Goal: Task Accomplishment & Management: Complete application form

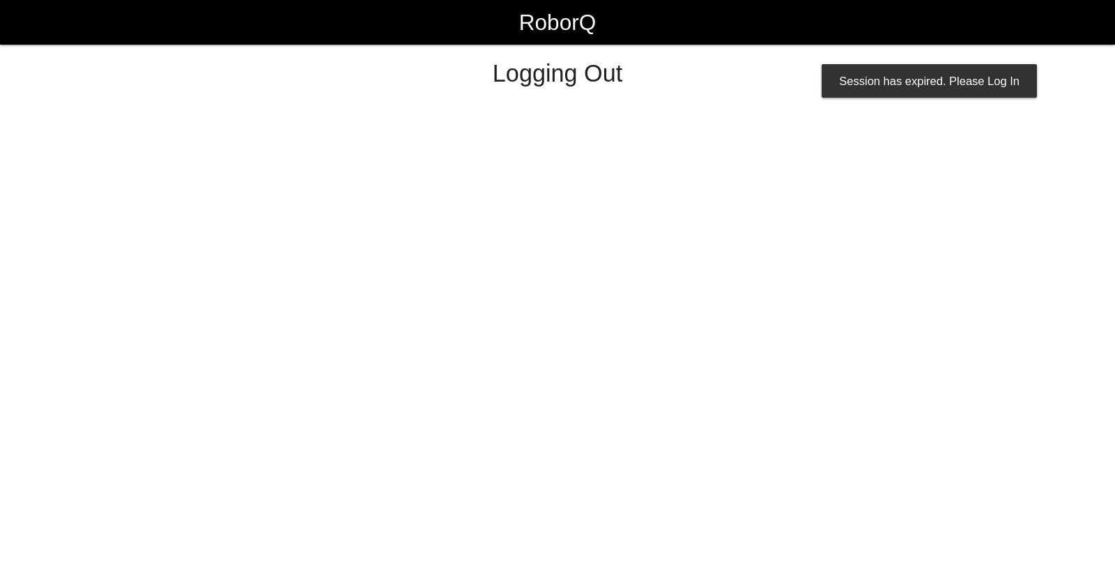
select select "Worker"
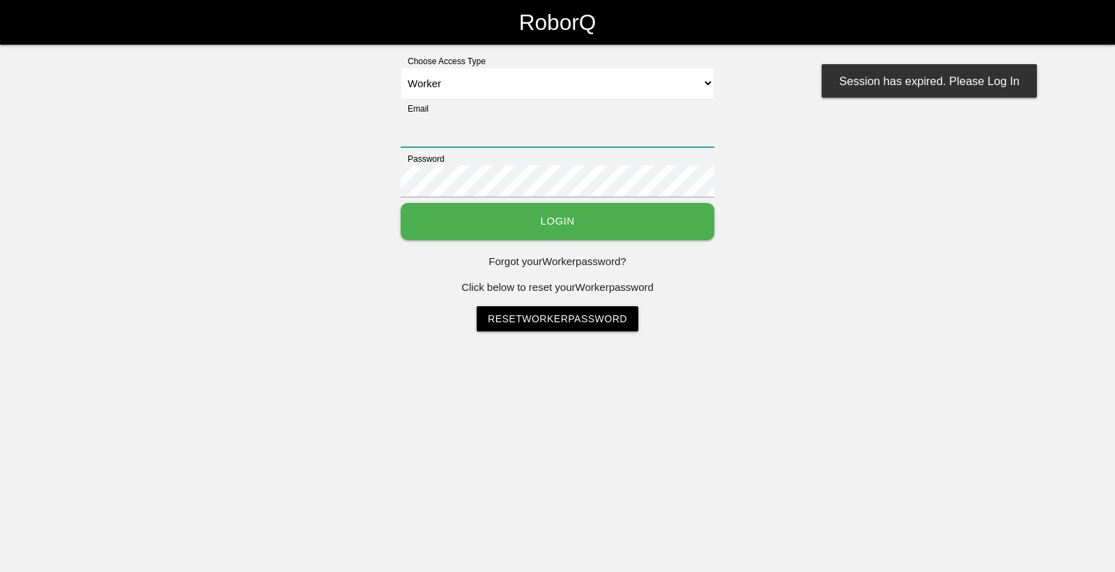
type input "[EMAIL_ADDRESS][DOMAIN_NAME]"
click at [401, 203] on button "Login" at bounding box center [558, 221] width 314 height 37
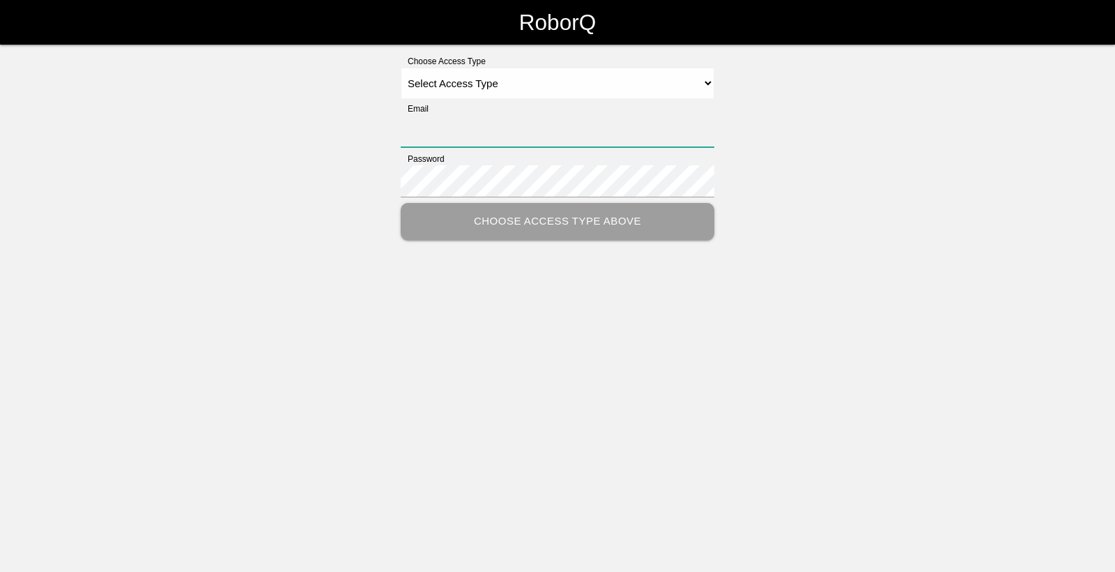
type input "[EMAIL_ADDRESS][DOMAIN_NAME]"
click at [525, 81] on select "Select Access Type Admin Customer Supervisor Worker" at bounding box center [558, 83] width 314 height 31
select select "Worker"
click at [401, 68] on select "Select Access Type Admin Customer Supervisor Worker" at bounding box center [558, 83] width 314 height 31
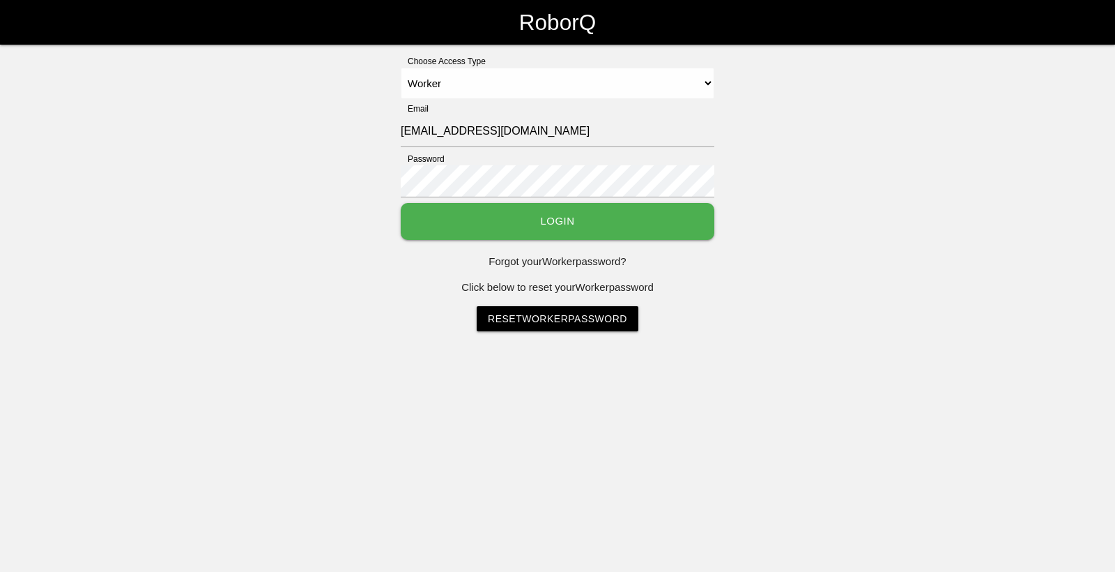
click at [530, 229] on button "Login" at bounding box center [558, 221] width 314 height 37
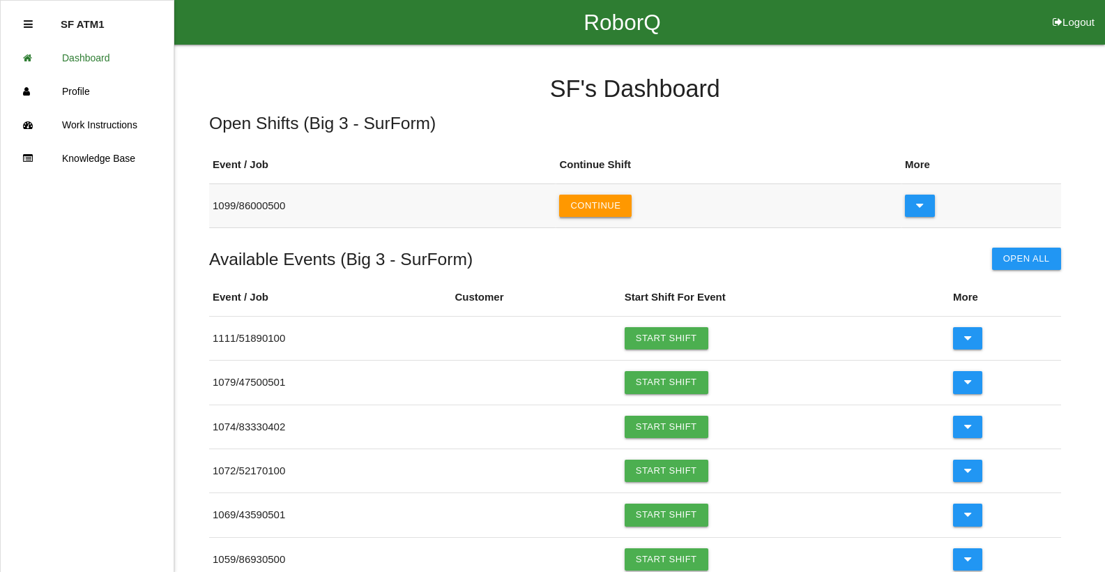
click at [606, 209] on button "Continue" at bounding box center [595, 205] width 72 height 22
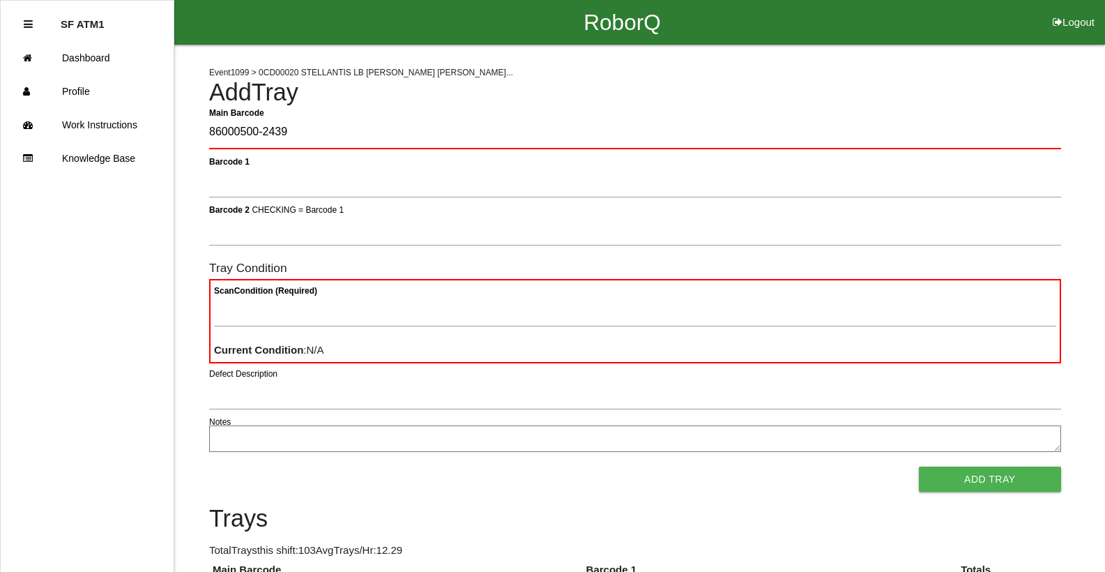
type Barcode "86000500-2439"
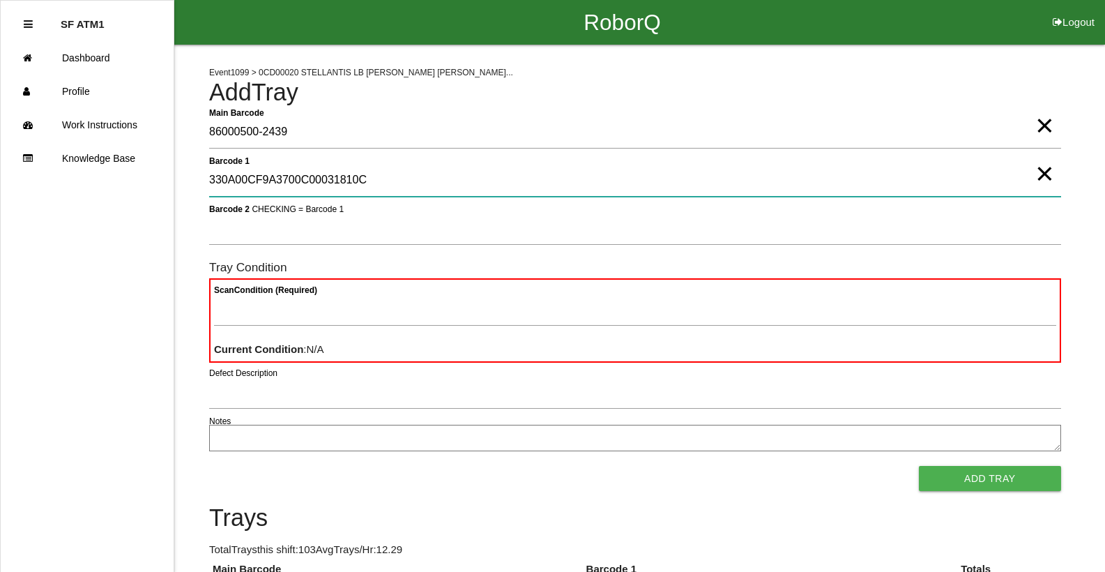
type 1 "330A00CF9A3700C00031810C"
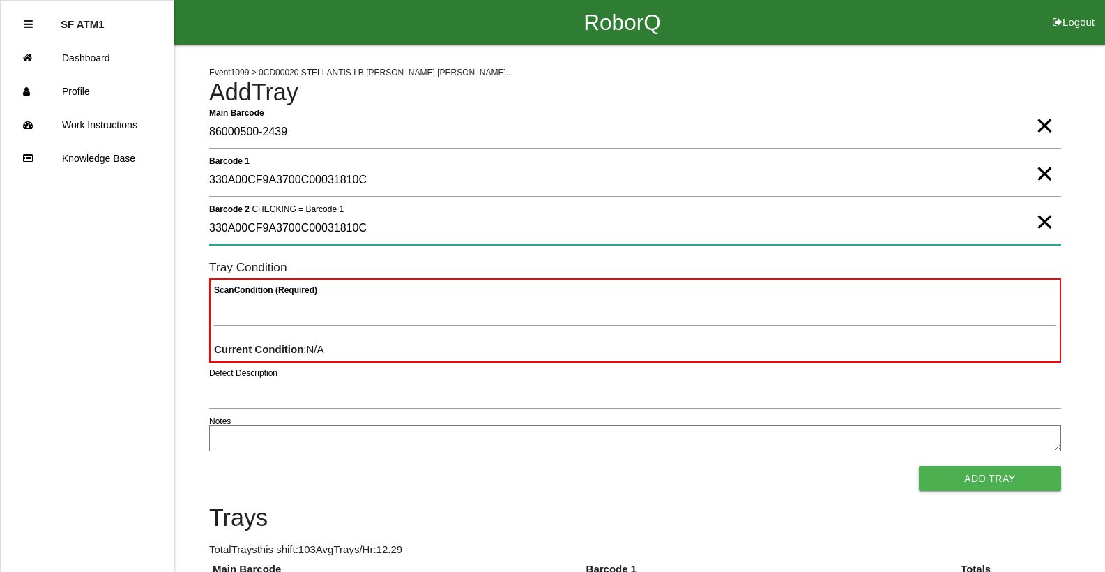
type 2 "330A00CF9A3700C00031810C"
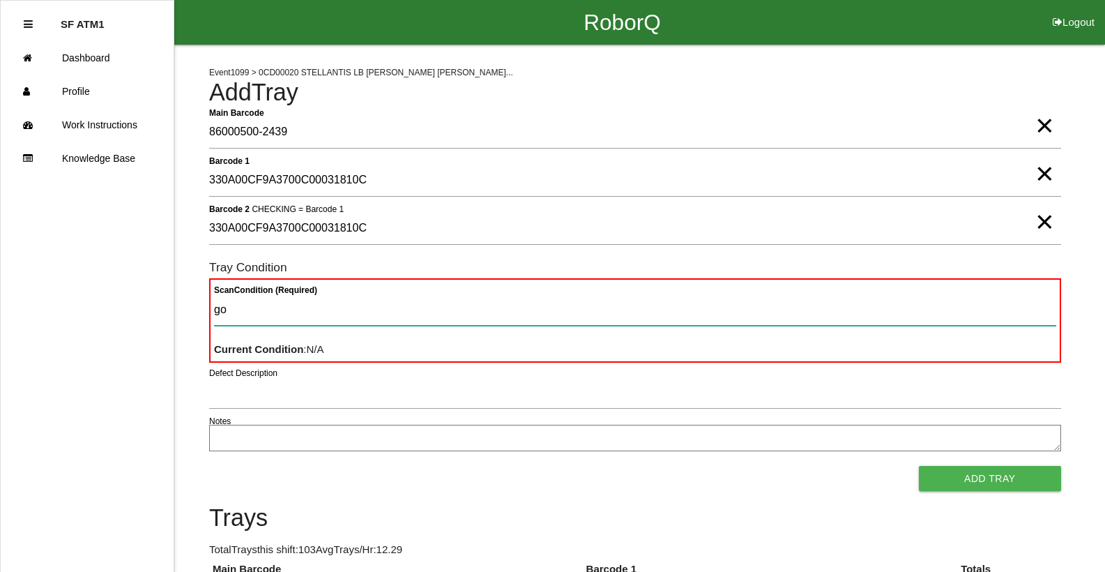
type Condition "goo"
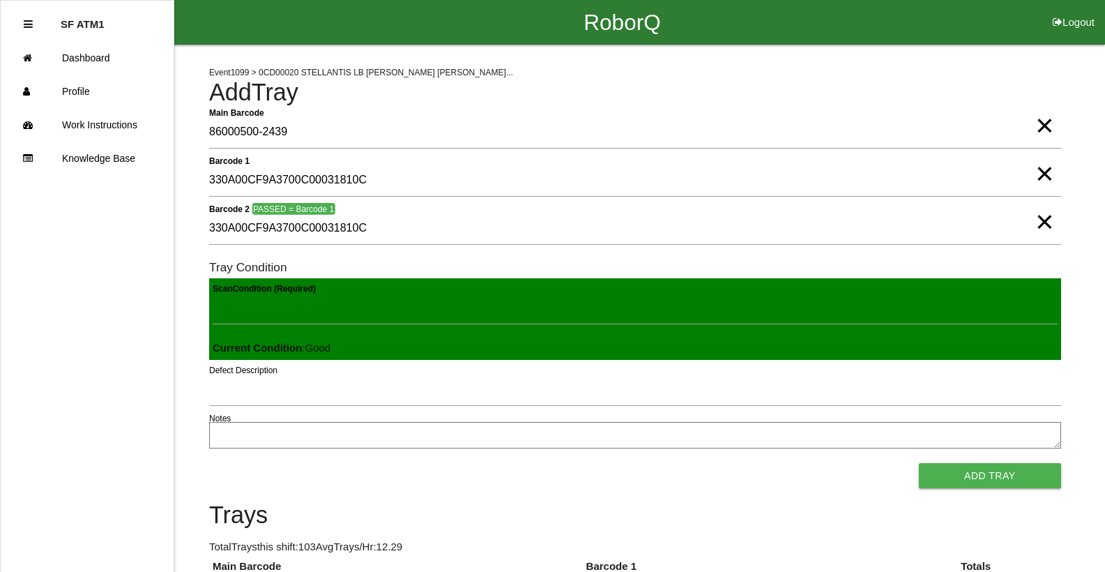
click at [919, 463] on button "Add Tray" at bounding box center [990, 475] width 142 height 25
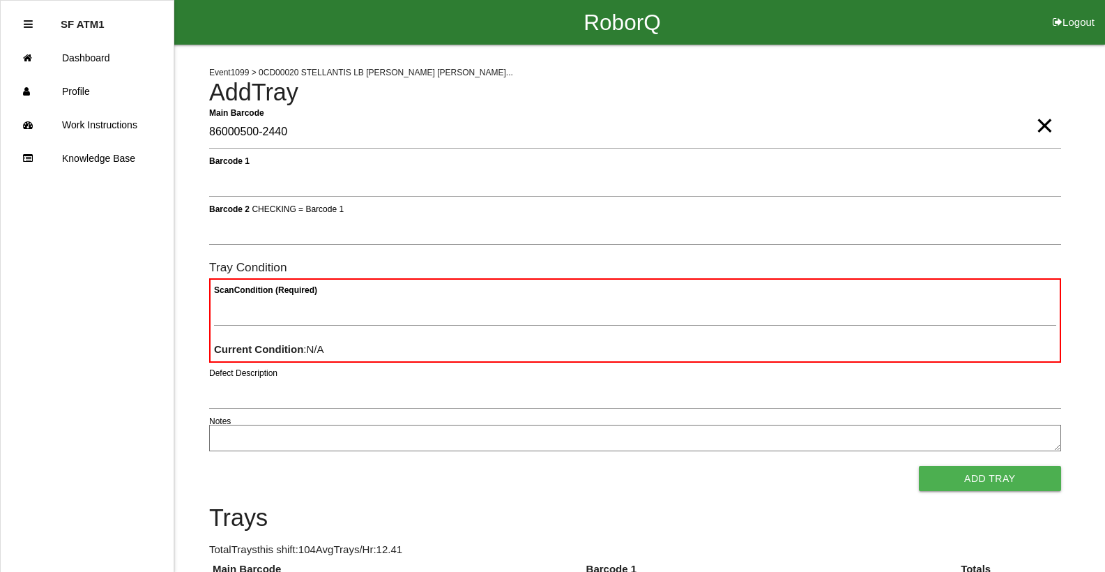
type Barcode "86000500-2440"
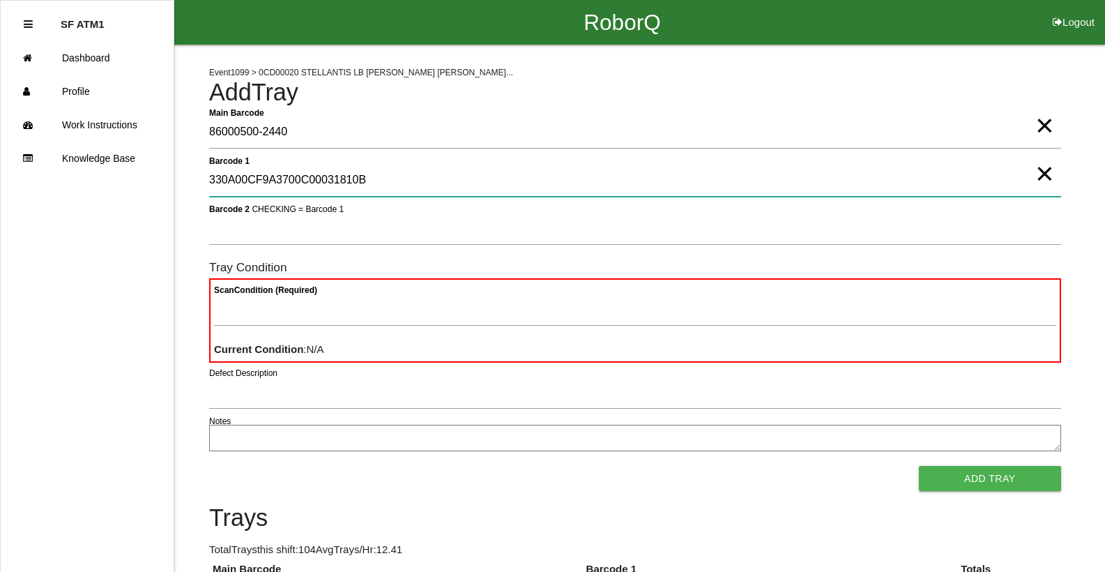
type 1 "330A00CF9A3700C00031810B"
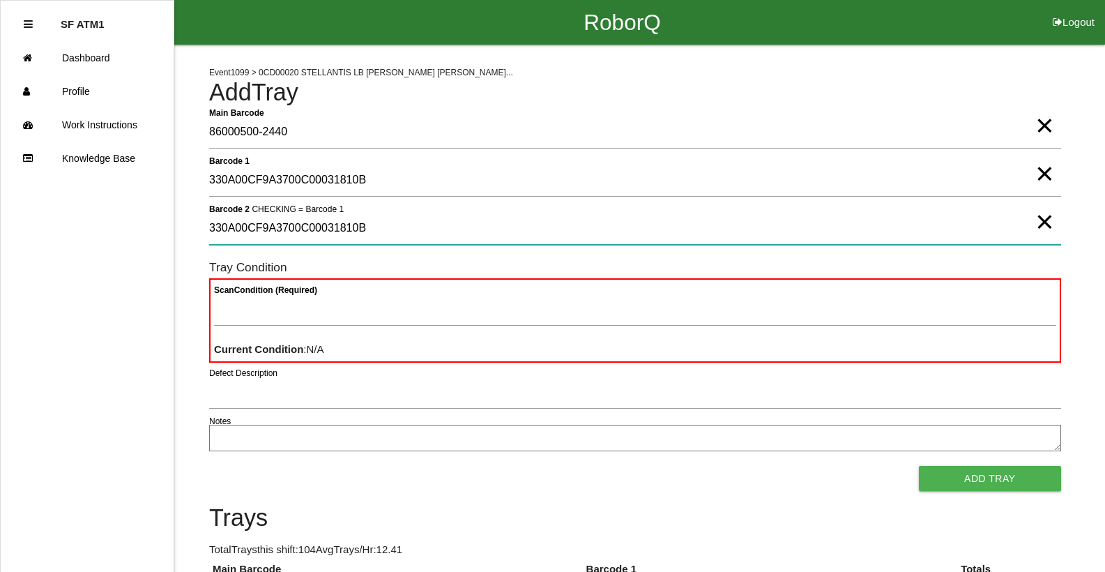
type 2 "330A00CF9A3700C00031810B"
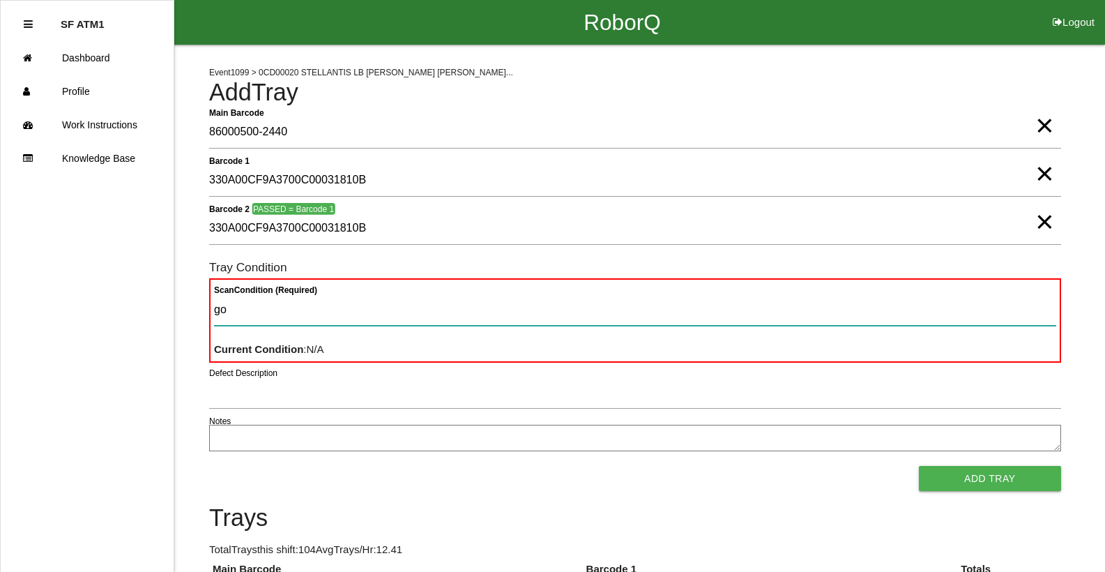
type Condition "goo"
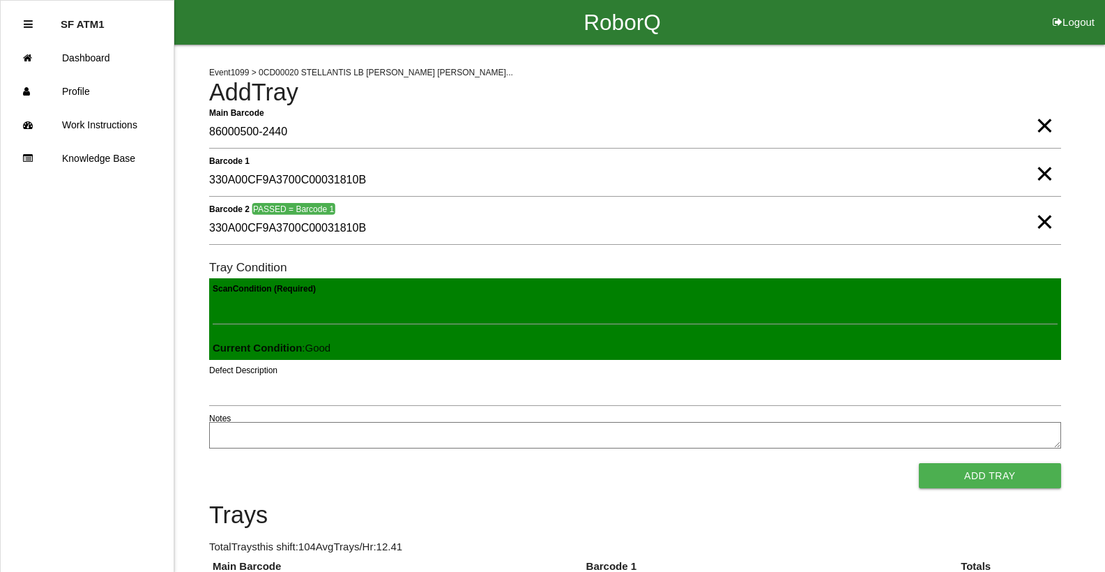
click at [919, 463] on button "Add Tray" at bounding box center [990, 475] width 142 height 25
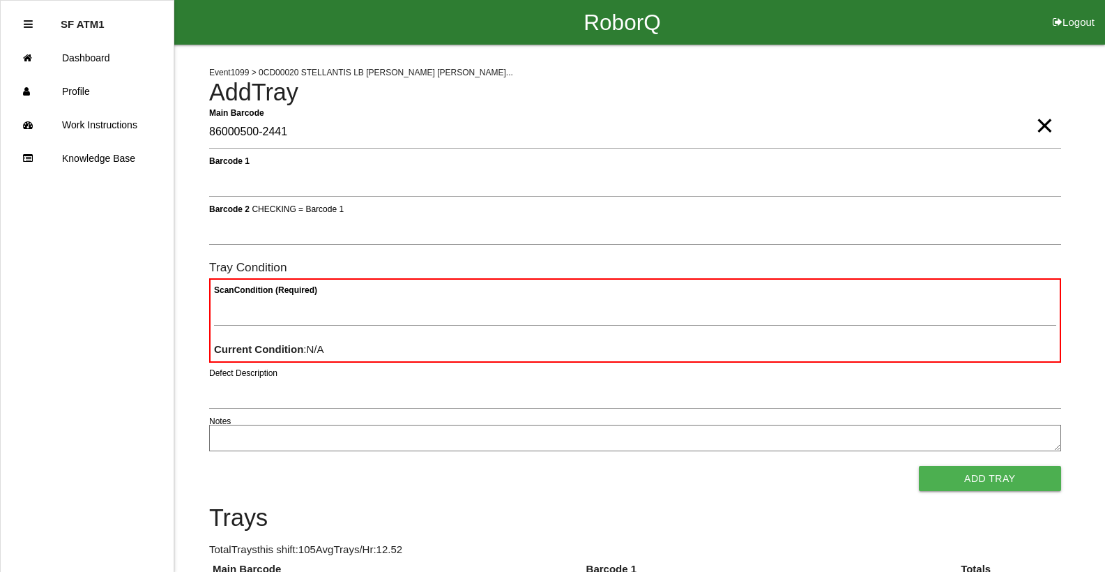
type Barcode "86000500-2441"
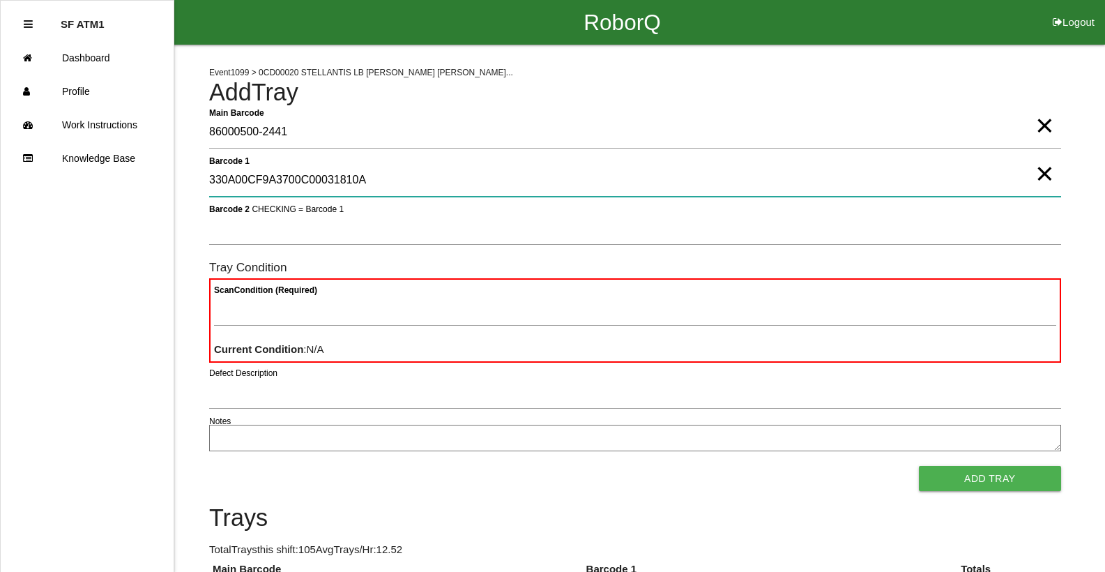
type 1 "330A00CF9A3700C00031810A"
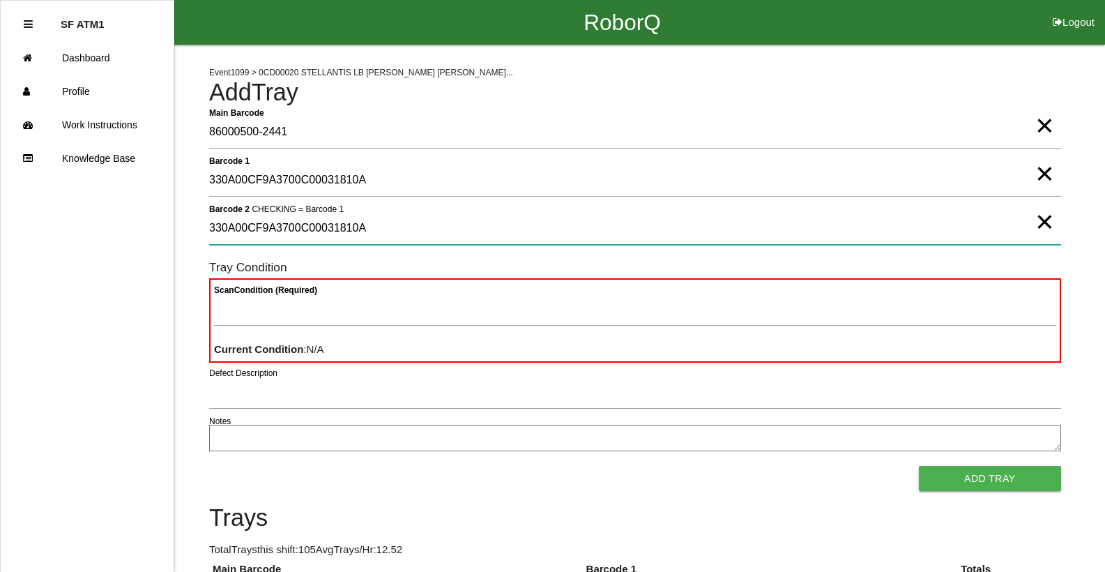
type 2 "330A00CF9A3700C00031810A"
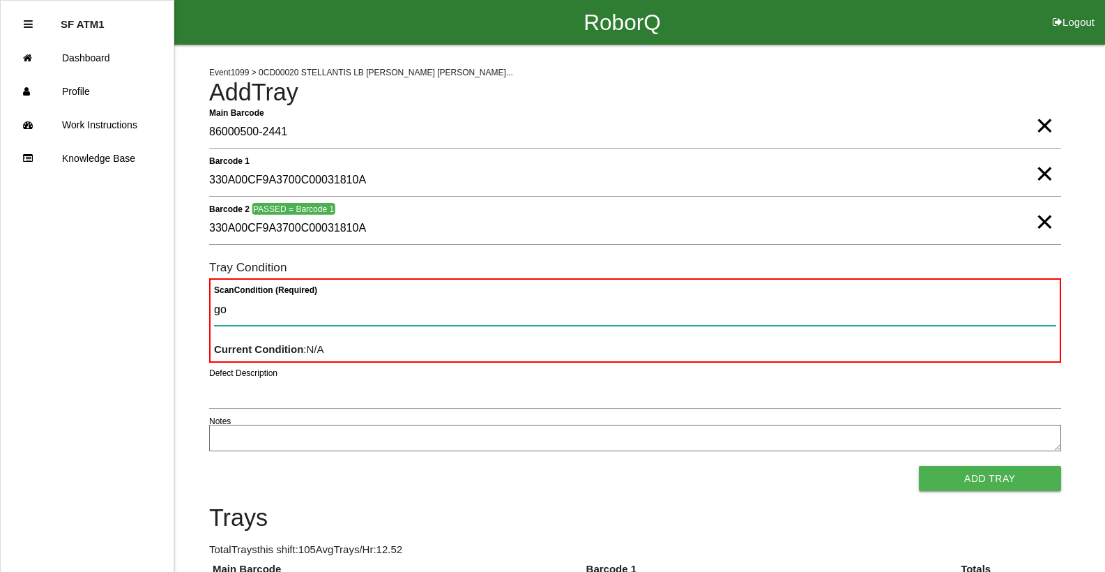
type Condition "goo"
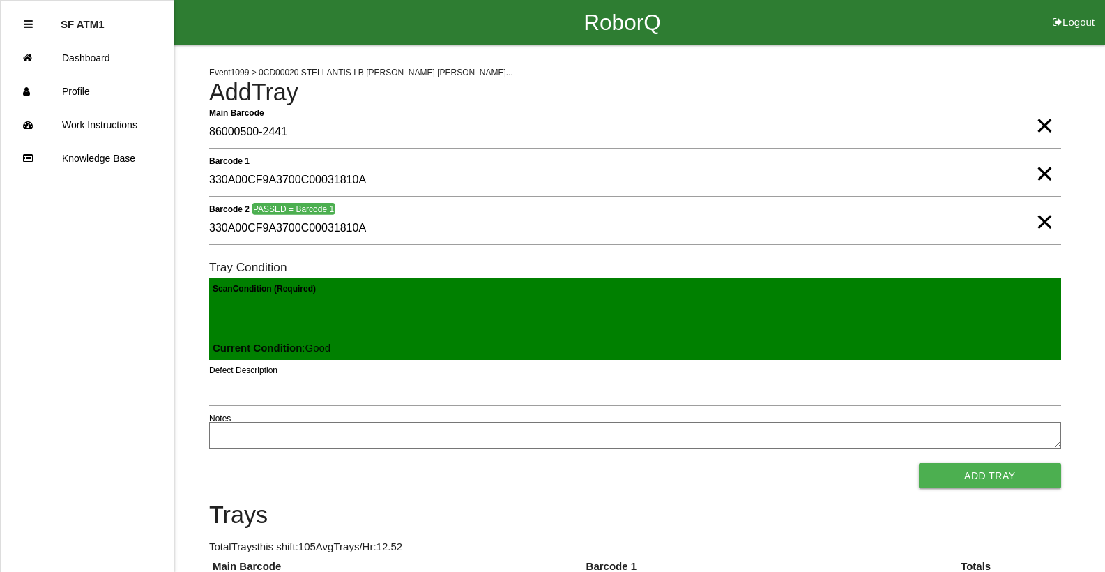
click at [919, 463] on button "Add Tray" at bounding box center [990, 475] width 142 height 25
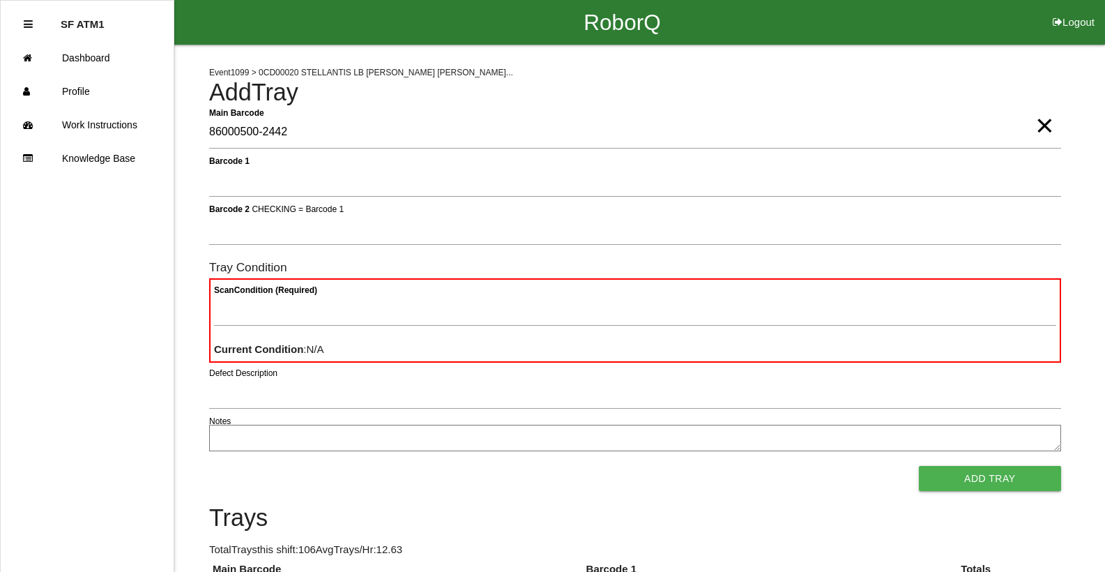
type Barcode "86000500-2442"
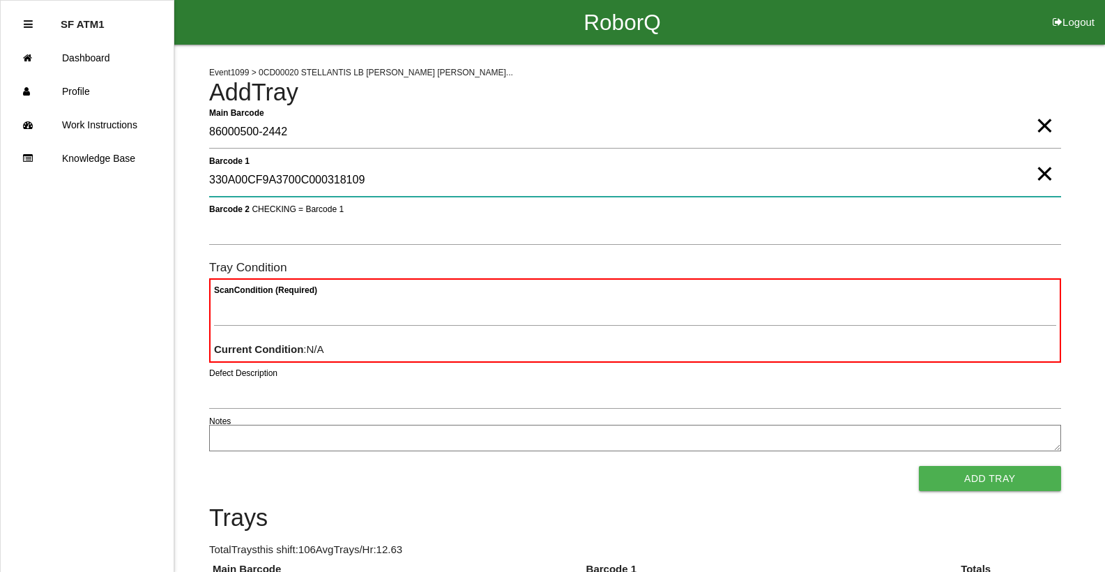
type 1 "330A00CF9A3700C000318109"
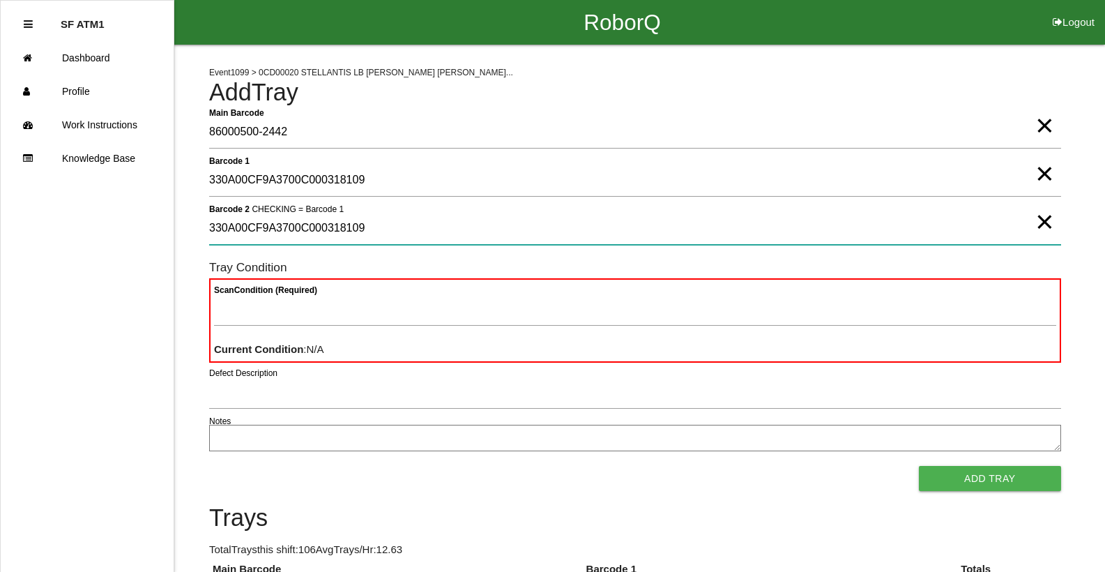
type 2 "330A00CF9A3700C000318109"
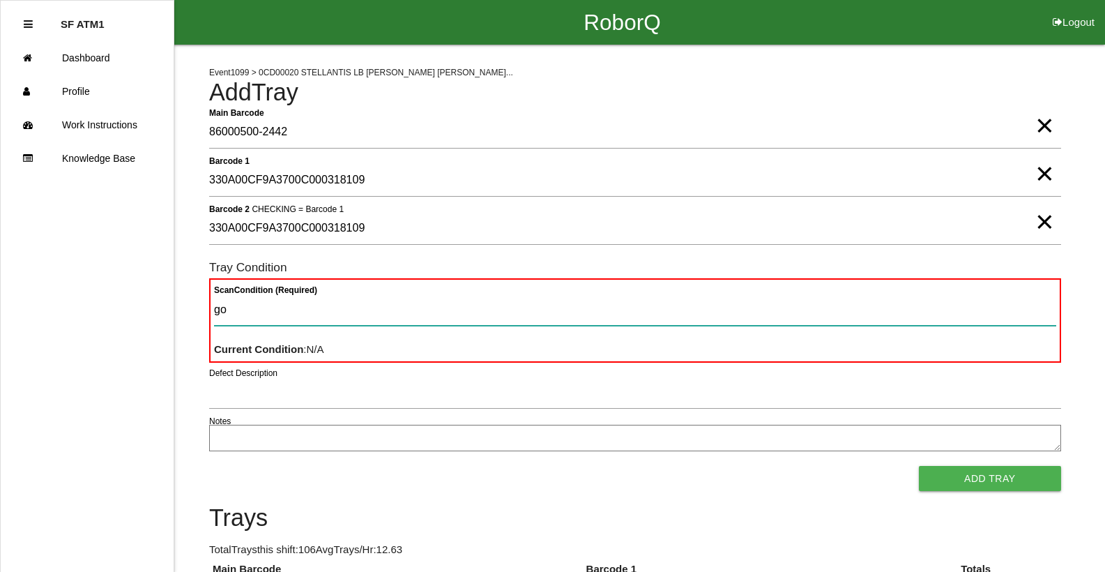
type Condition "goo"
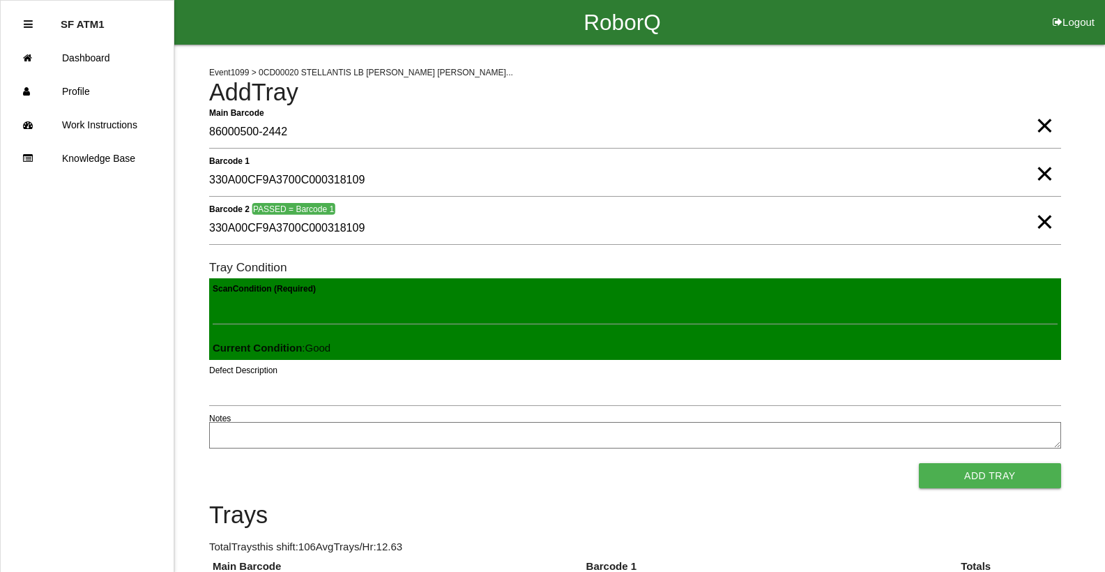
click at [919, 463] on button "Add Tray" at bounding box center [990, 475] width 142 height 25
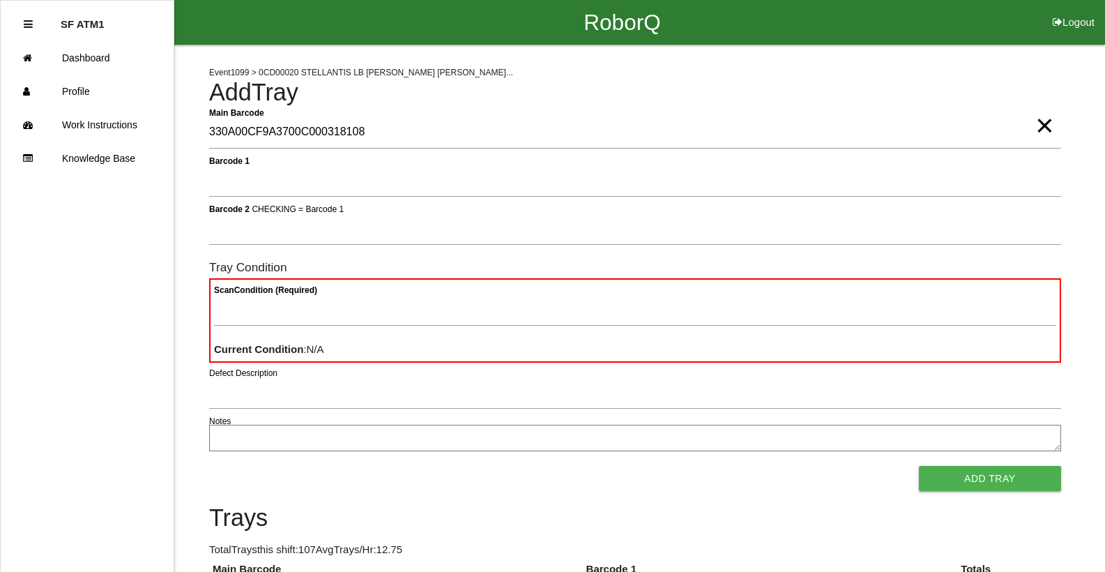
type Barcode "330A00CF9A3700C000318108"
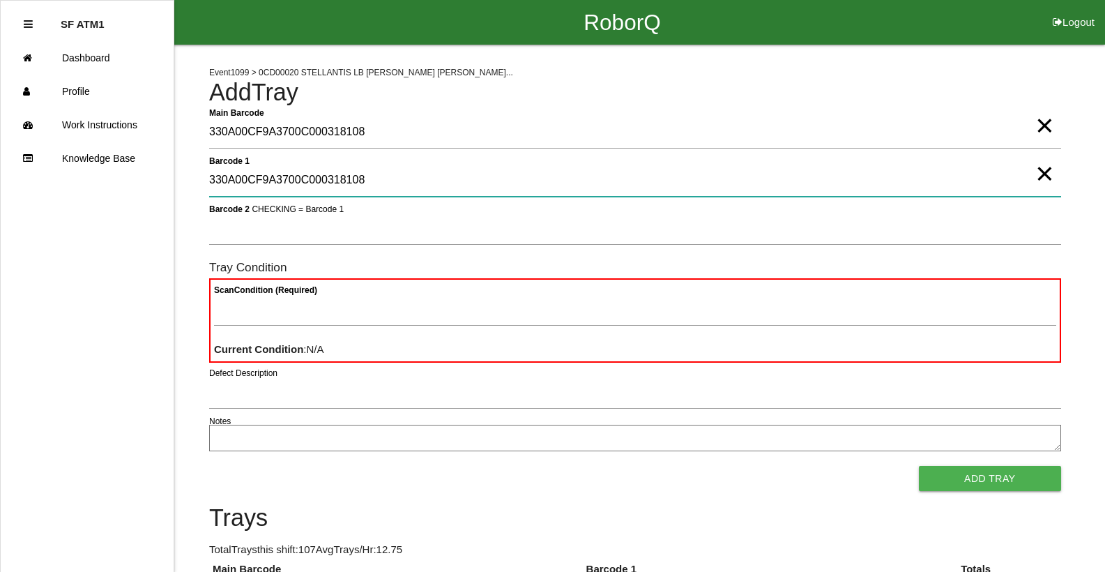
type 1 "330A00CF9A3700C000318108"
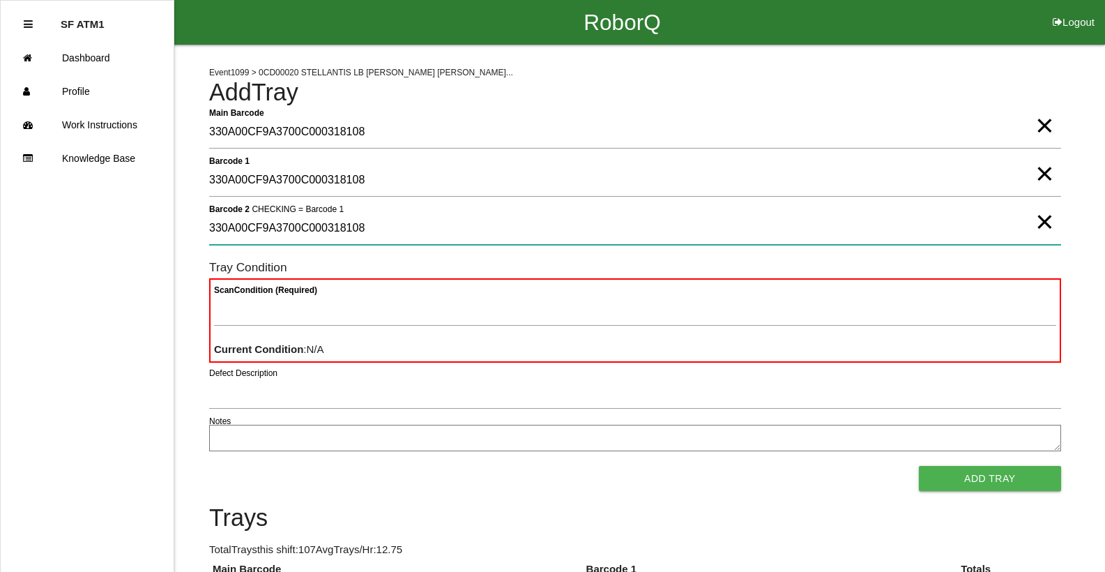
type 2 "330A00CF9A3700C000318108"
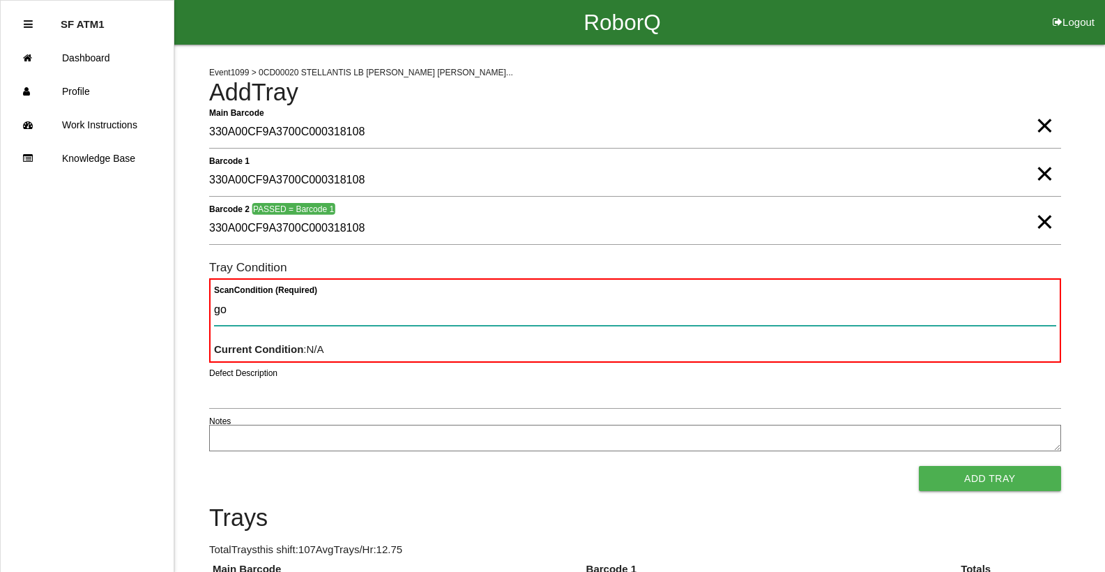
type Condition "goo"
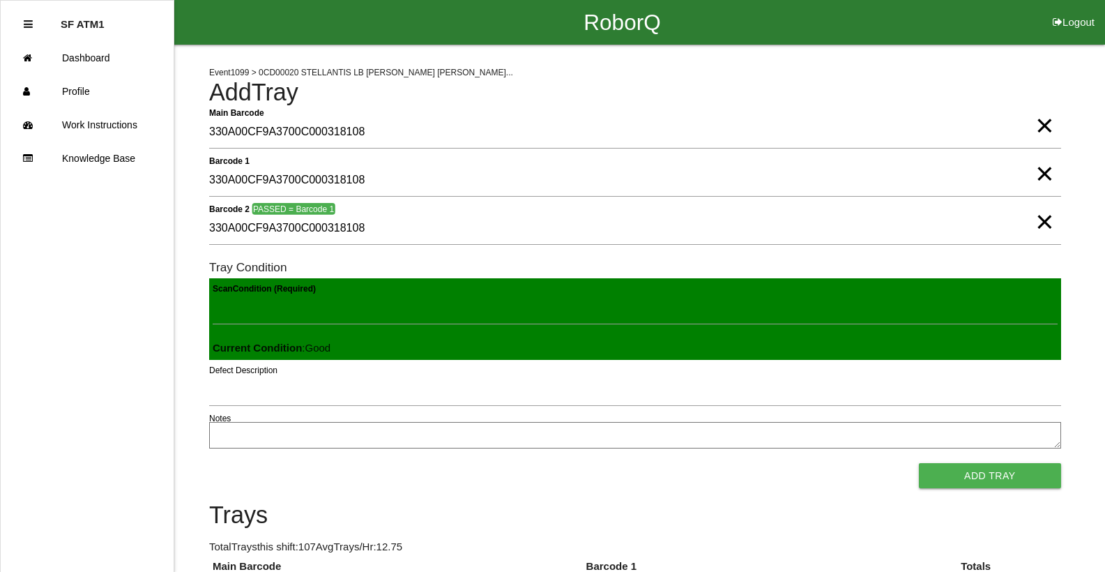
click at [919, 463] on button "Add Tray" at bounding box center [990, 475] width 142 height 25
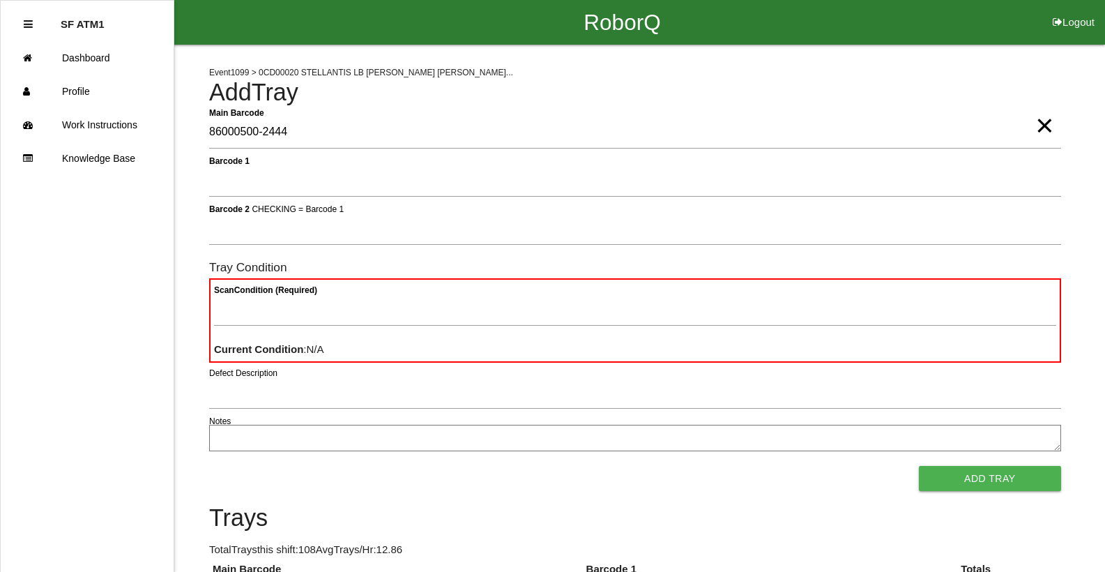
type Barcode "86000500-2444"
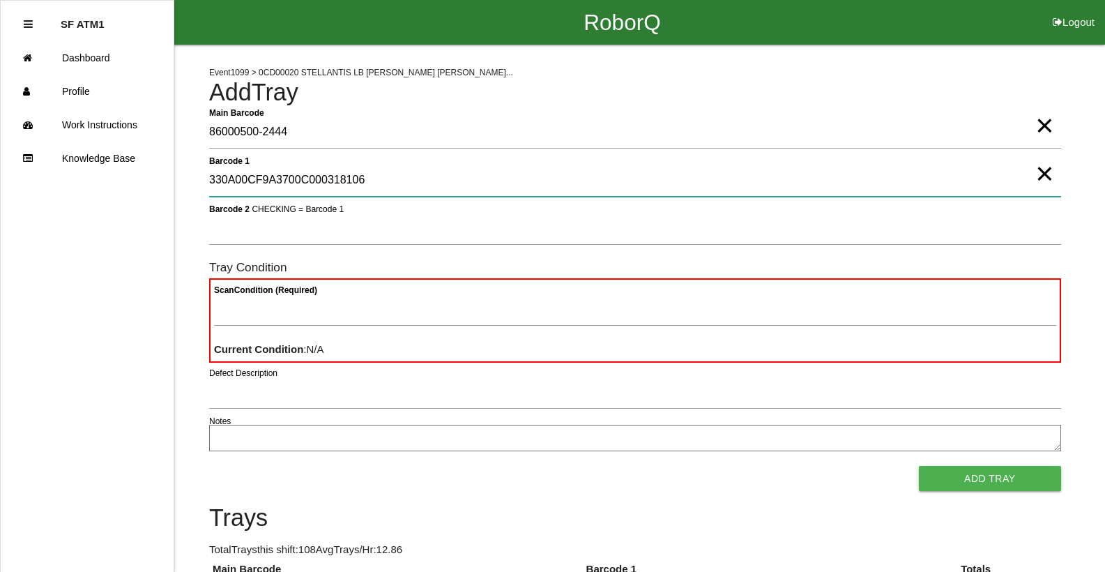
type 1 "330A00CF9A3700C000318106"
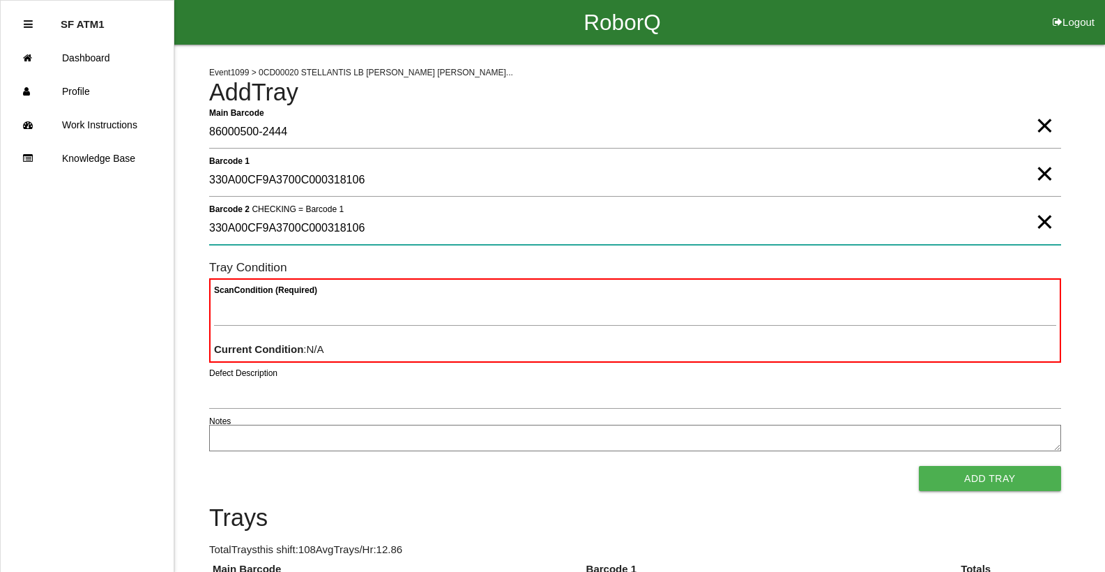
type 2 "330A00CF9A3700C000318106"
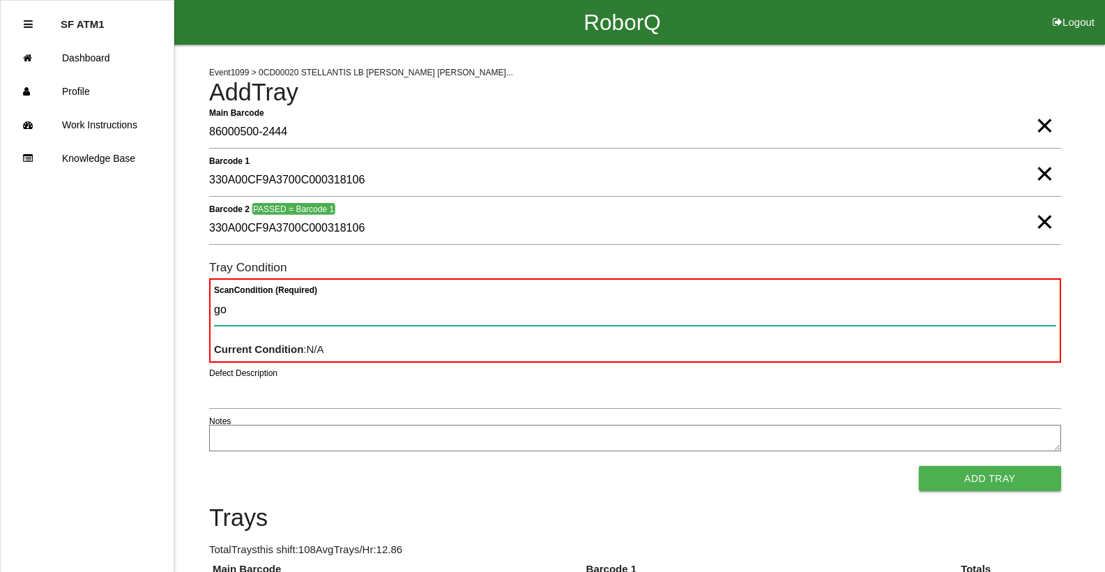
type Condition "goo"
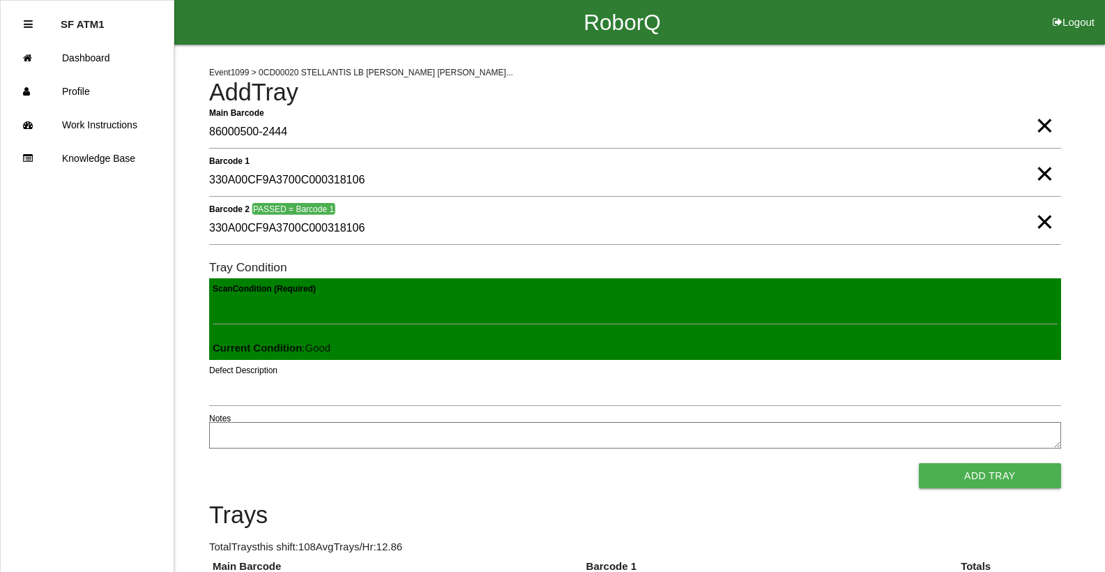
click at [919, 463] on button "Add Tray" at bounding box center [990, 475] width 142 height 25
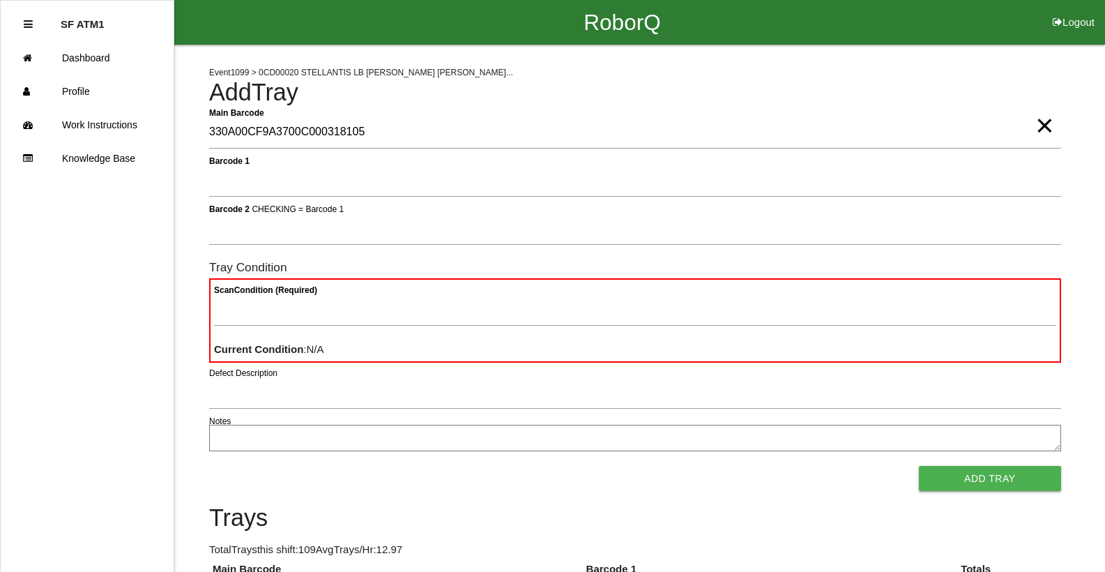
type Barcode "330A00CF9A3700C000318105"
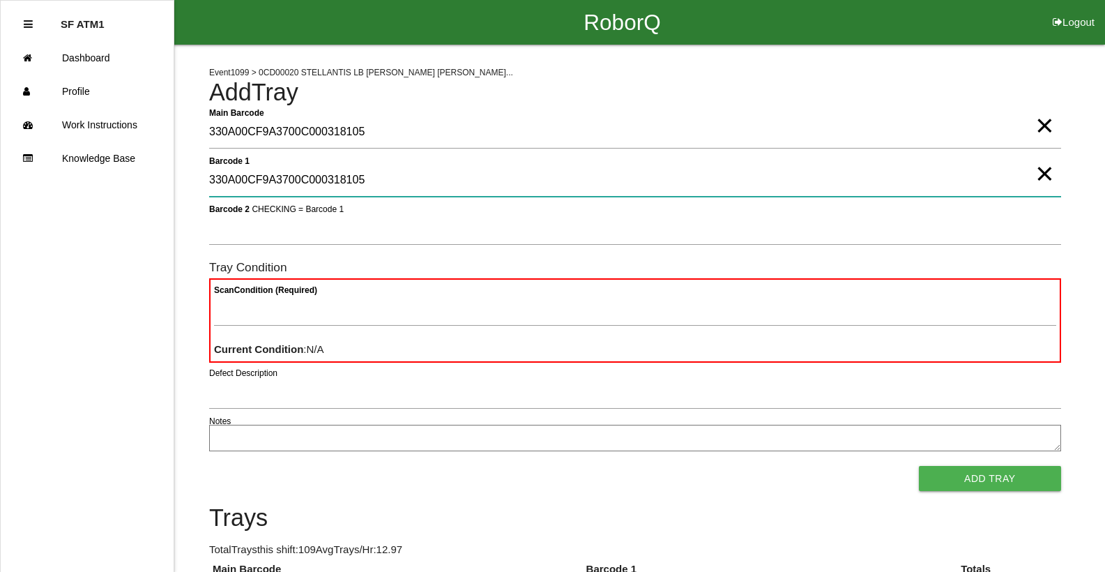
type 1 "330A00CF9A3700C000318105"
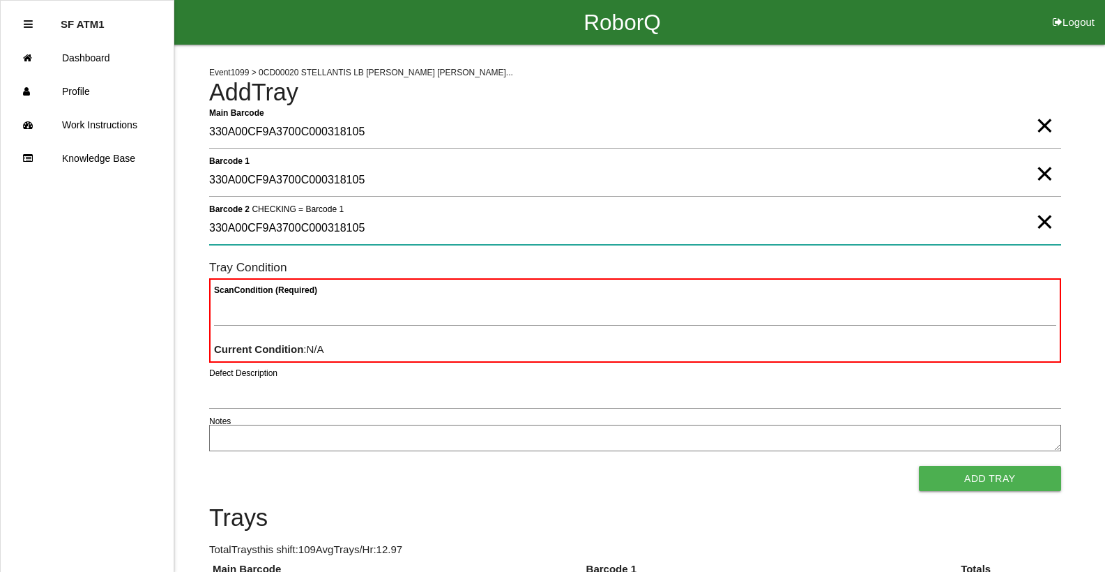
type 2 "330A00CF9A3700C000318105"
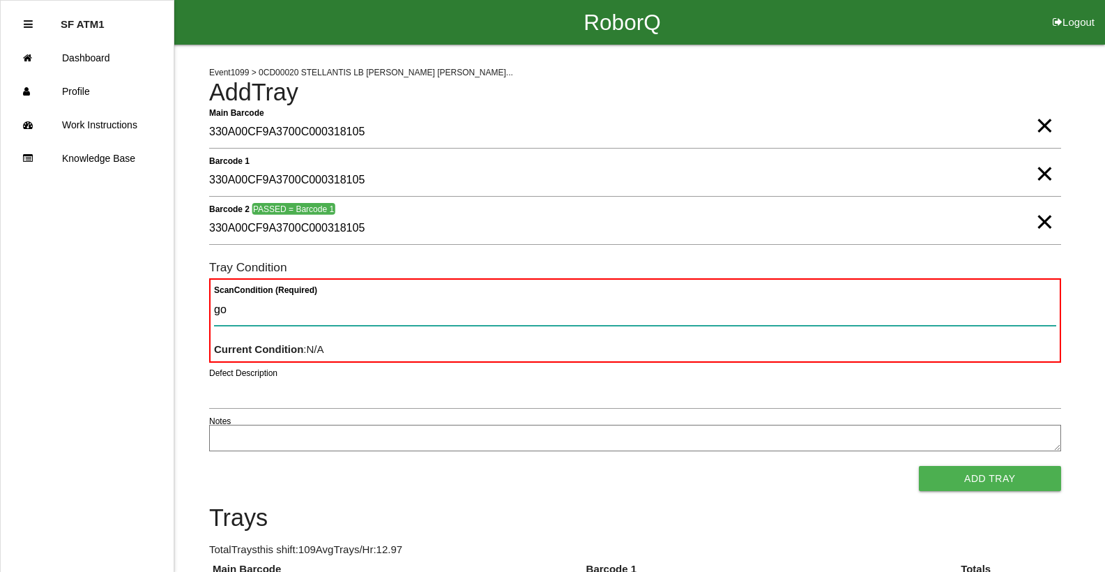
type Condition "goo"
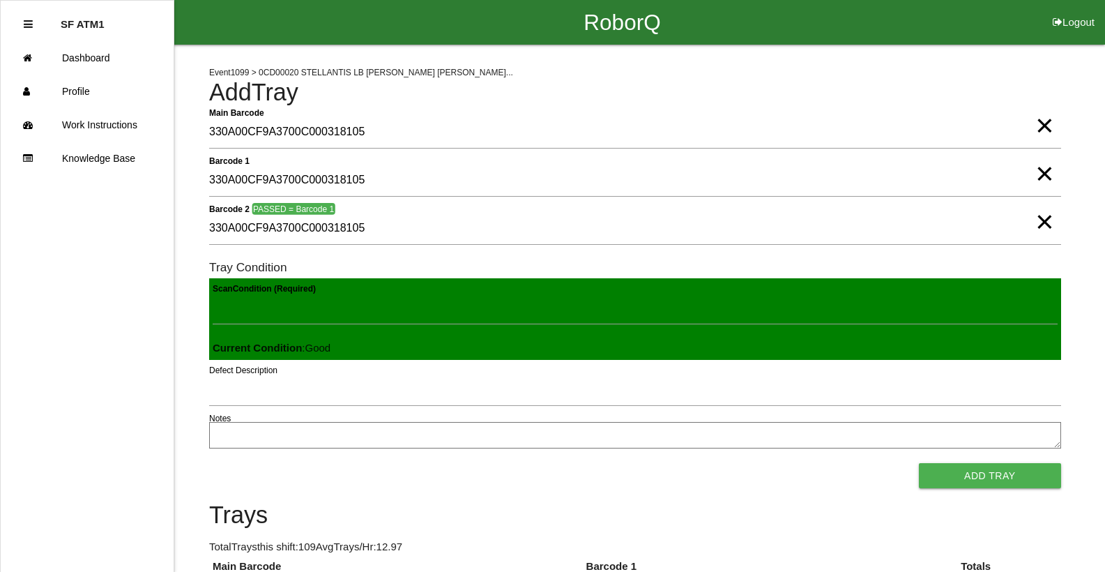
click at [919, 463] on button "Add Tray" at bounding box center [990, 475] width 142 height 25
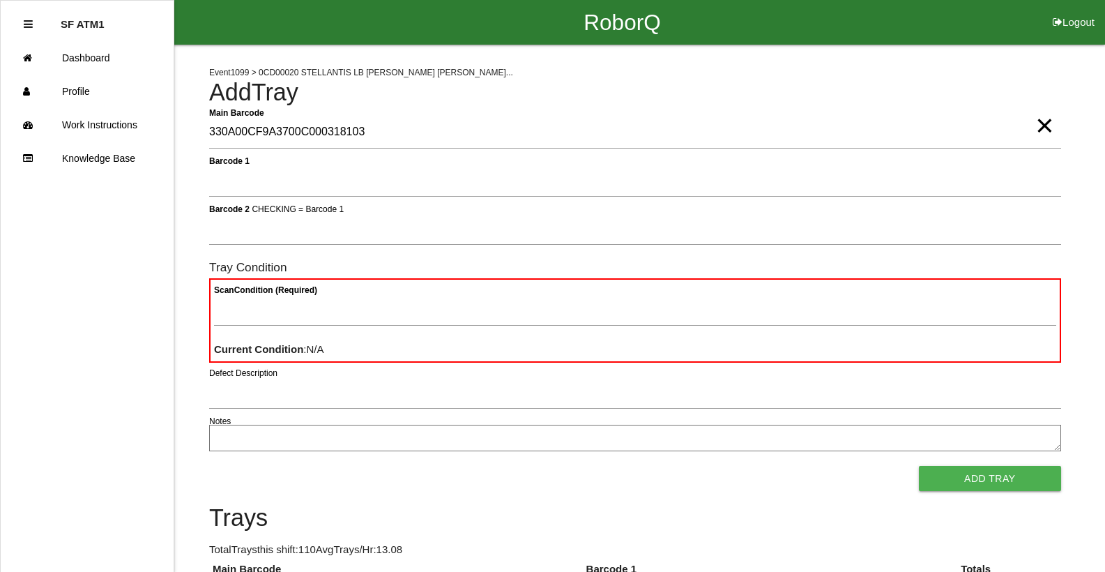
type Barcode "330A00CF9A3700C000318103"
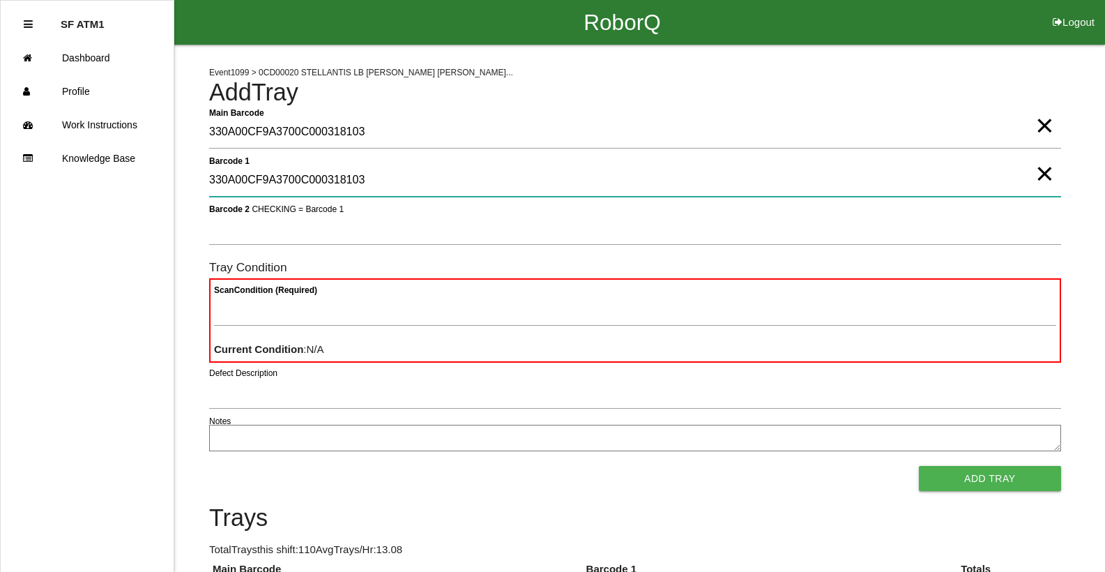
type 1 "330A00CF9A3700C000318103"
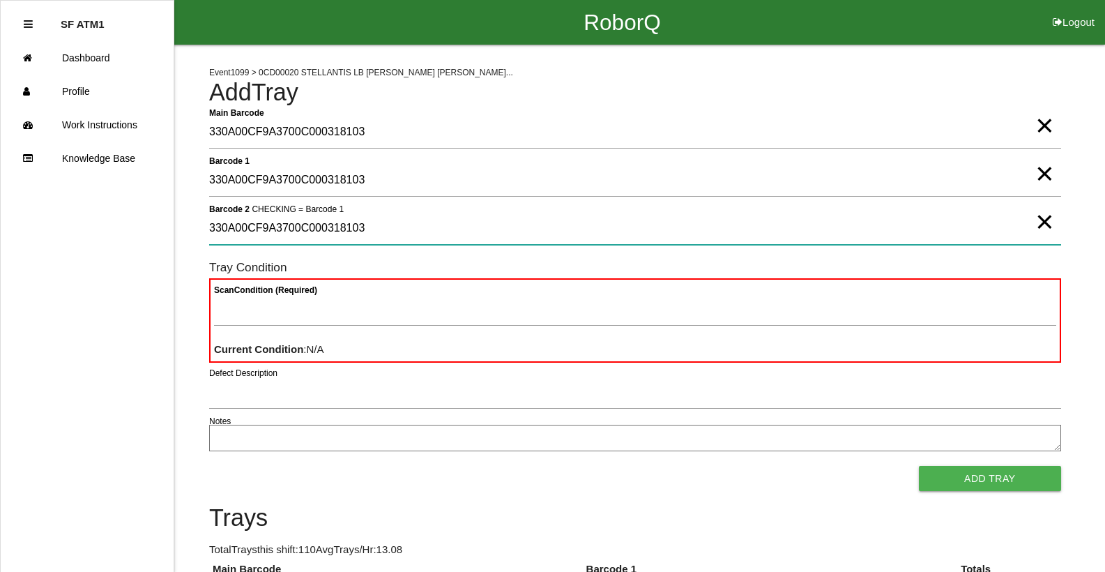
type 2 "330A00CF9A3700C000318103"
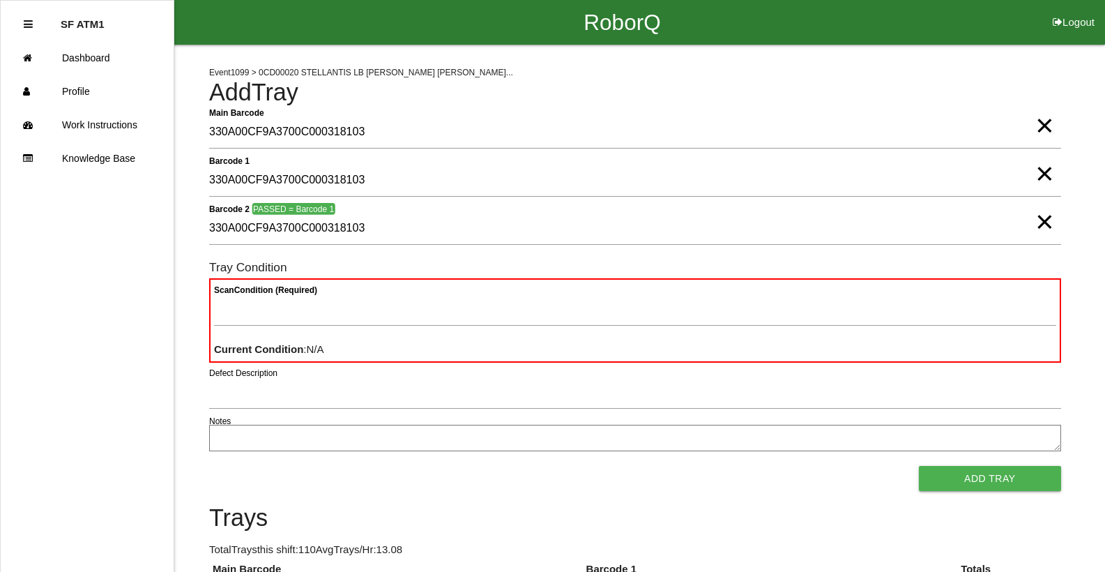
click at [1051, 125] on span "×" at bounding box center [1044, 112] width 18 height 28
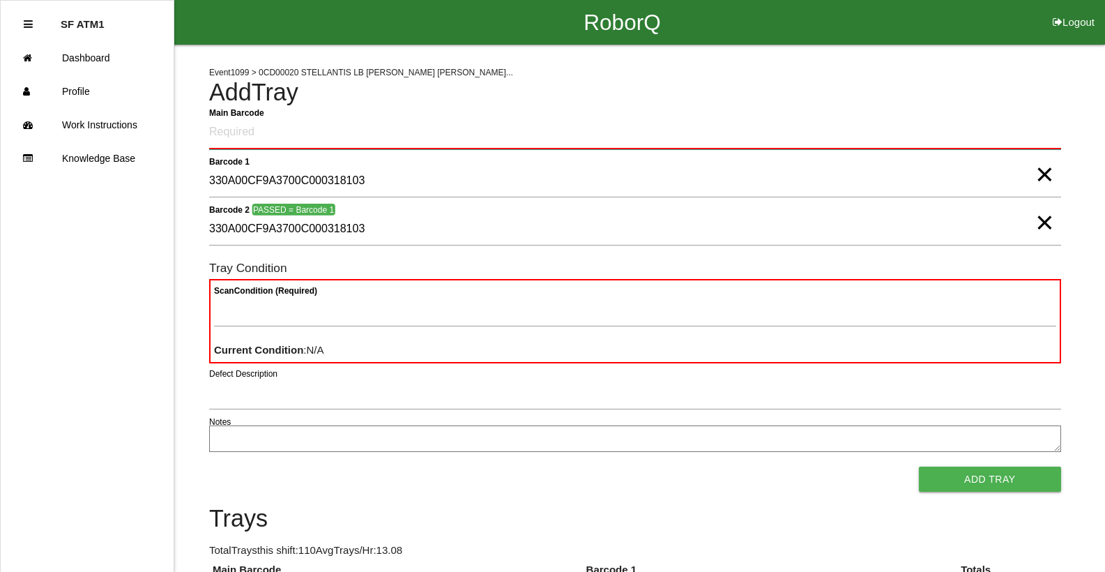
click at [956, 140] on Barcode "Main Barcode" at bounding box center [635, 132] width 852 height 33
type Barcode "86000500-2446"
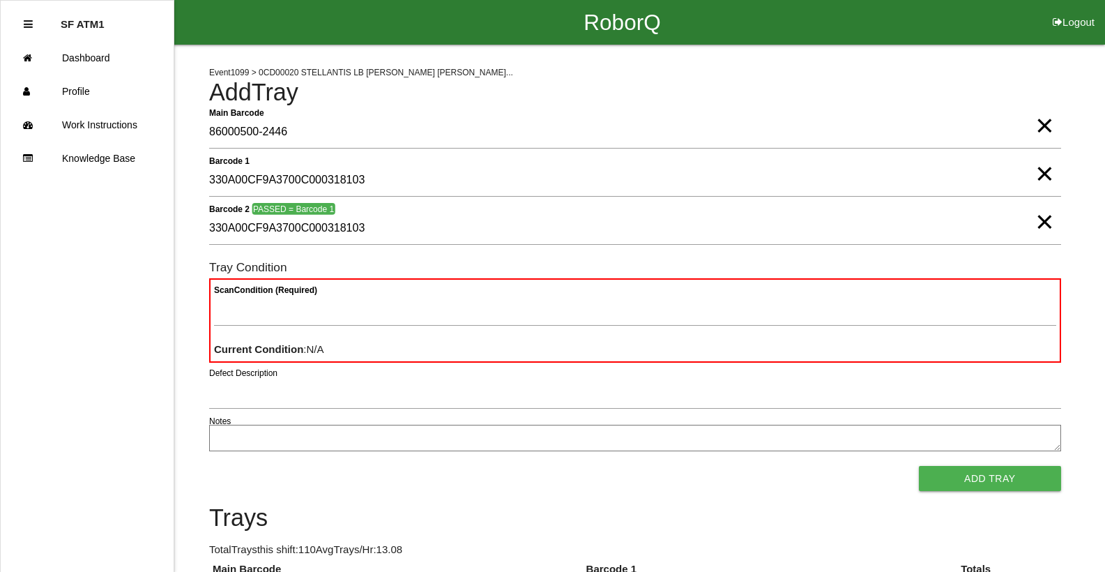
click at [933, 288] on div "Scan Condition (Required) Current Condition : N/A" at bounding box center [635, 320] width 852 height 84
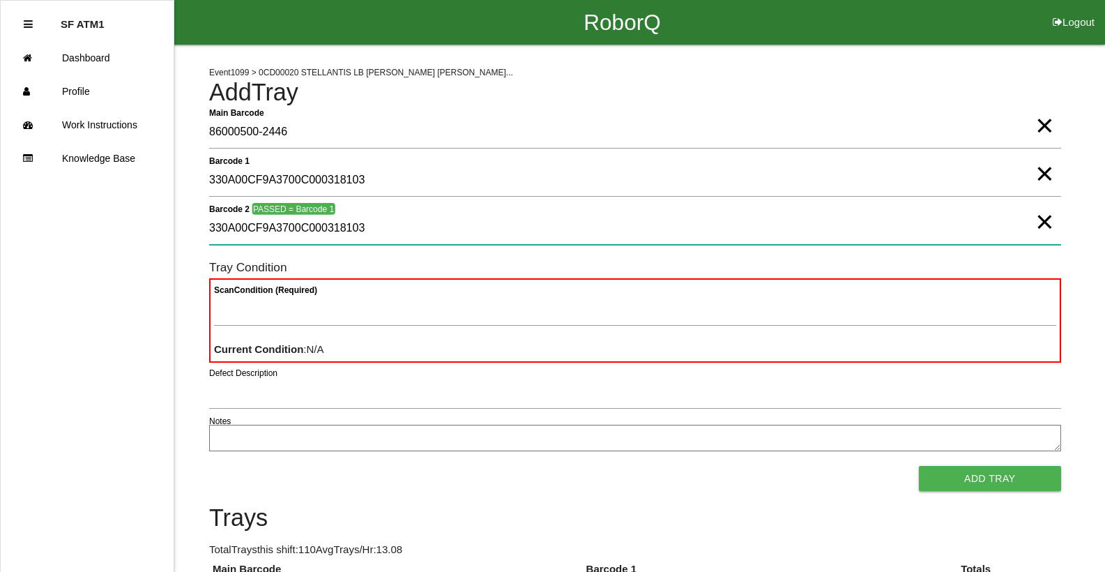
click at [868, 233] on 2 "330A00CF9A3700C000318103" at bounding box center [635, 229] width 852 height 32
type 2 "330A00CF9A3700C000318103330A00CF9A3700C000318103"
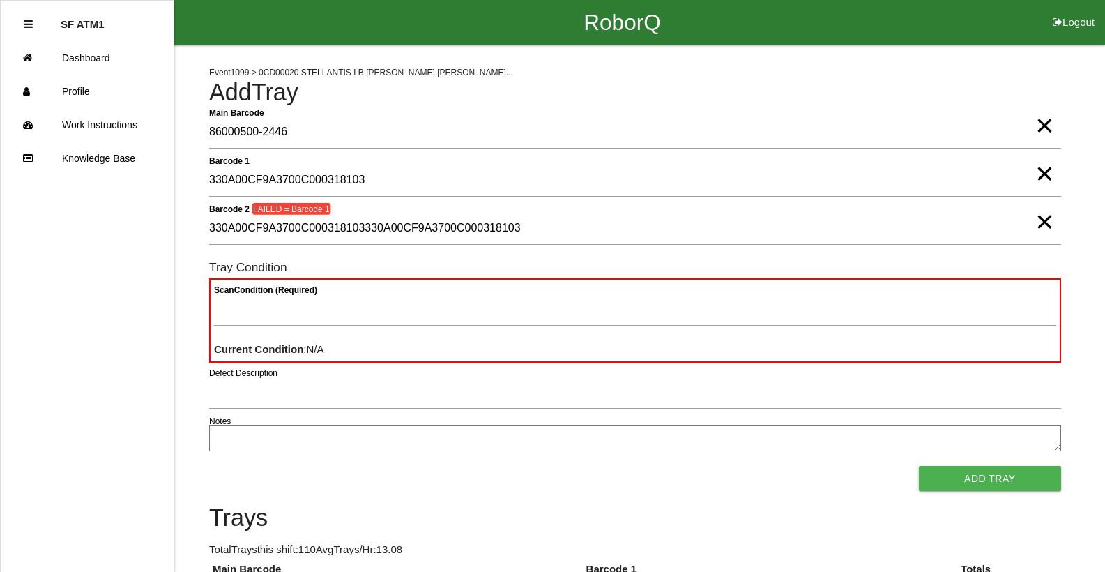
click at [1048, 222] on span "×" at bounding box center [1044, 208] width 18 height 28
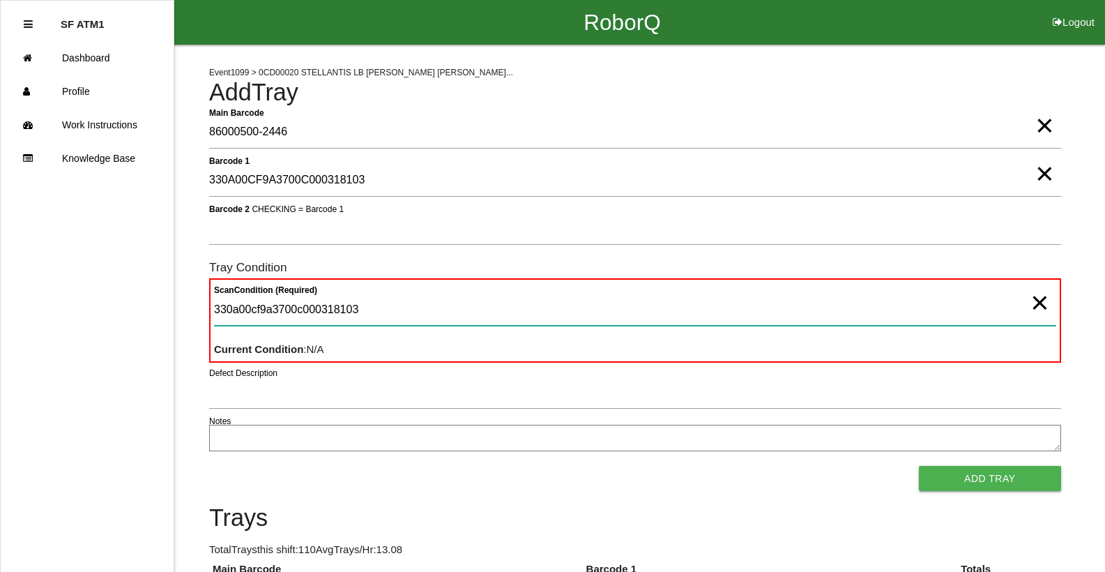
type Condition "330a00cf9a3700c000318103"
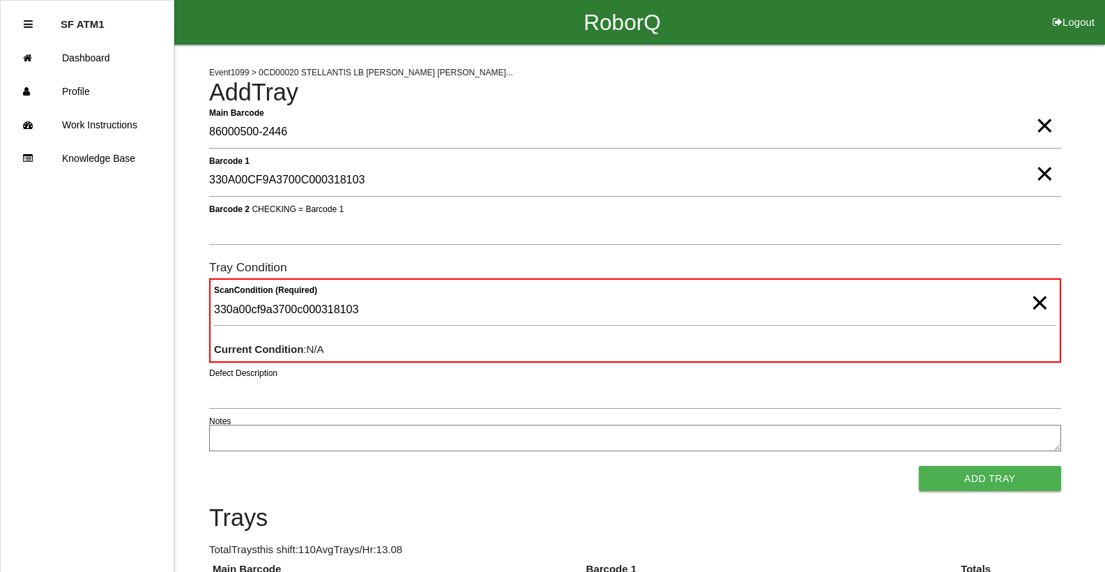
click at [1043, 303] on span "×" at bounding box center [1039, 289] width 18 height 28
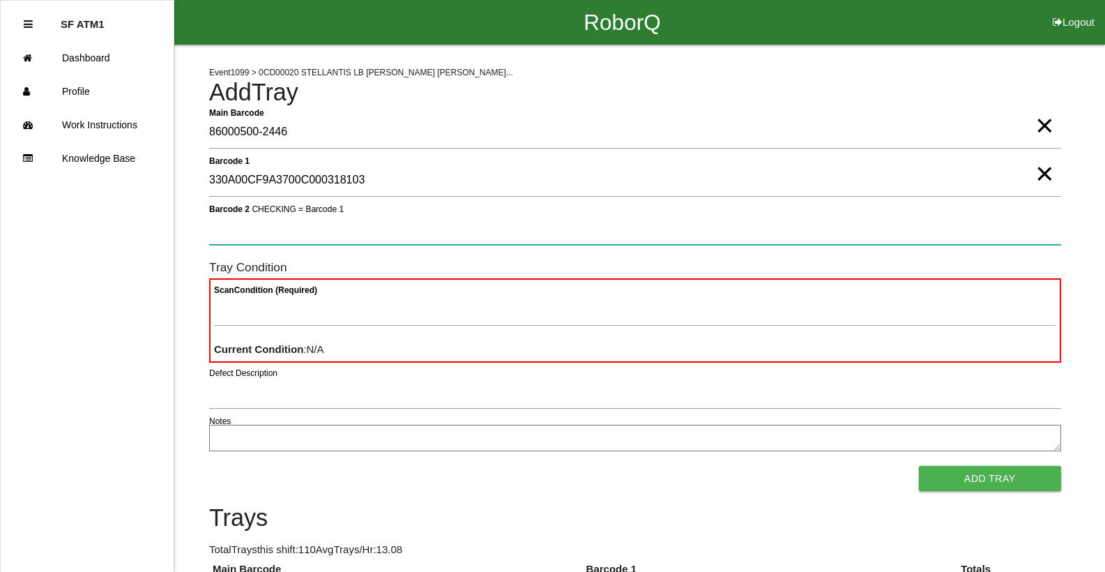
click at [1023, 236] on 2 "Barcode 2 CHECKING = Barcode 1" at bounding box center [635, 229] width 852 height 32
type 2 "330A00CF9A3700C000318103"
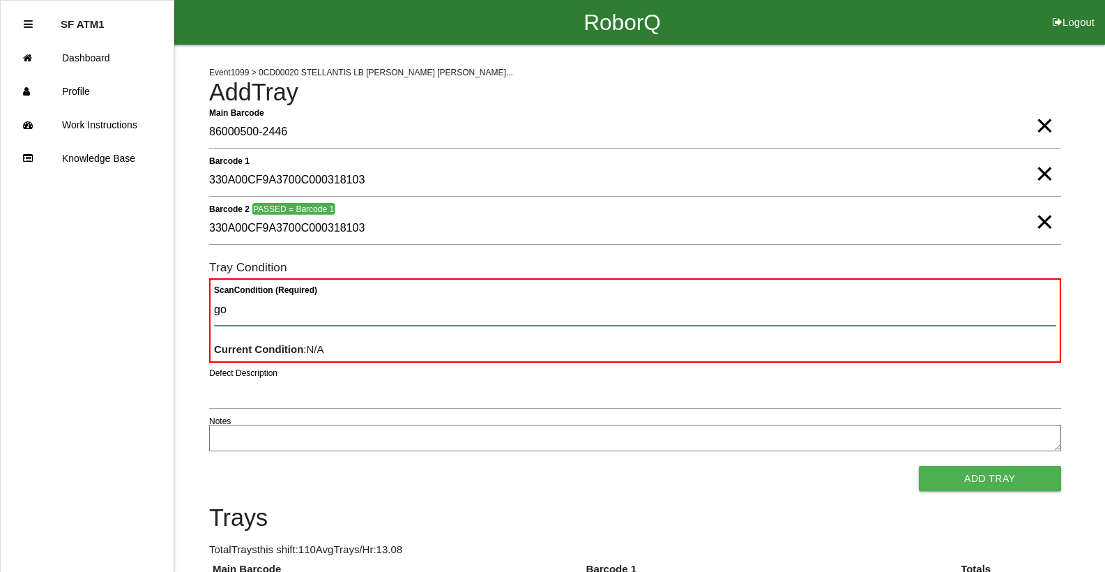
type Condition "goo"
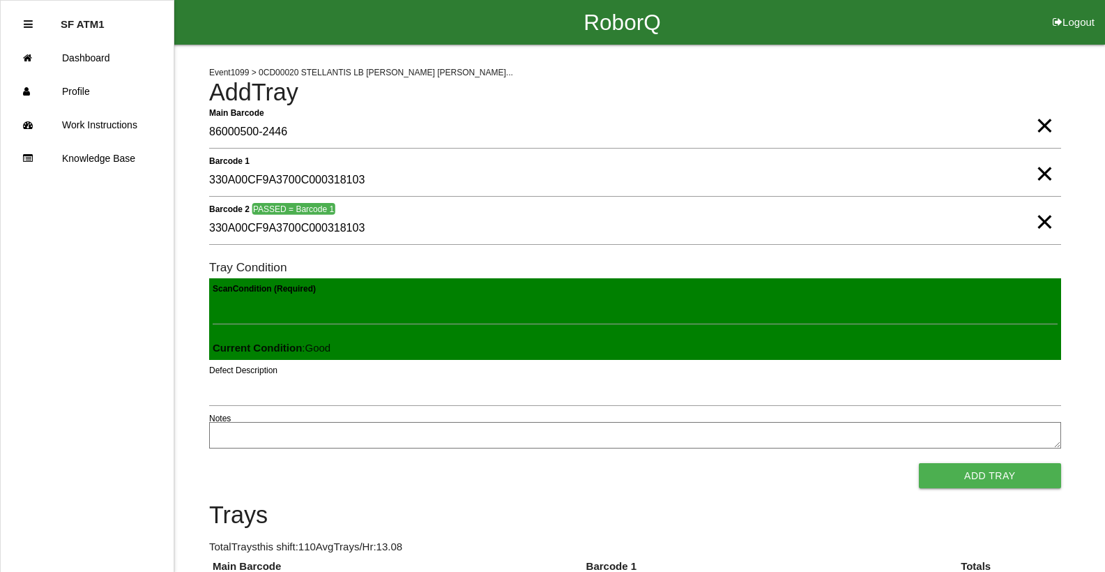
click at [919, 463] on button "Add Tray" at bounding box center [990, 475] width 142 height 25
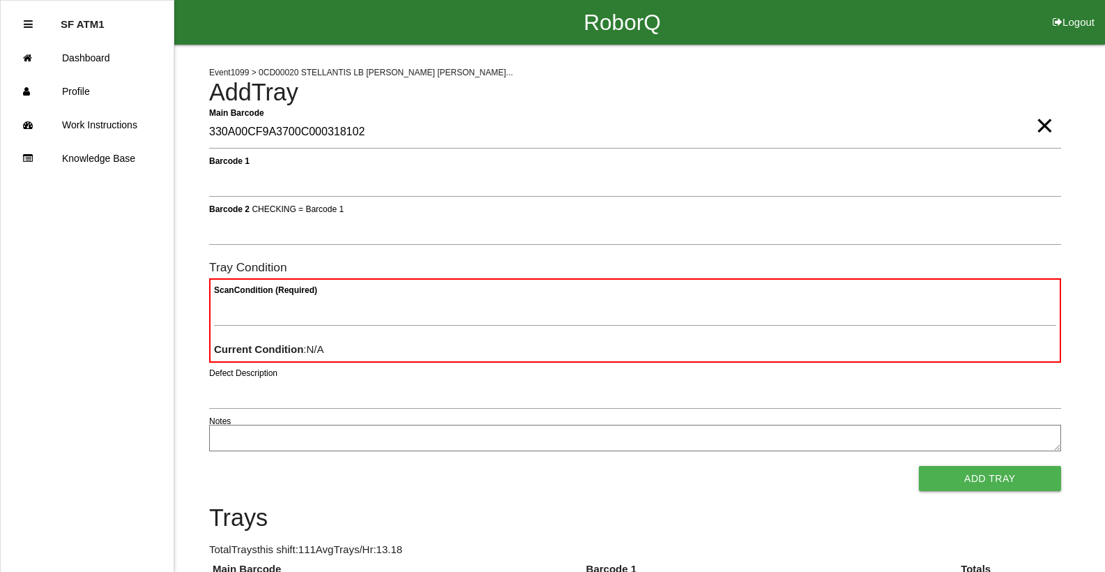
type Barcode "330A00CF9A3700C000318102"
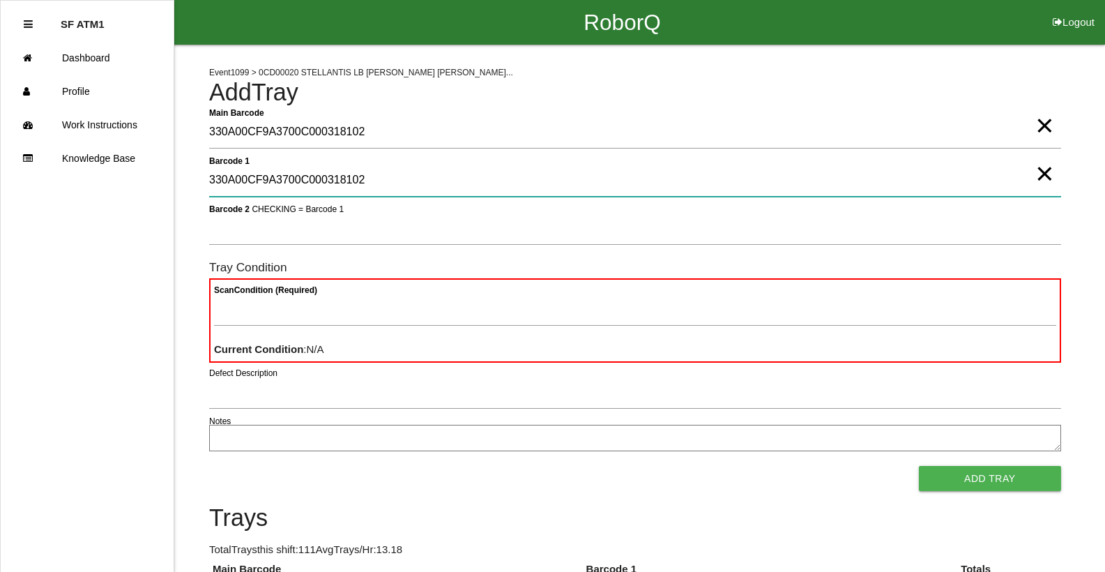
type 1 "330A00CF9A3700C000318102"
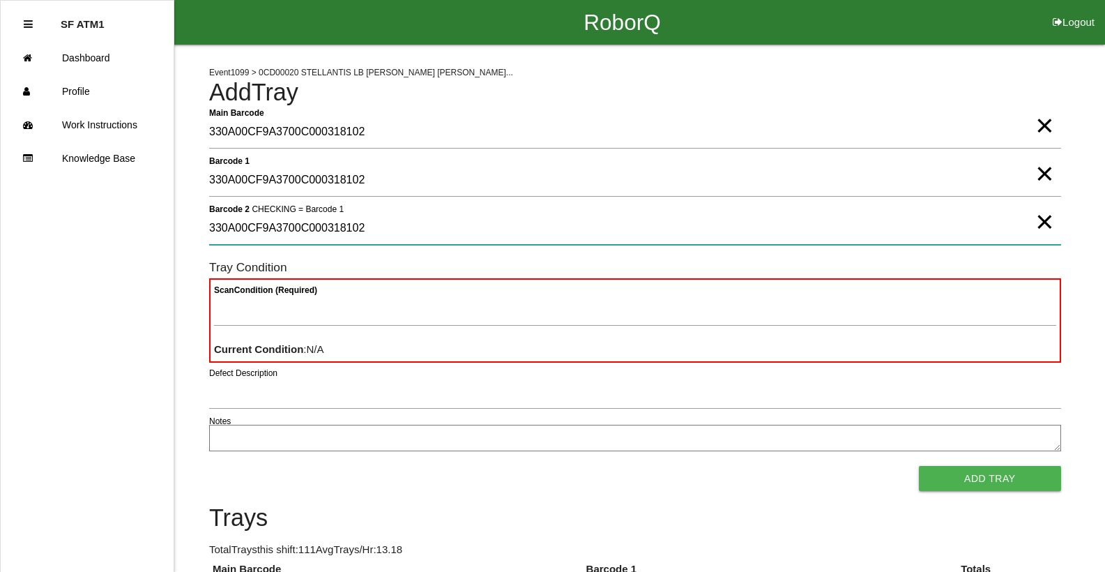
type 2 "330A00CF9A3700C000318102"
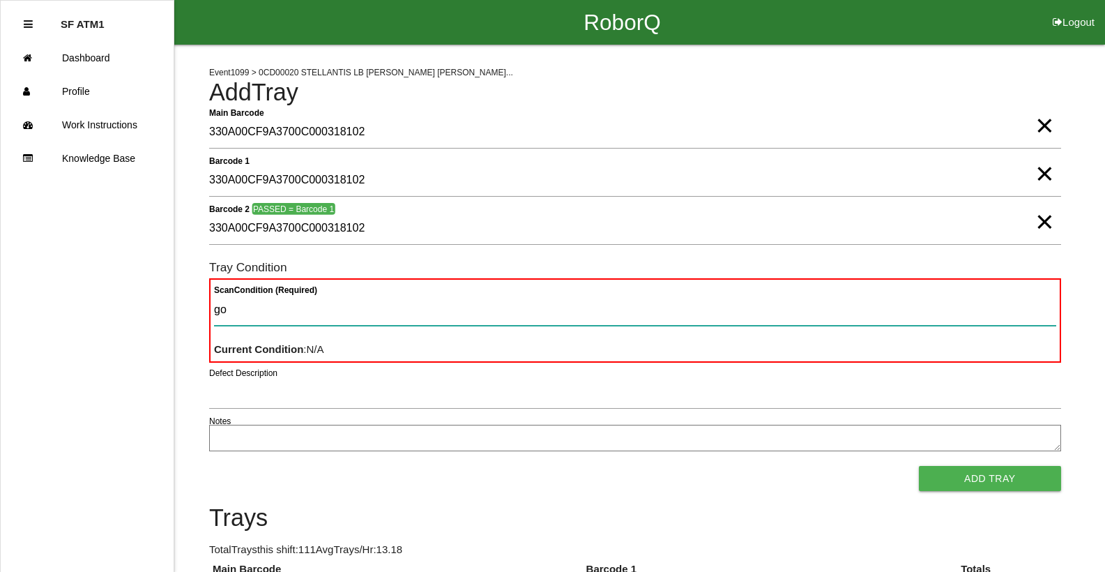
type Condition "goo"
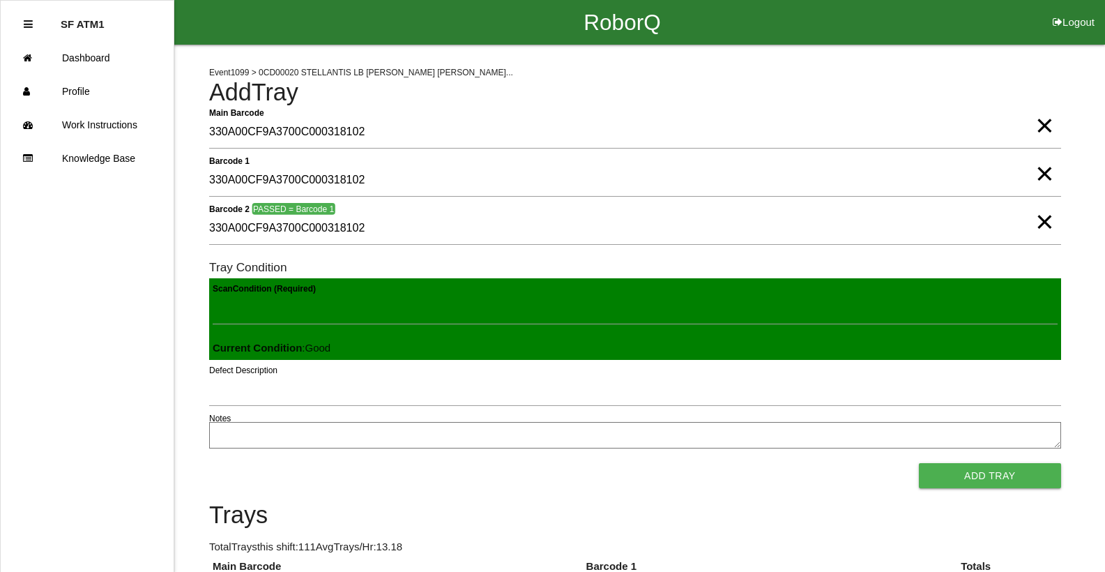
click button "Add Tray" at bounding box center [990, 475] width 142 height 25
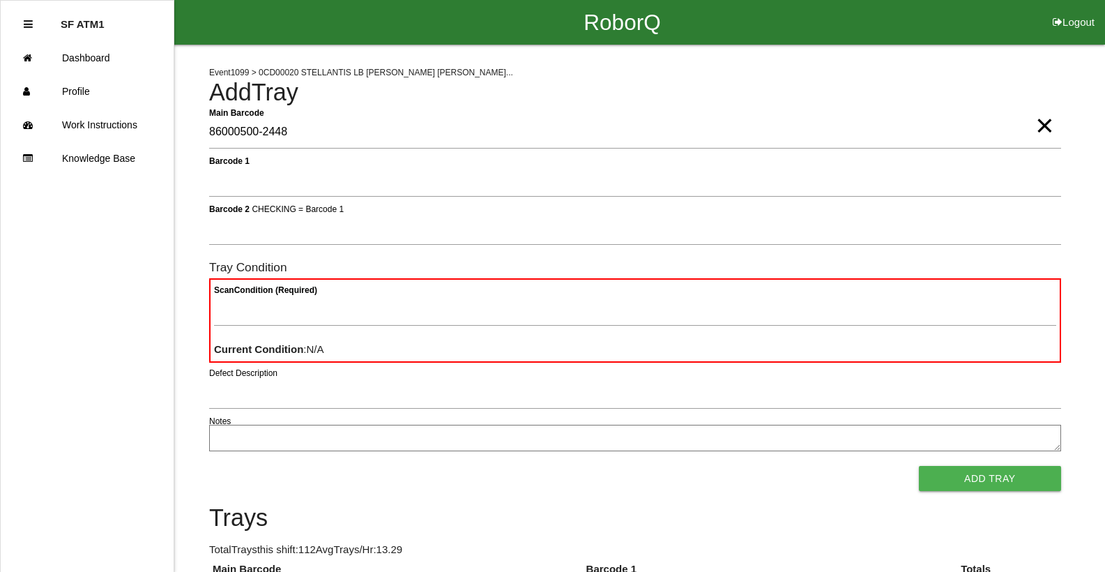
type Barcode "86000500-2448"
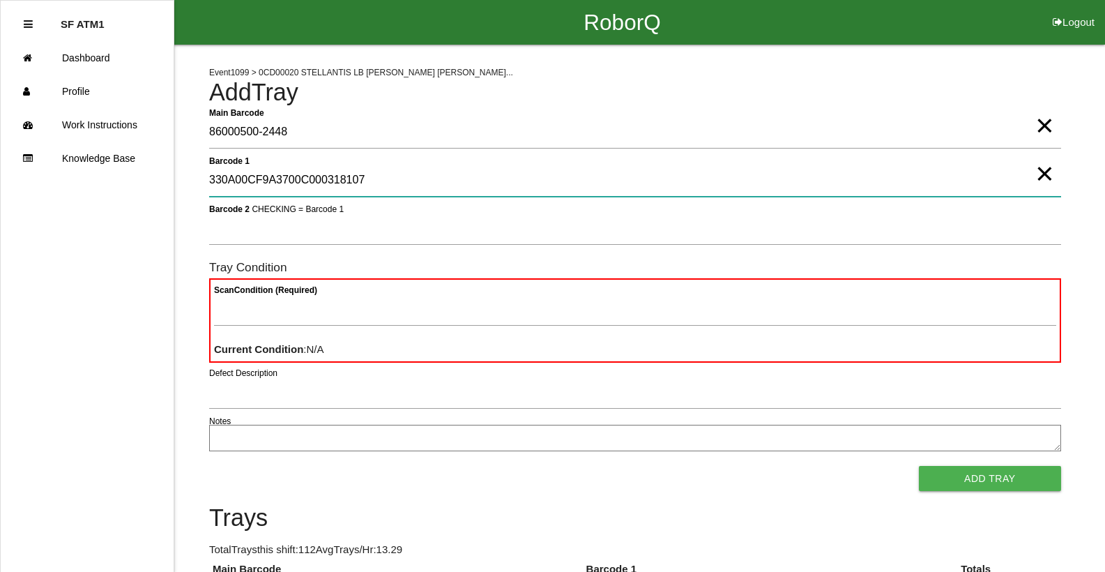
type 1 "330A00CF9A3700C000318107"
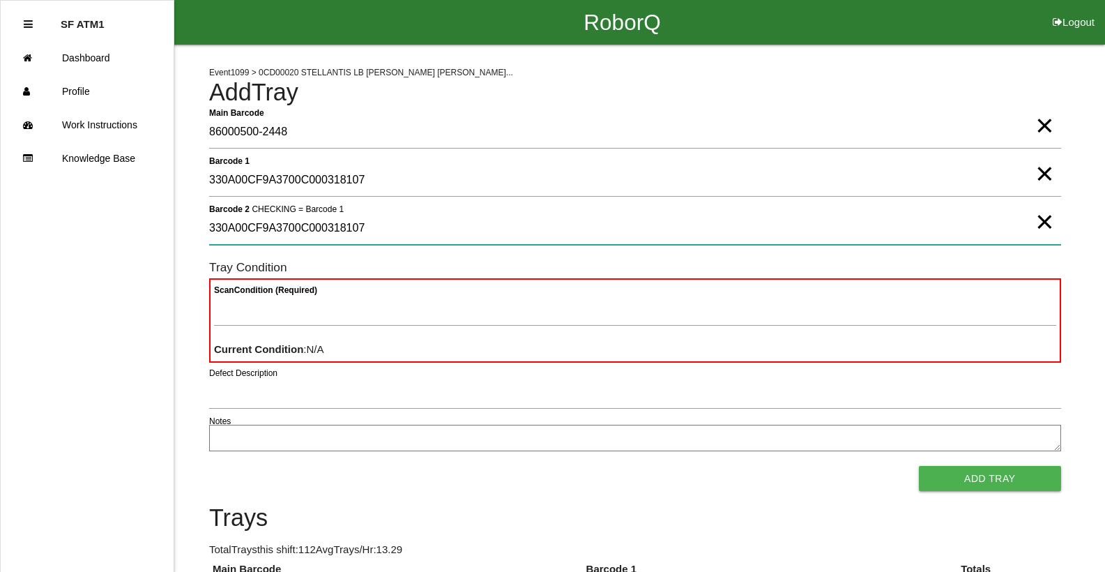
type 2 "330A00CF9A3700C000318107"
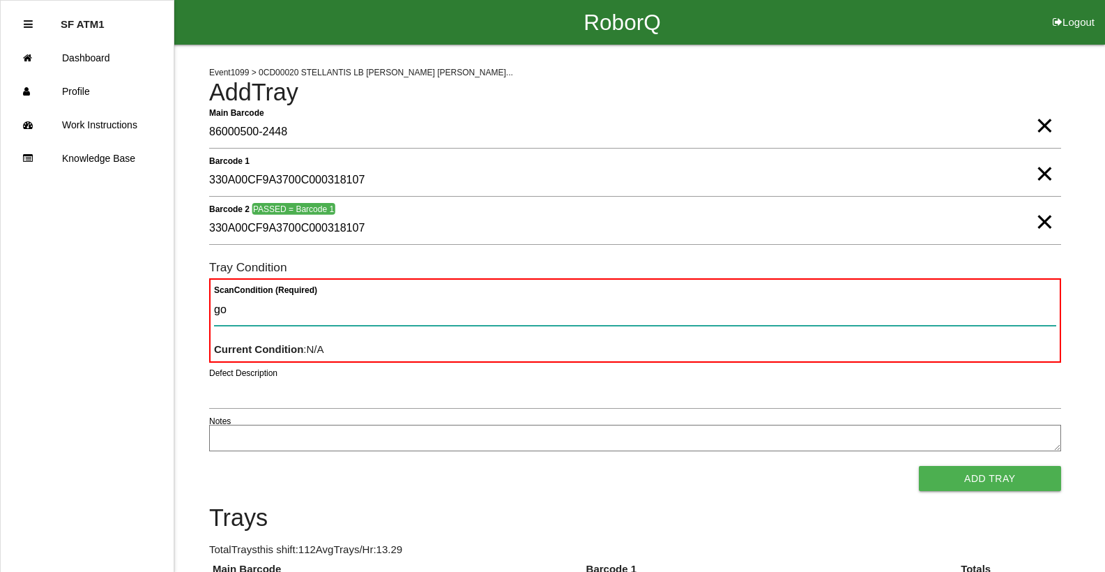
type Condition "goo"
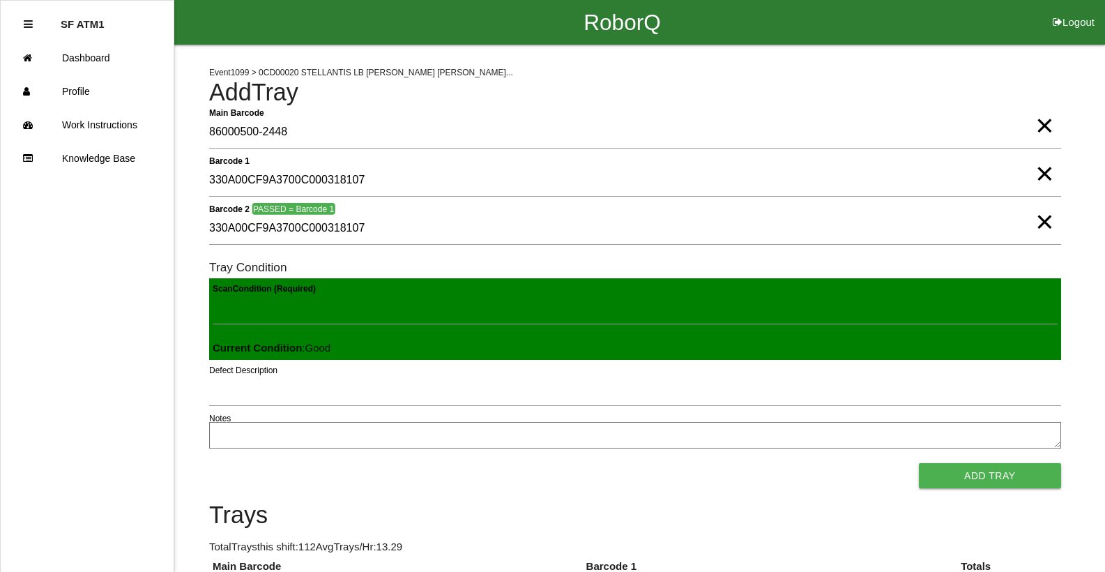
click at [919, 463] on button "Add Tray" at bounding box center [990, 475] width 142 height 25
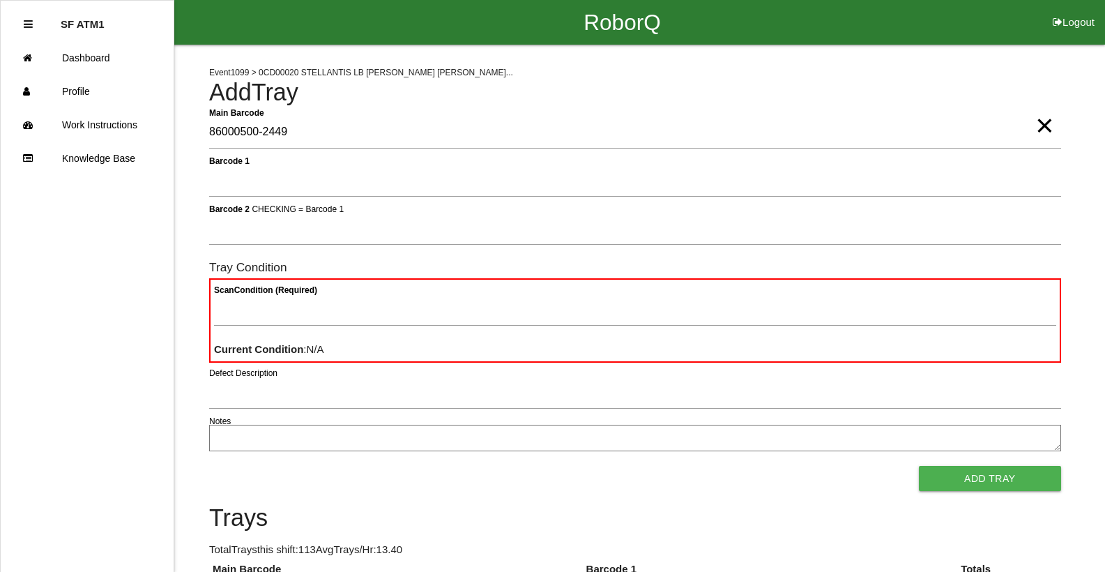
type Barcode "86000500-2449"
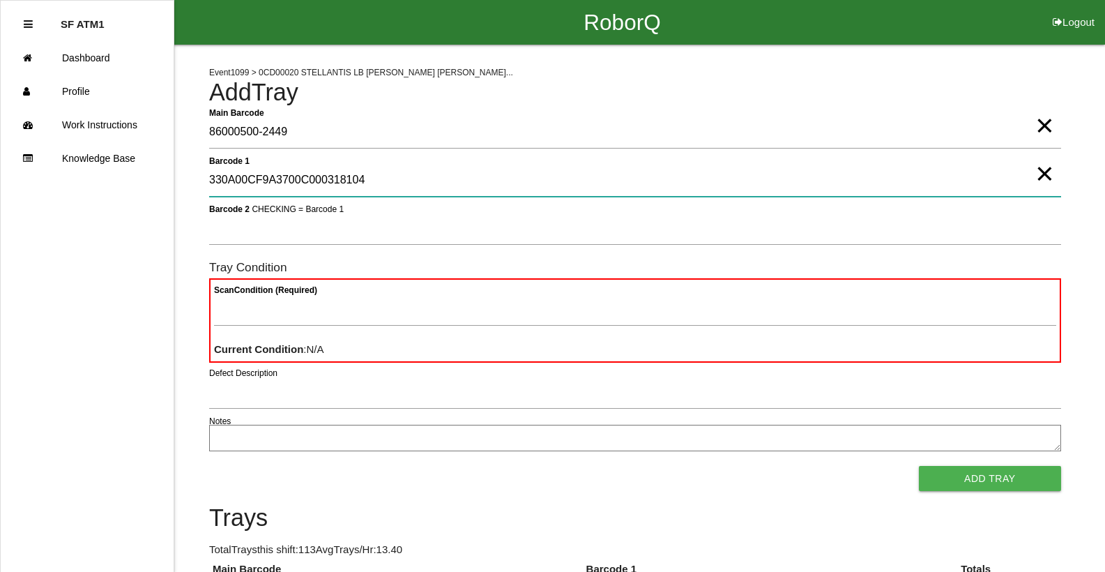
type 1 "330A00CF9A3700C000318104"
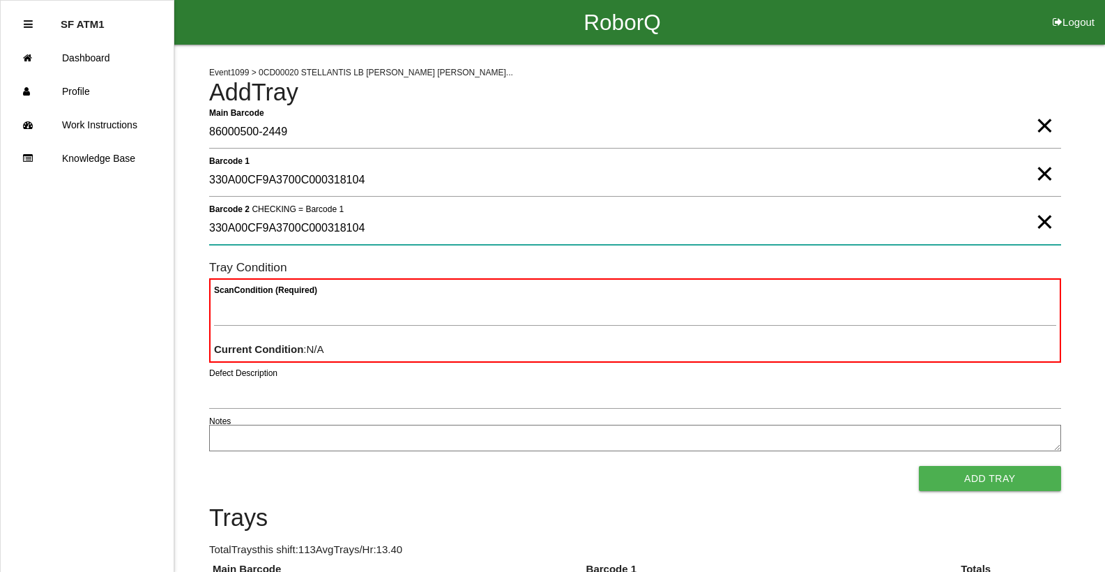
type 2 "330A00CF9A3700C000318104"
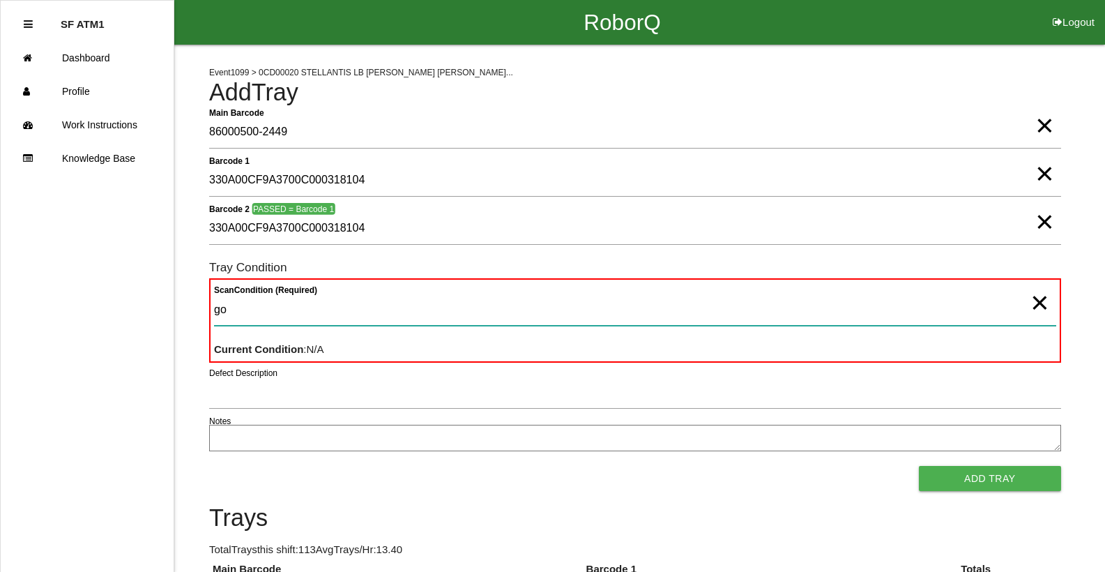
type Condition "goo"
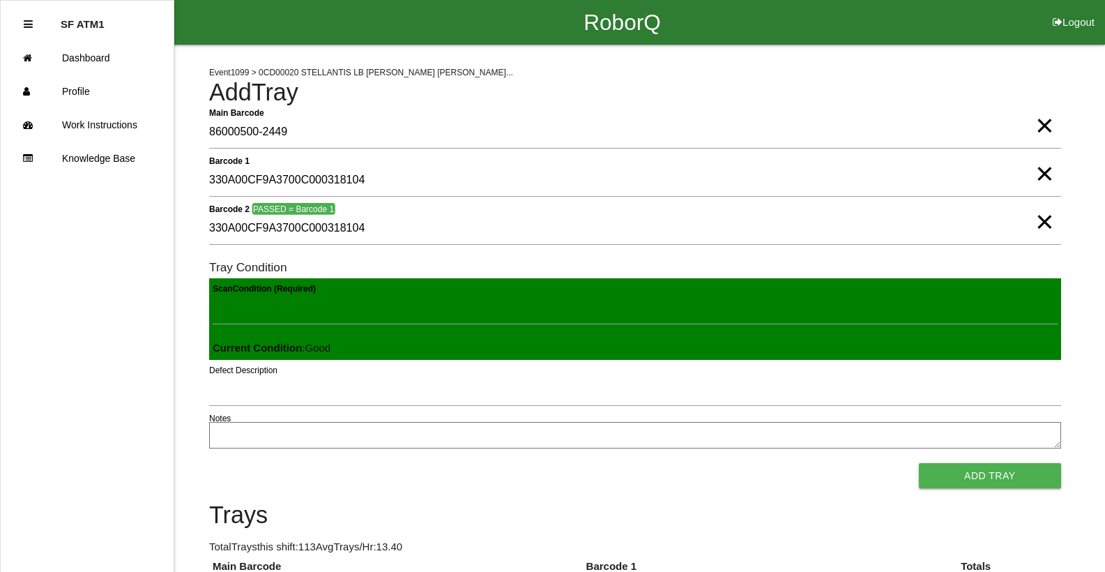
click at [919, 463] on button "Add Tray" at bounding box center [990, 475] width 142 height 25
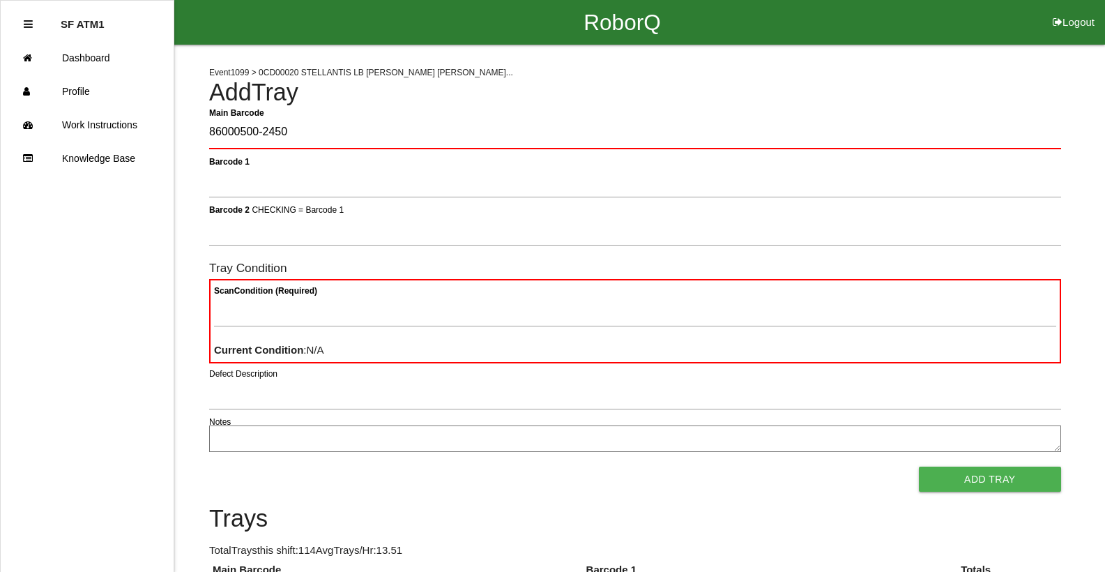
type Barcode "86000500-2450"
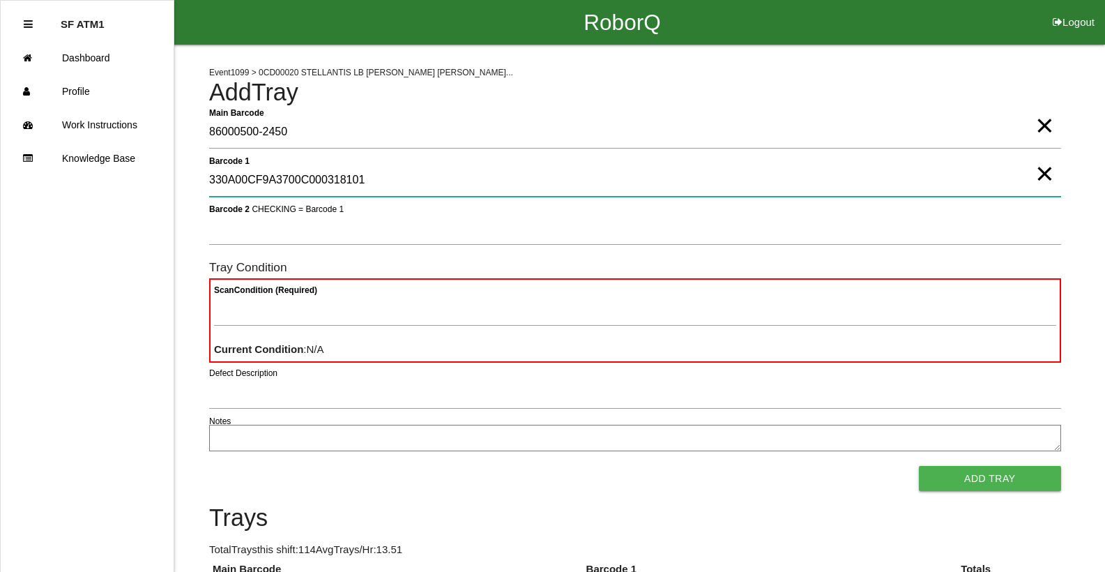
type 1 "330A00CF9A3700C000318101"
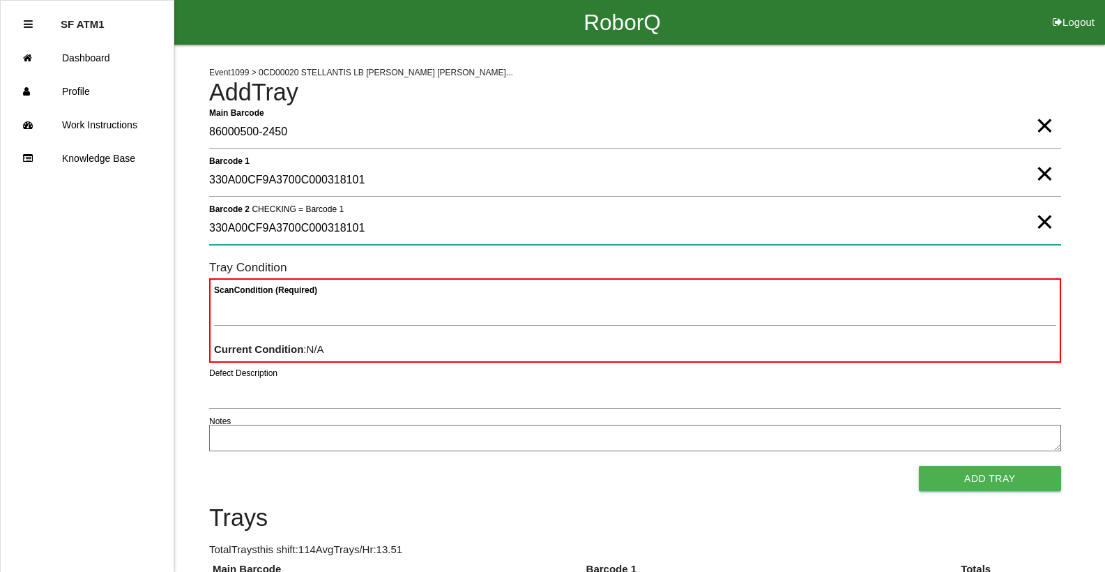
type 2 "330A00CF9A3700C000318101"
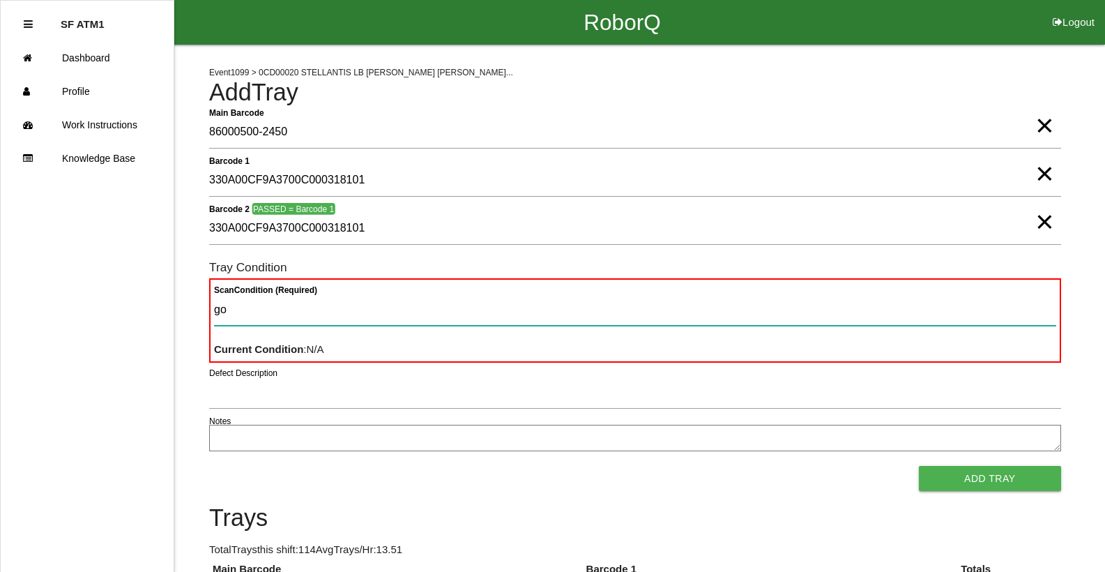
type Condition "goo"
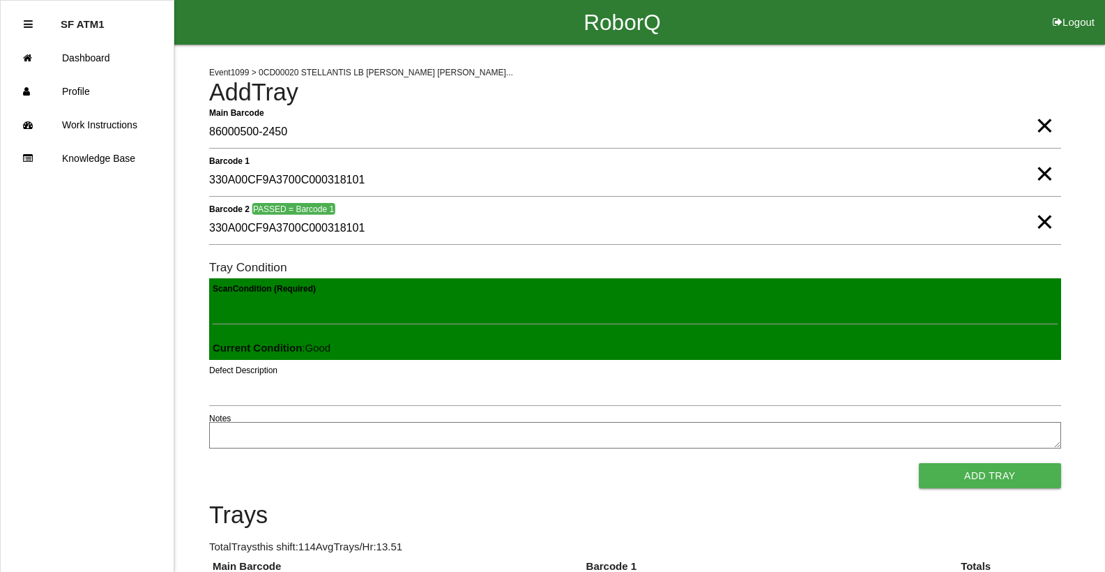
click at [919, 463] on button "Add Tray" at bounding box center [990, 475] width 142 height 25
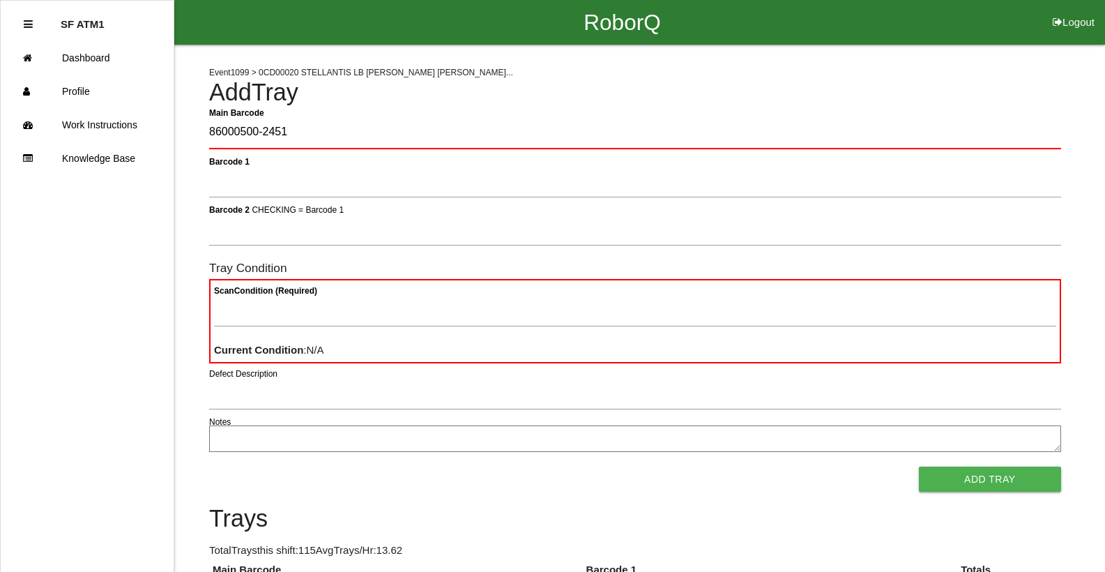
type Barcode "86000500-2451"
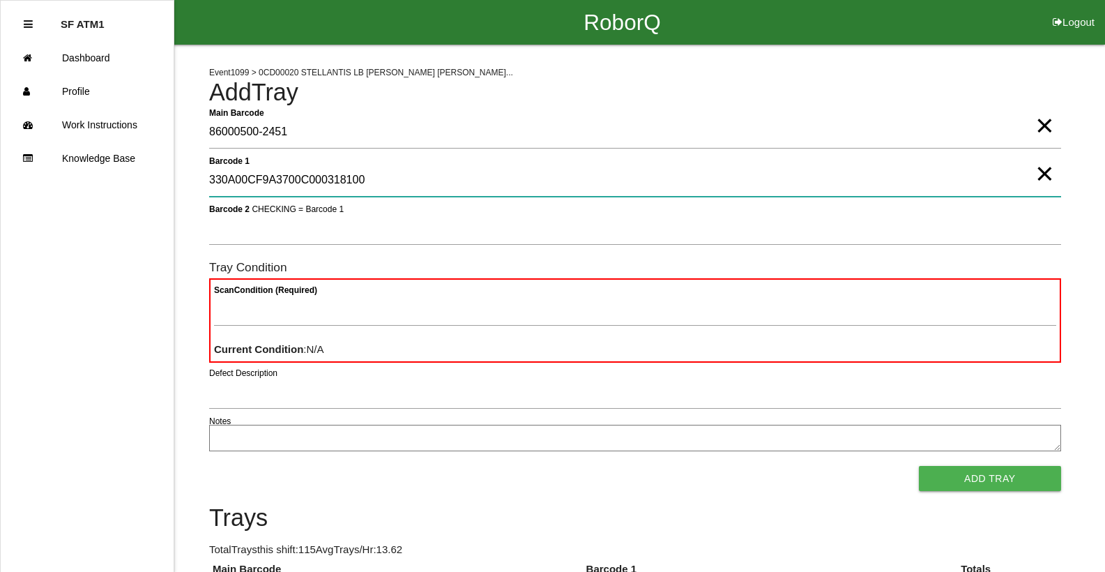
type 1 "330A00CF9A3700C000318100"
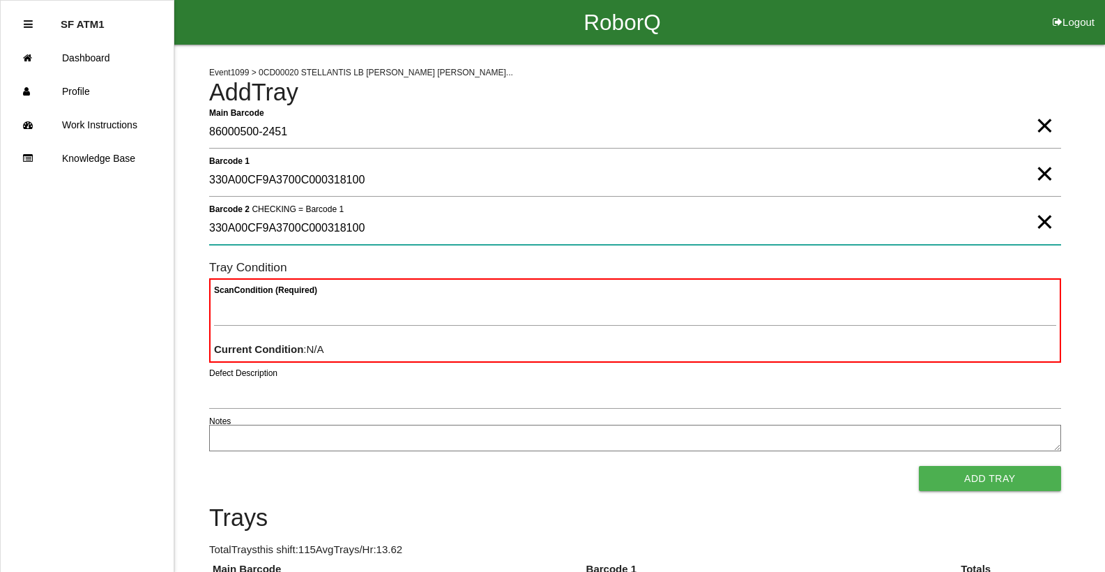
type 2 "330A00CF9A3700C000318100"
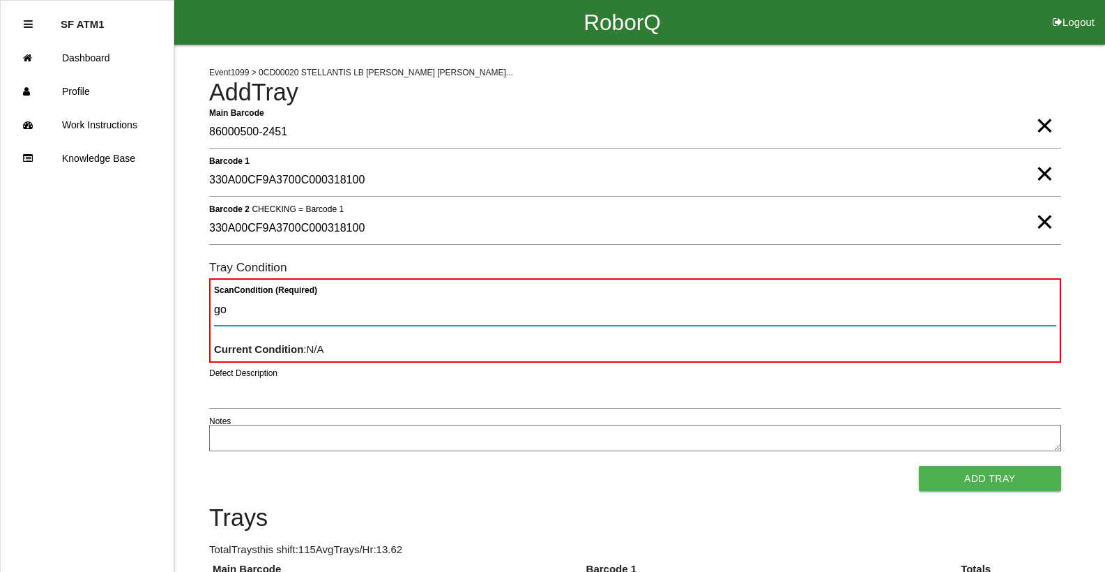
type Condition "goo"
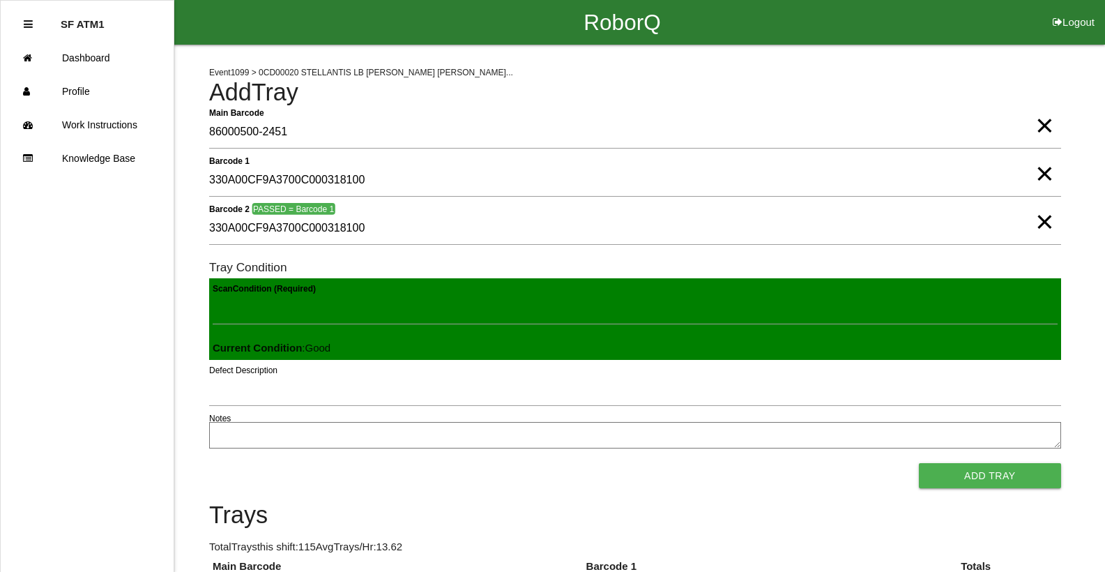
click at [919, 463] on button "Add Tray" at bounding box center [990, 475] width 142 height 25
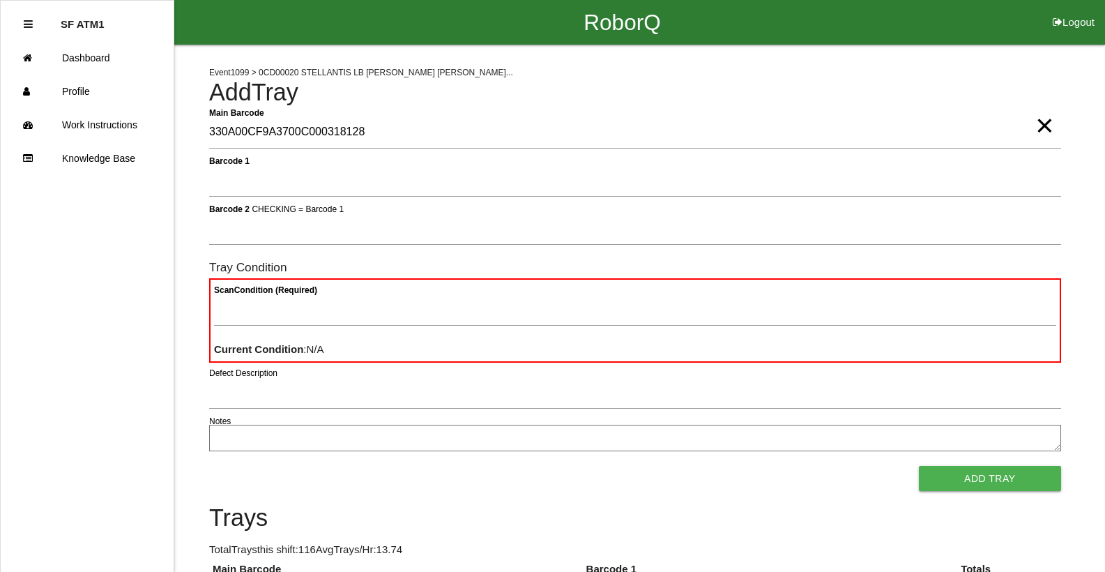
type Barcode "330A00CF9A3700C000318128"
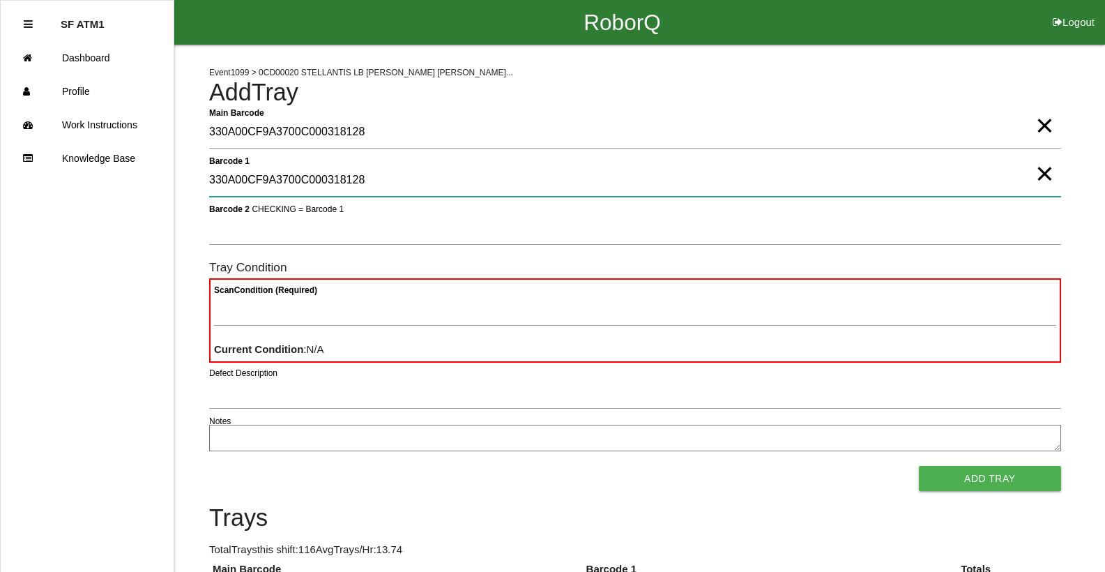
type 1 "330A00CF9A3700C000318128"
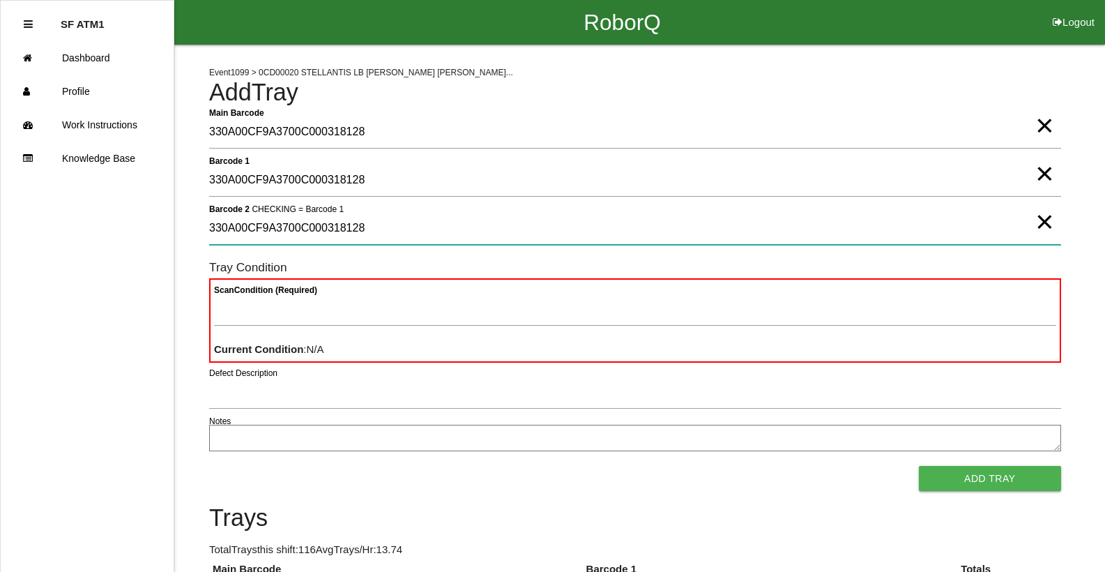
type 2 "330A00CF9A3700C000318128"
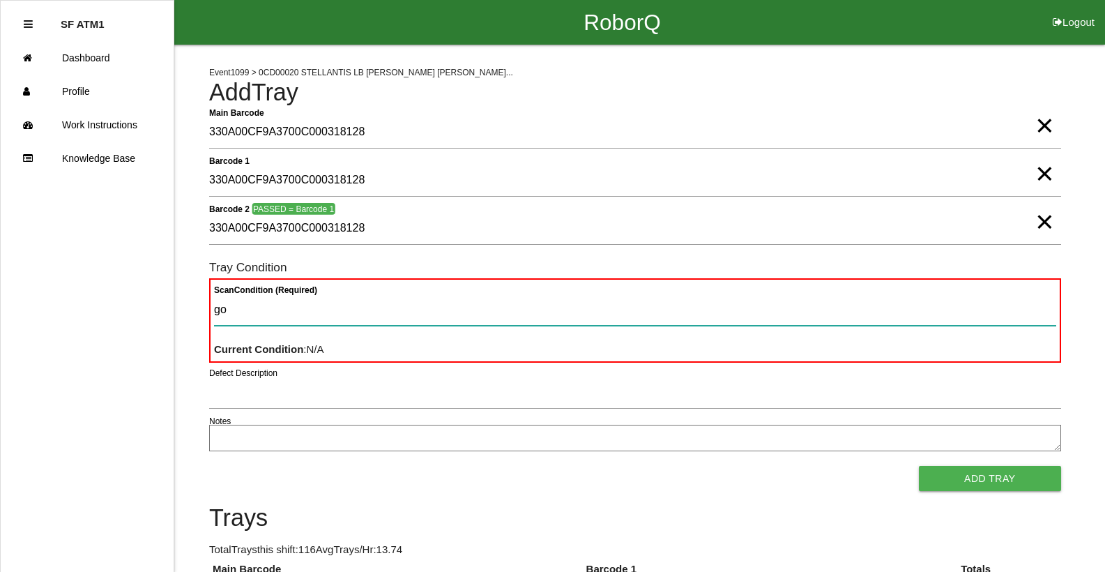
type Condition "goo"
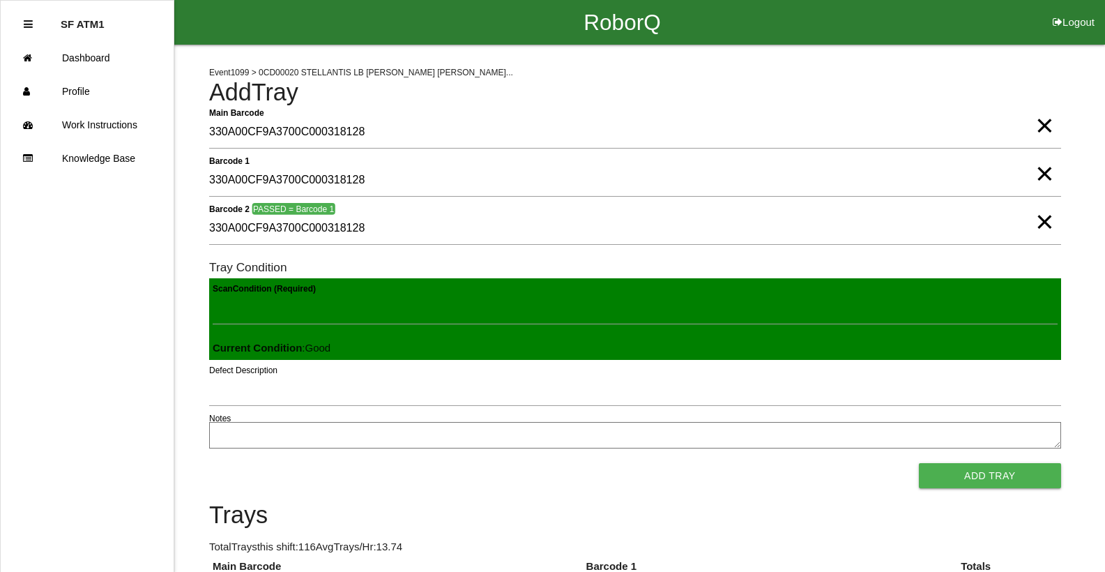
click at [919, 463] on button "Add Tray" at bounding box center [990, 475] width 142 height 25
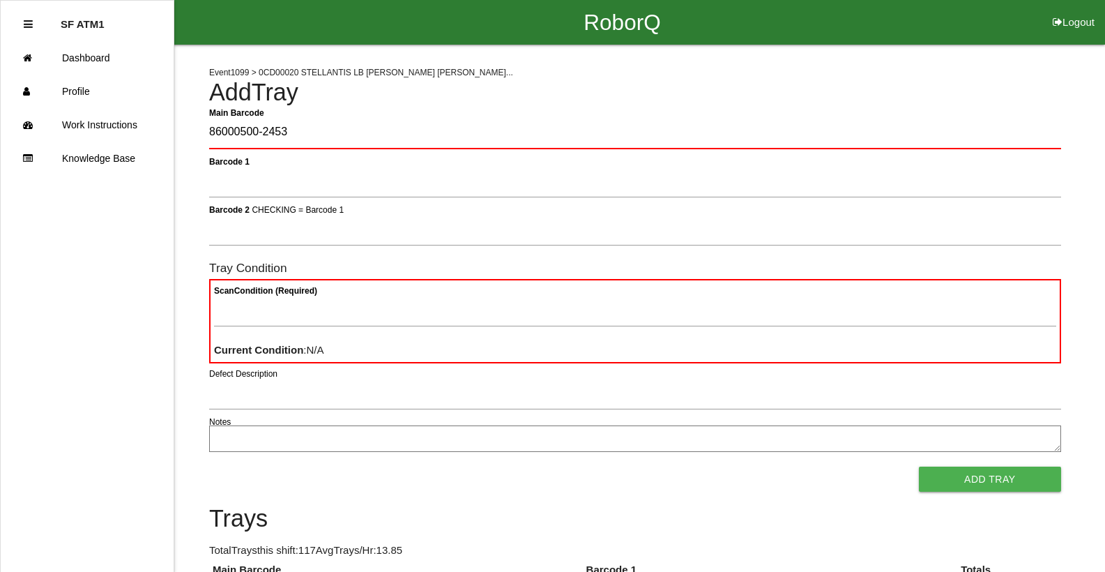
type Barcode "86000500-2453"
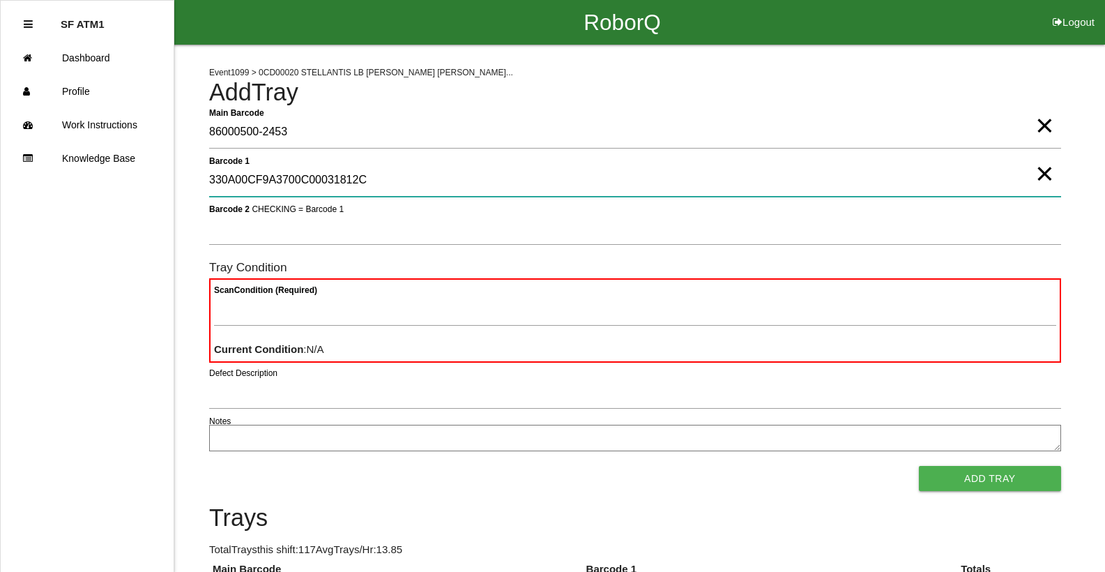
type 1 "330A00CF9A3700C00031812C"
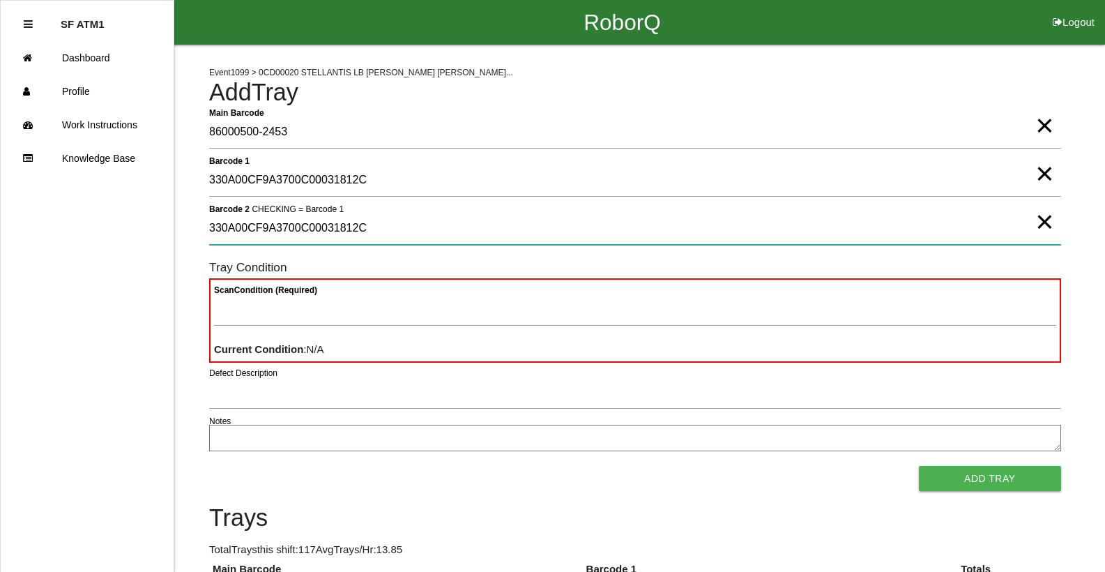
type 2 "330A00CF9A3700C00031812C"
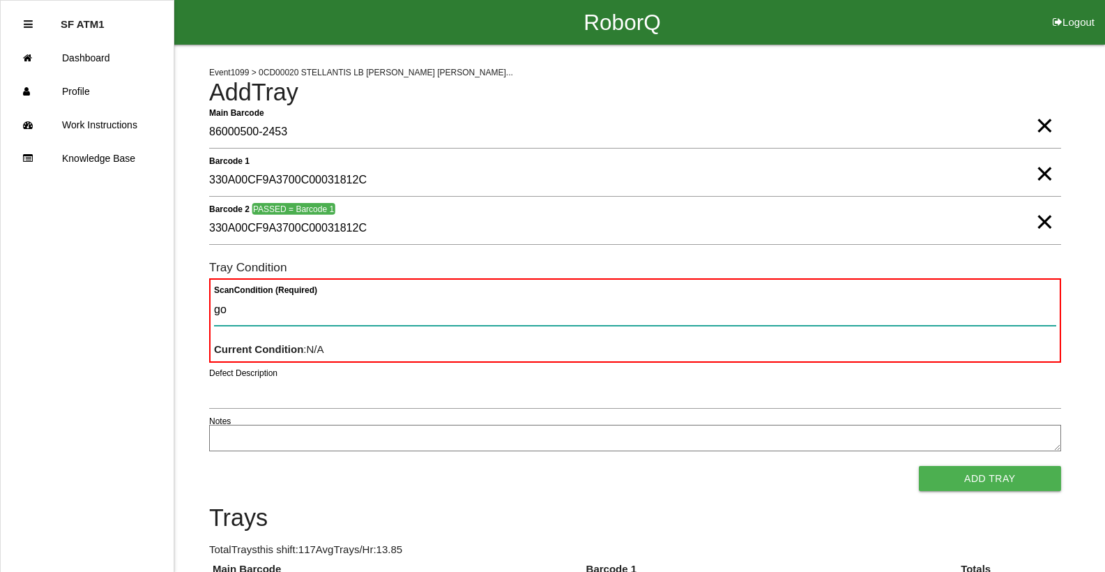
type Condition "goo"
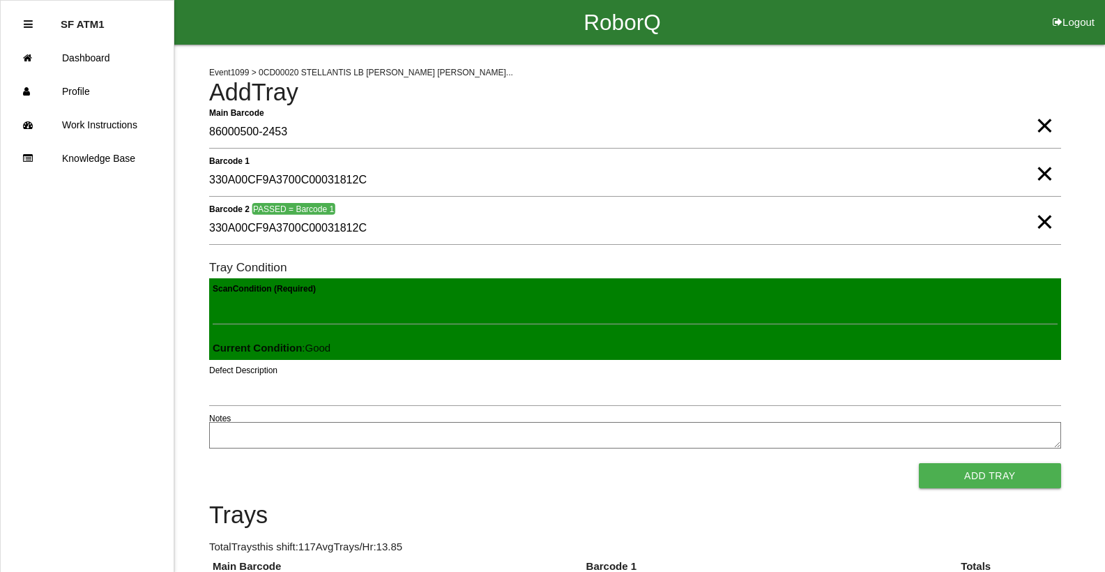
click at [919, 463] on button "Add Tray" at bounding box center [990, 475] width 142 height 25
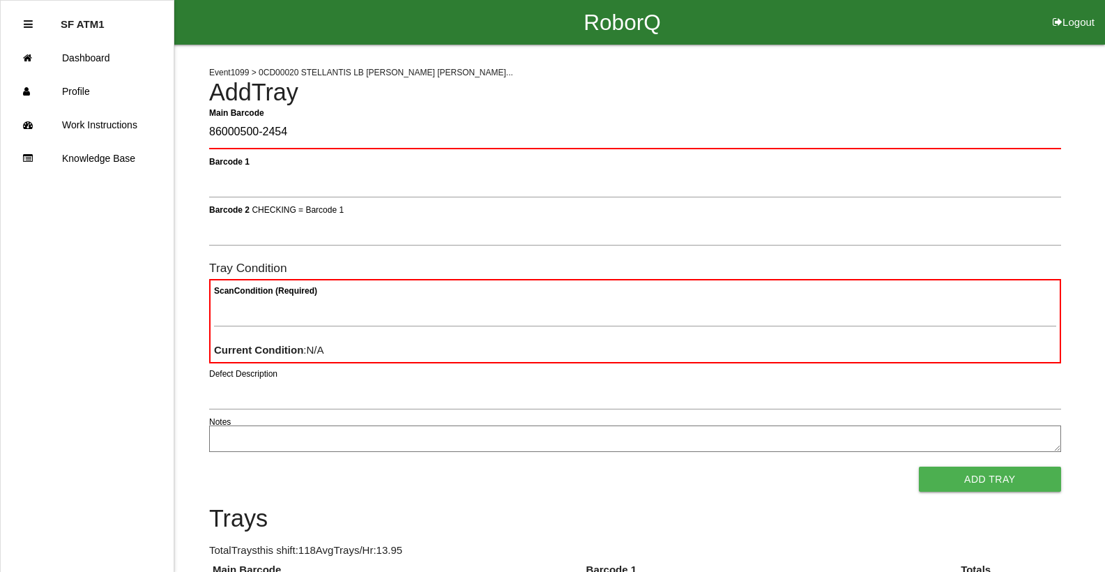
type Barcode "86000500-2454"
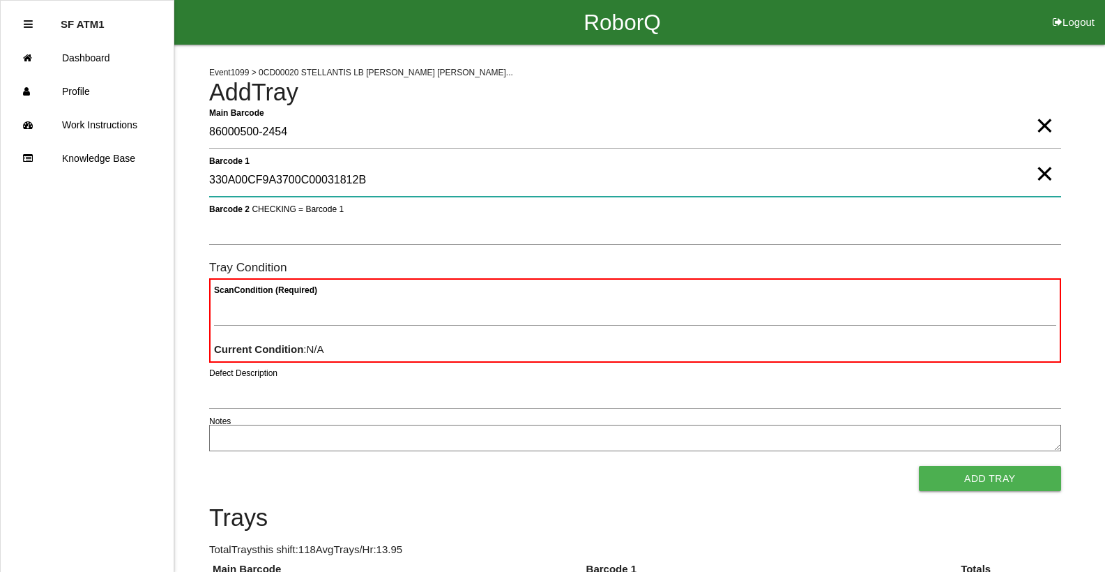
type 1 "330A00CF9A3700C00031812B"
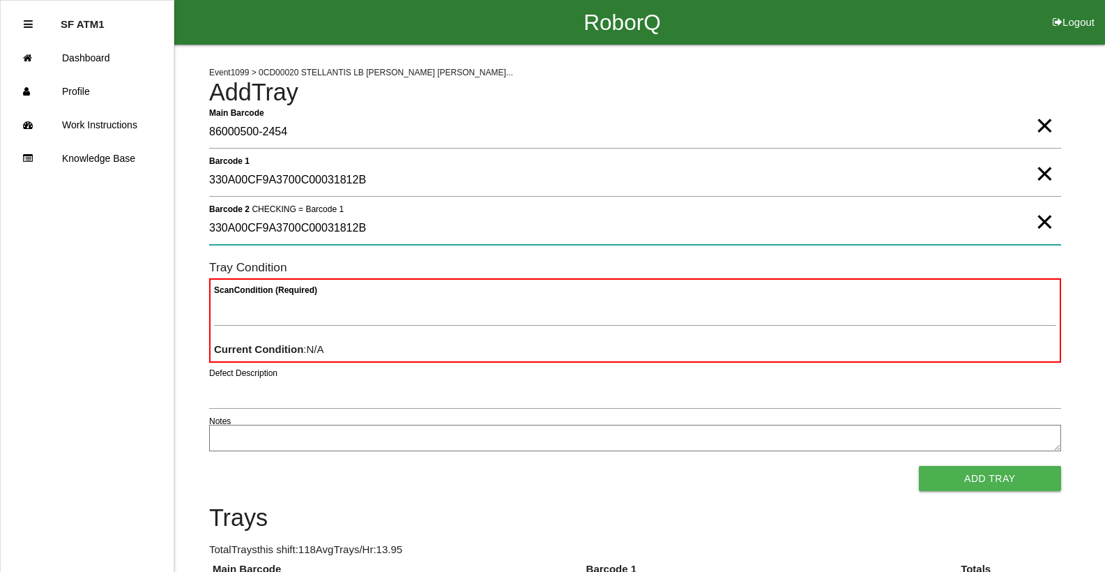
type 2 "330A00CF9A3700C00031812B"
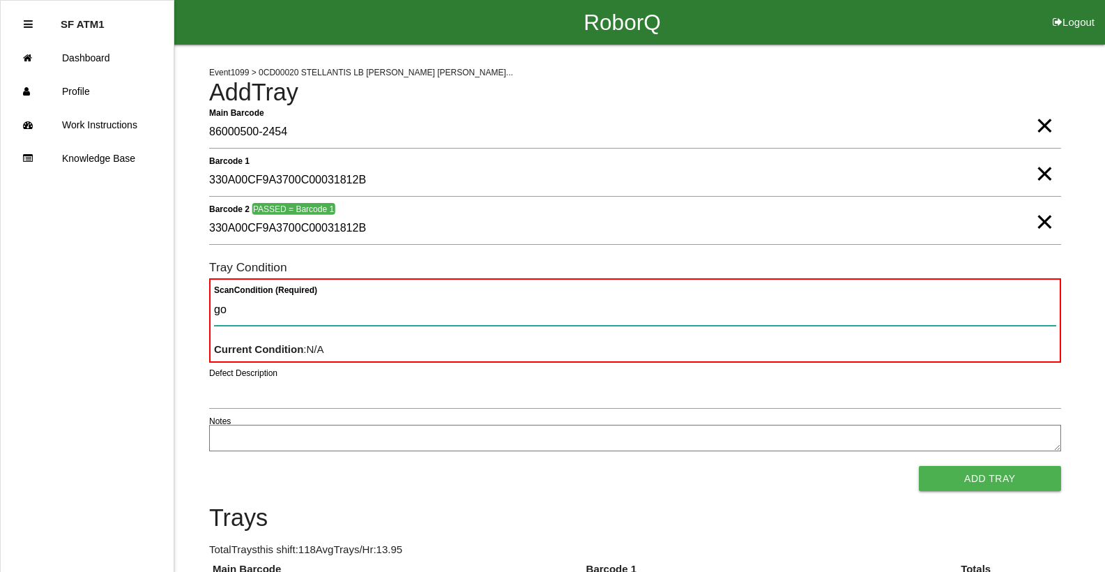
type Condition "goo"
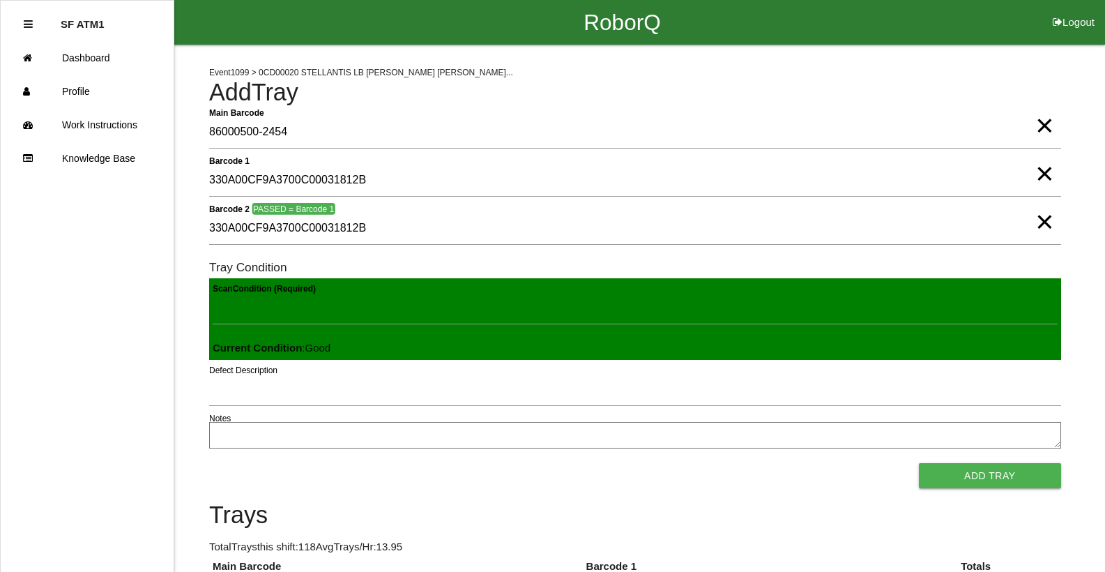
click at [919, 463] on button "Add Tray" at bounding box center [990, 475] width 142 height 25
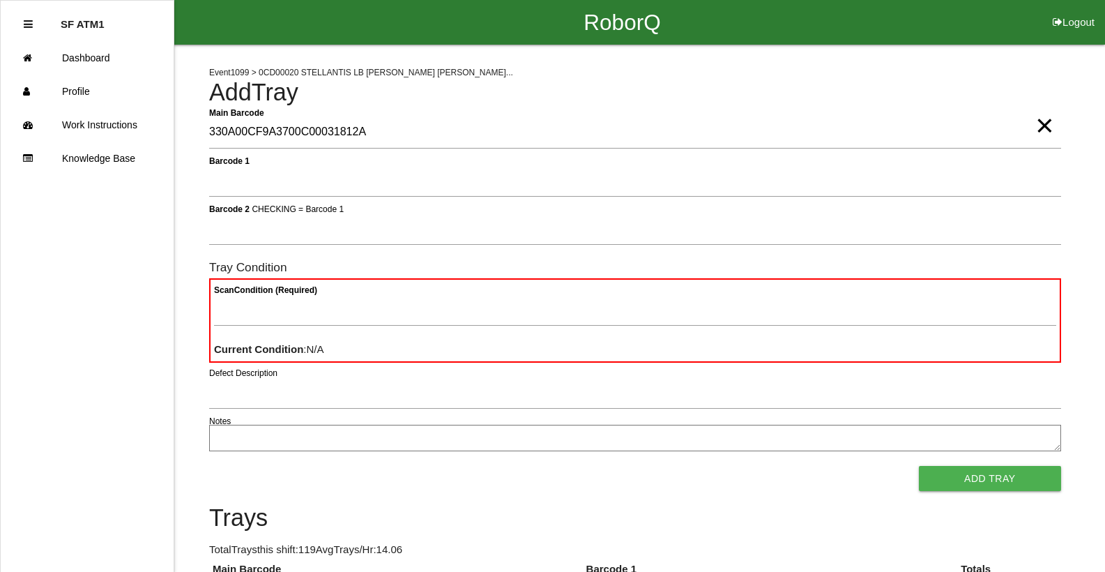
type Barcode "330A00CF9A3700C00031812A"
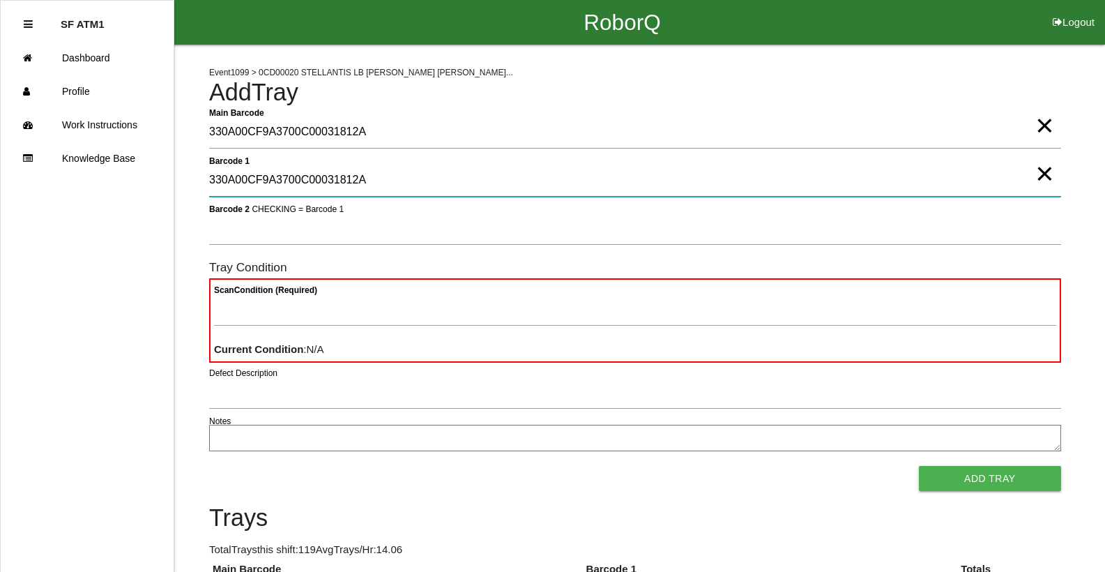
type 1 "330A00CF9A3700C00031812A"
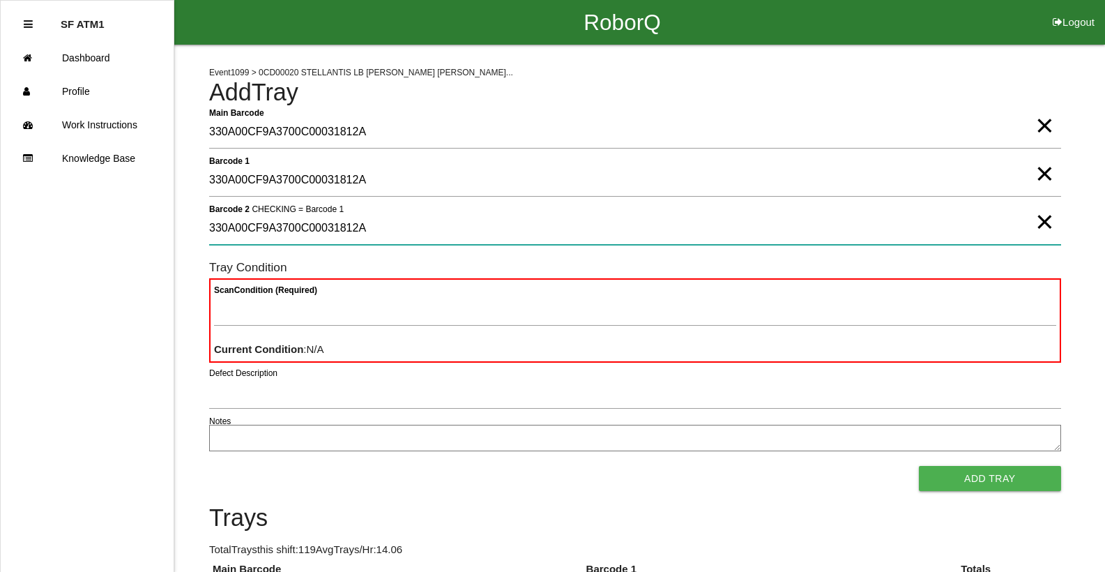
type 2 "330A00CF9A3700C00031812A"
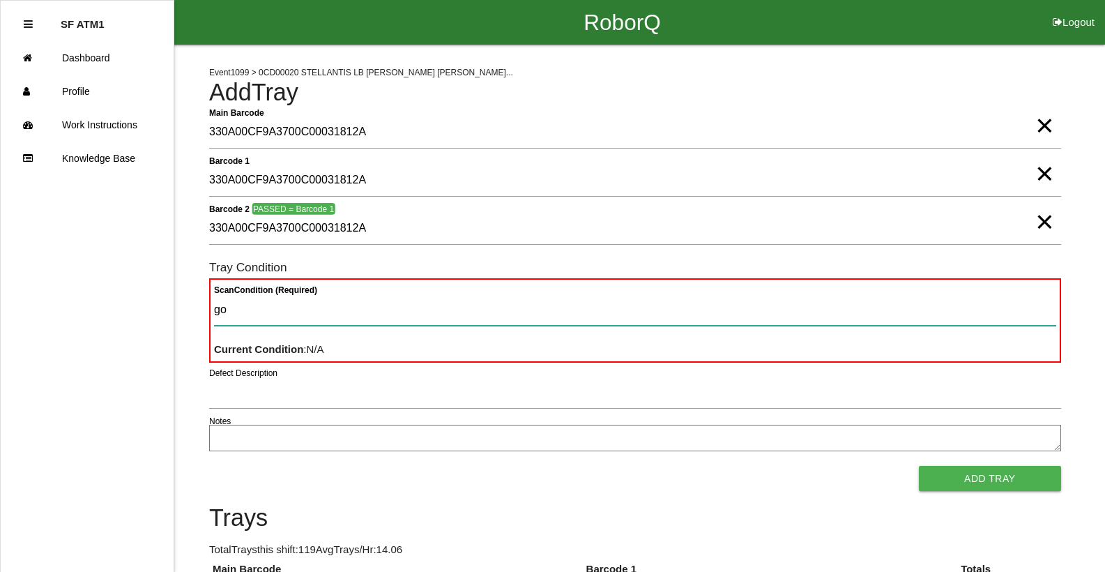
type Condition "goo"
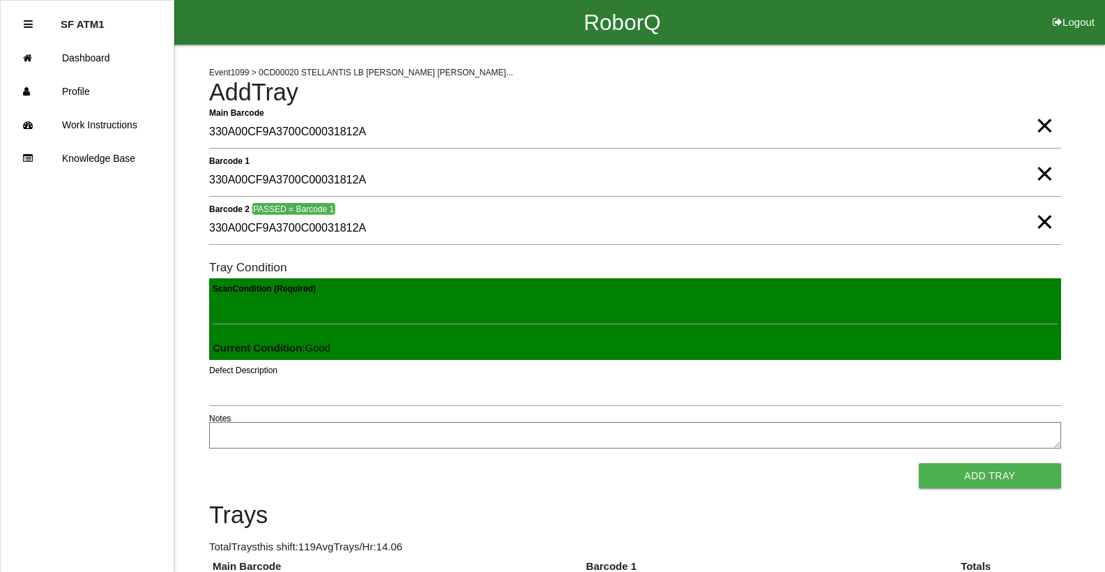
click at [919, 463] on button "Add Tray" at bounding box center [990, 475] width 142 height 25
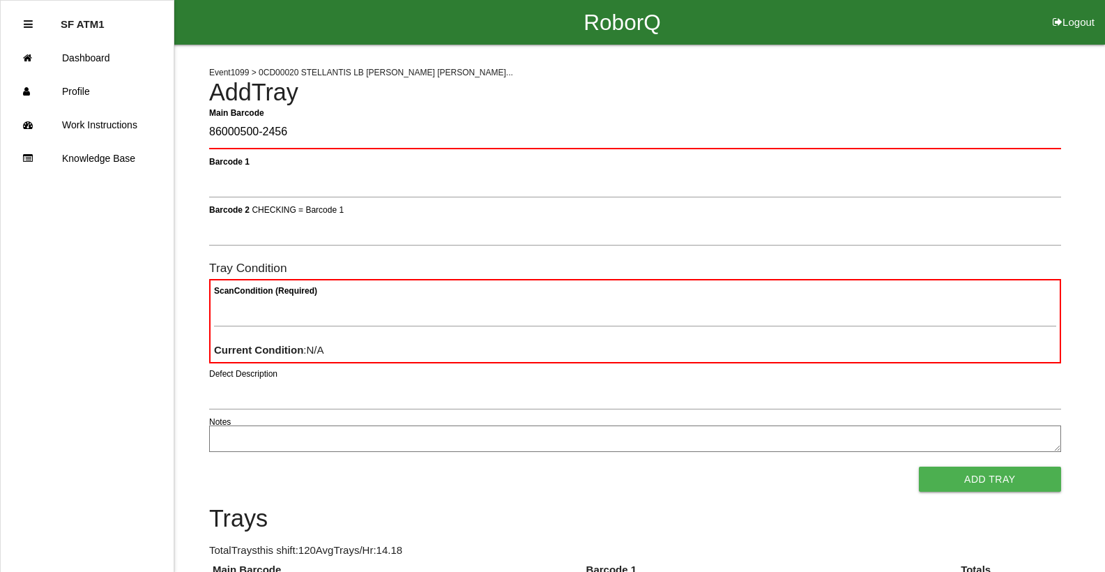
type Barcode "86000500-2456"
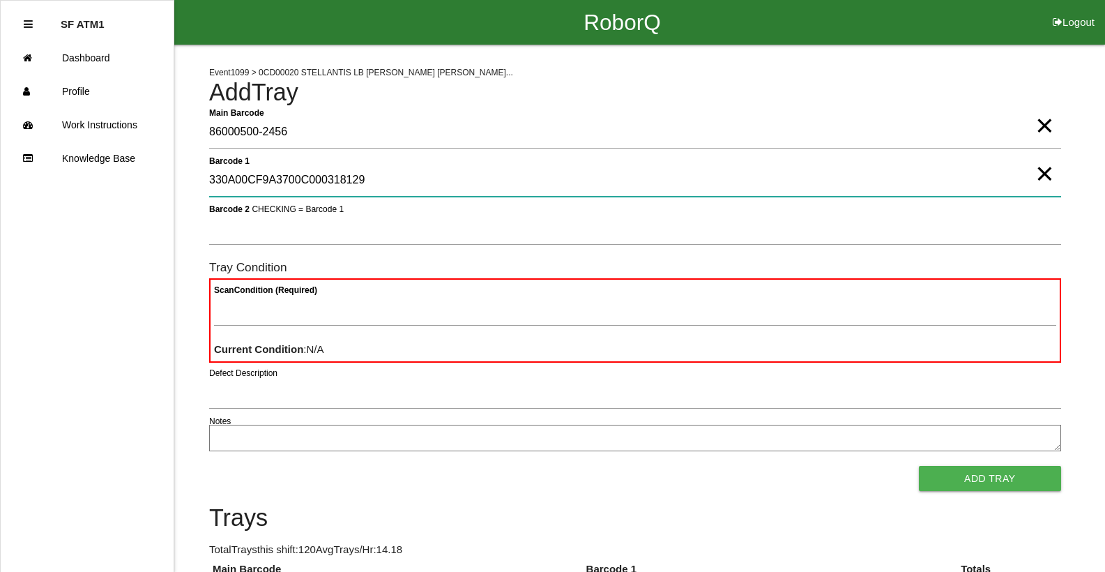
type 1 "330A00CF9A3700C000318129"
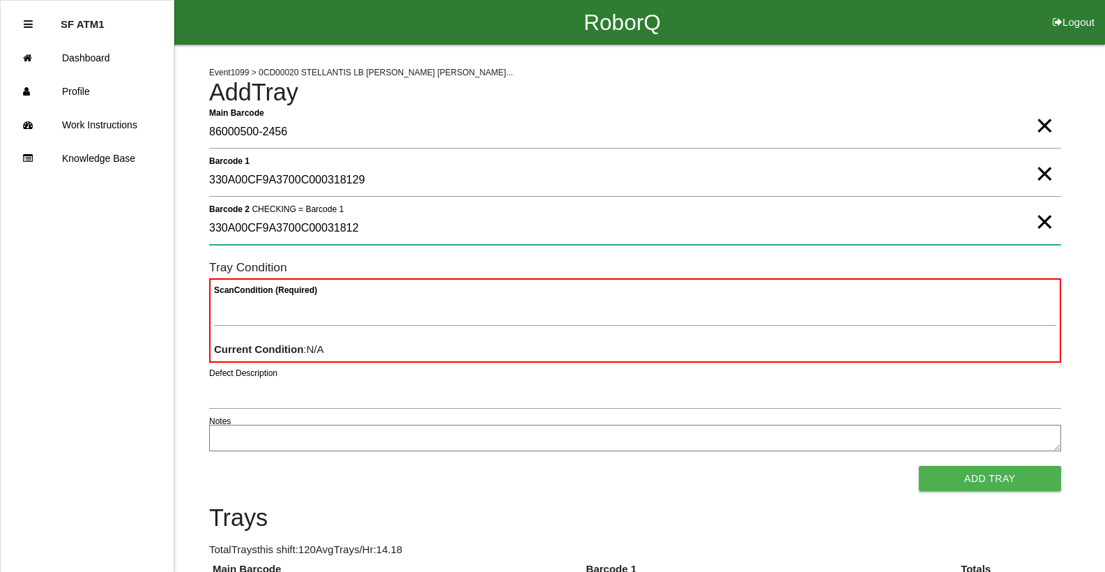
type 2 "330A00CF9A3700C000318129"
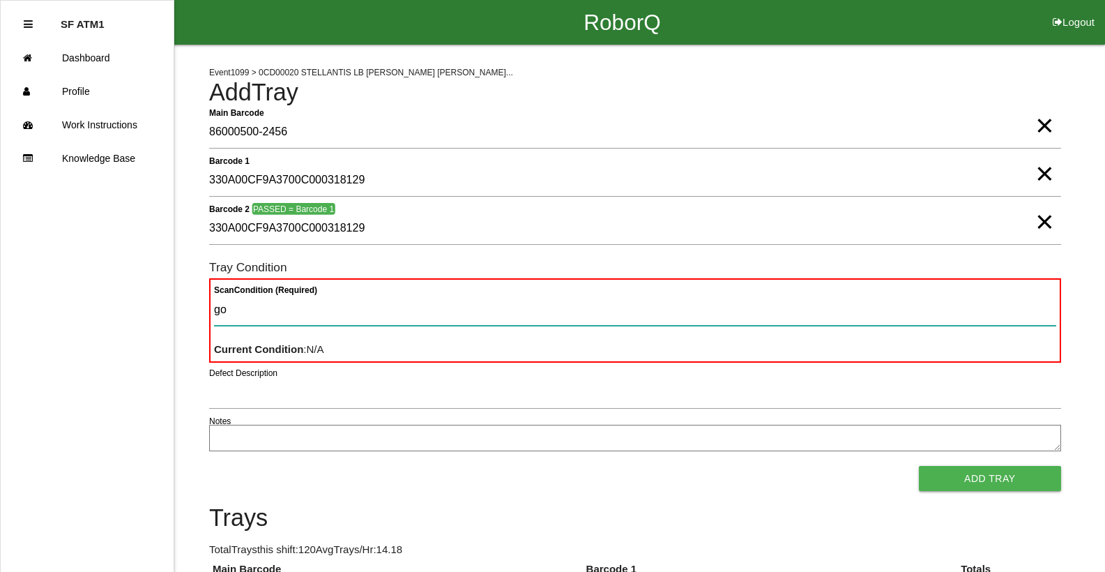
type Condition "goo"
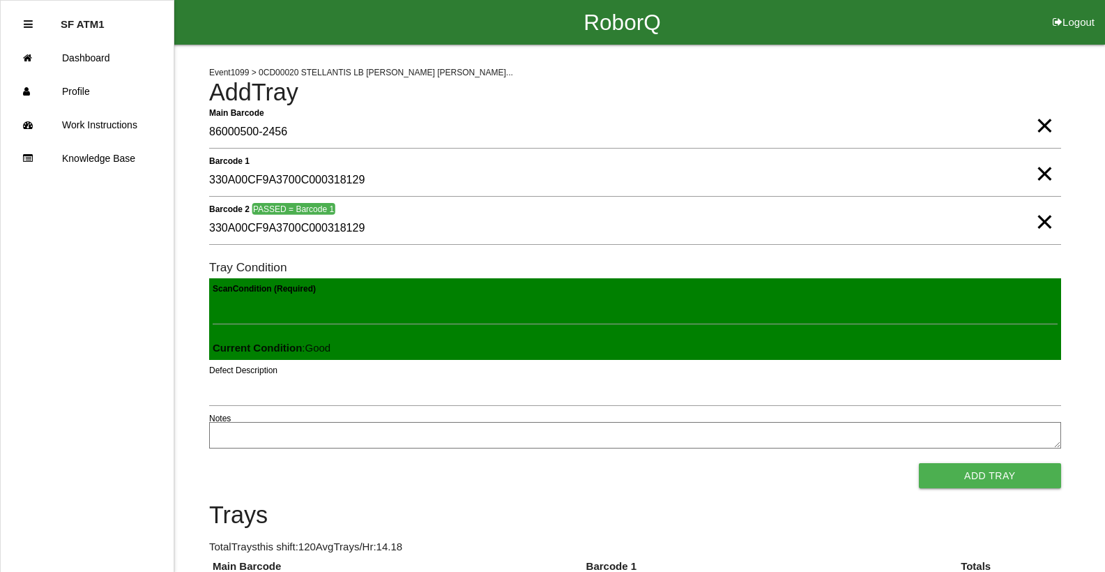
click at [919, 463] on button "Add Tray" at bounding box center [990, 475] width 142 height 25
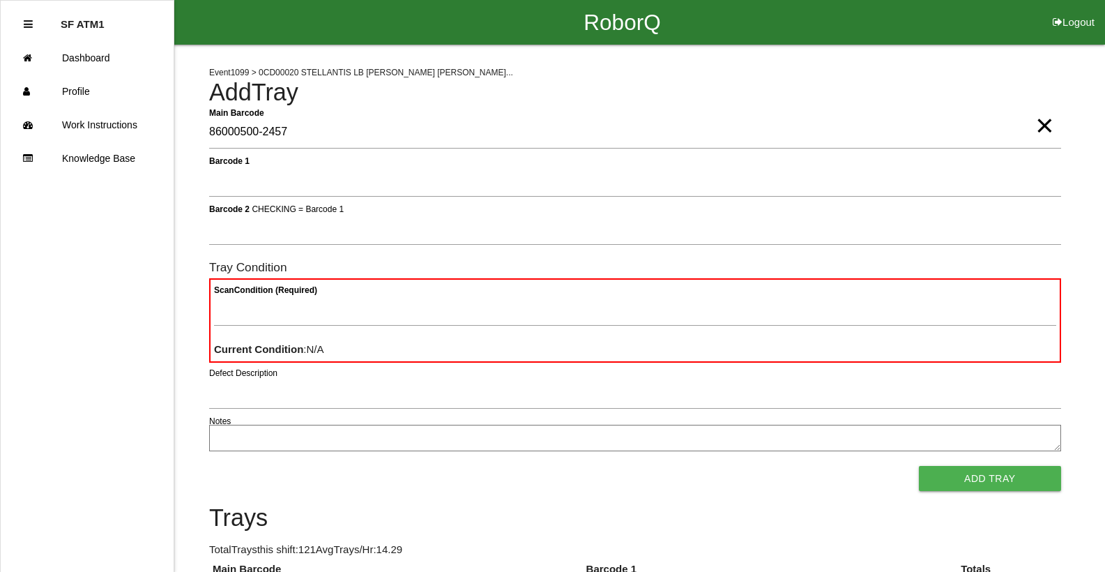
type Barcode "86000500-2457"
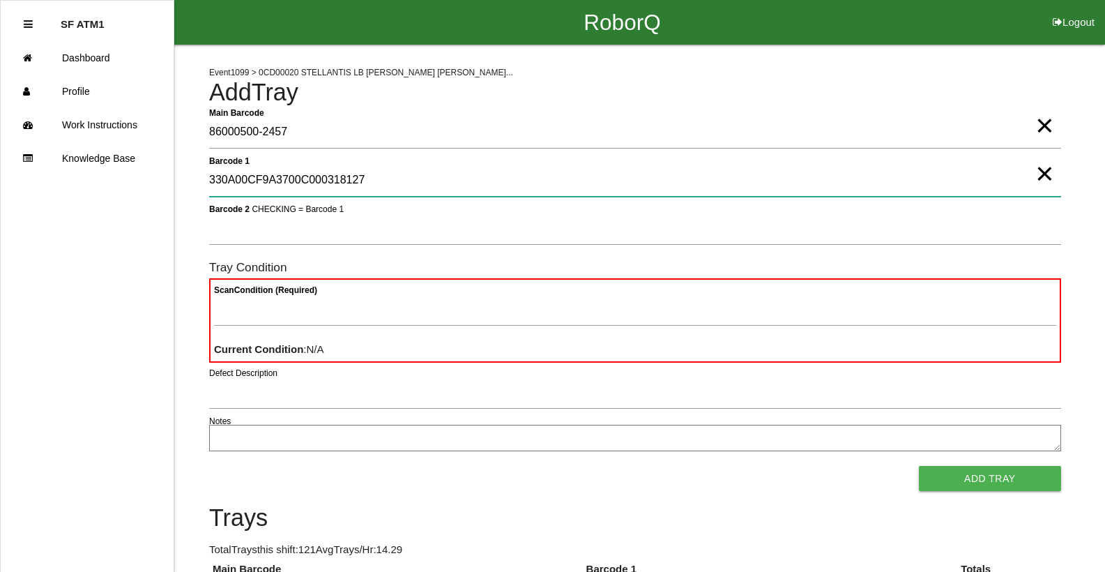
type 1 "330A00CF9A3700C000318127"
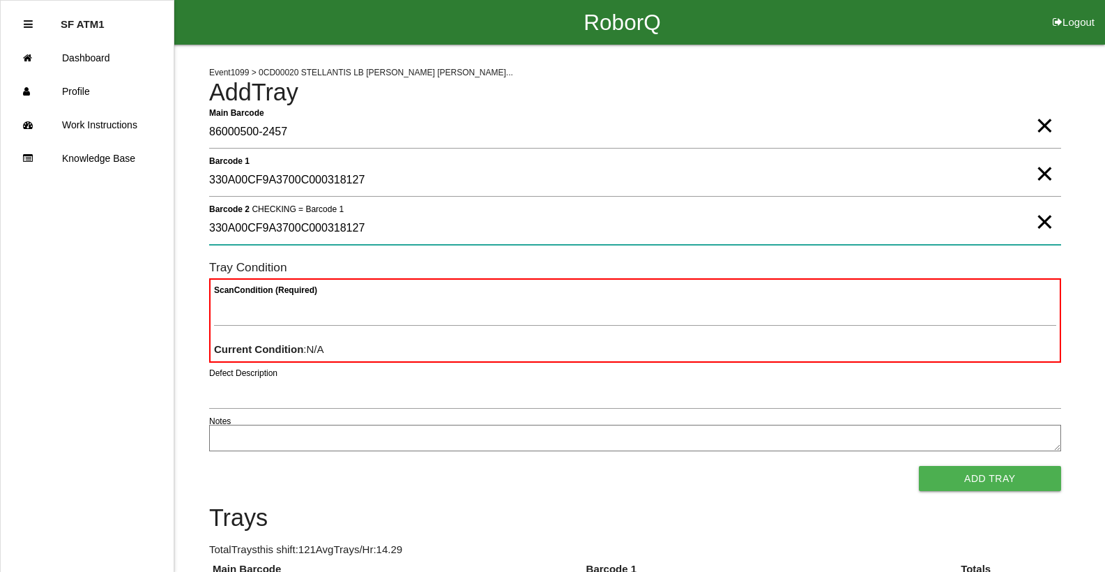
type 2 "330A00CF9A3700C000318127"
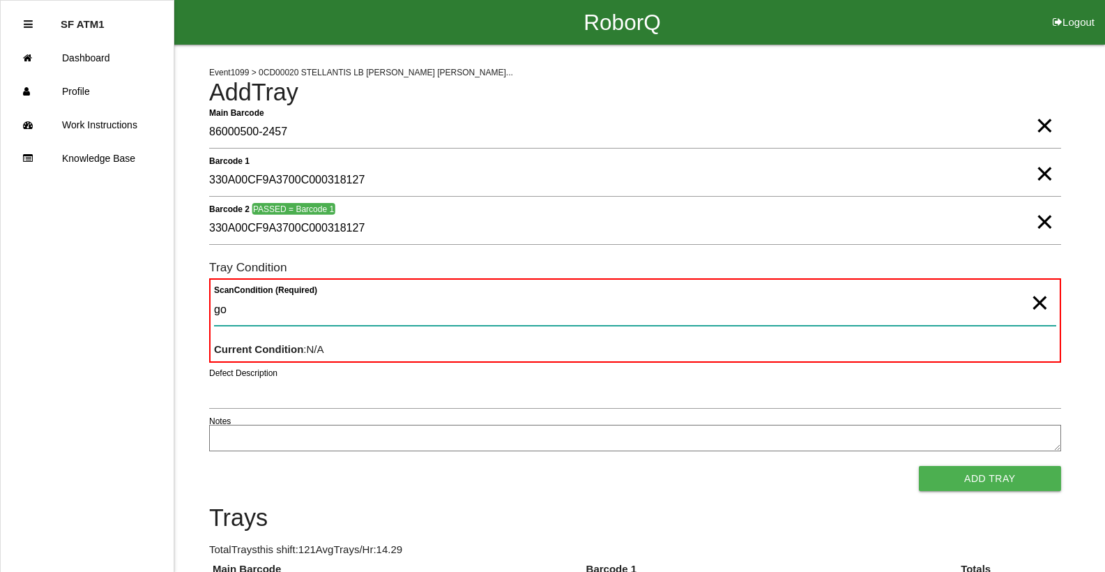
type Condition "goo"
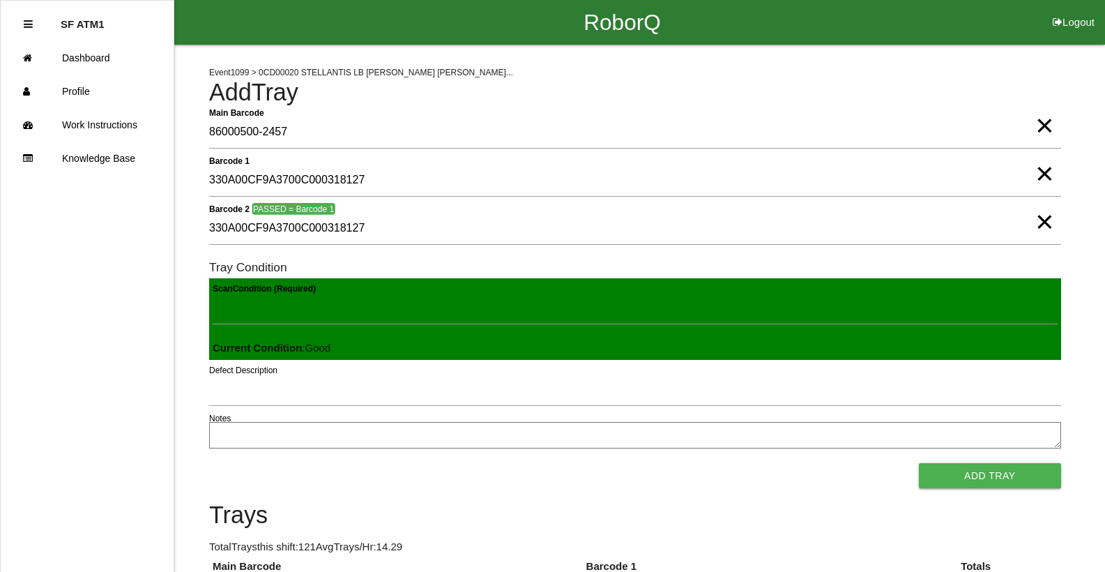
click at [1051, 125] on span "×" at bounding box center [1044, 112] width 18 height 28
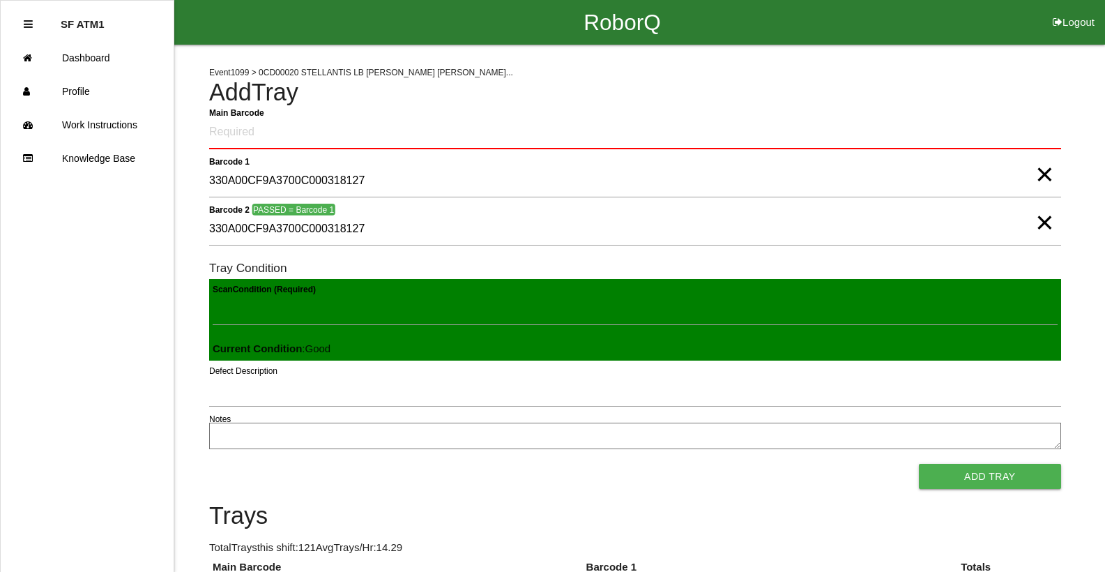
click at [1044, 169] on span "×" at bounding box center [1044, 160] width 18 height 28
click at [1047, 219] on span "×" at bounding box center [1044, 208] width 18 height 28
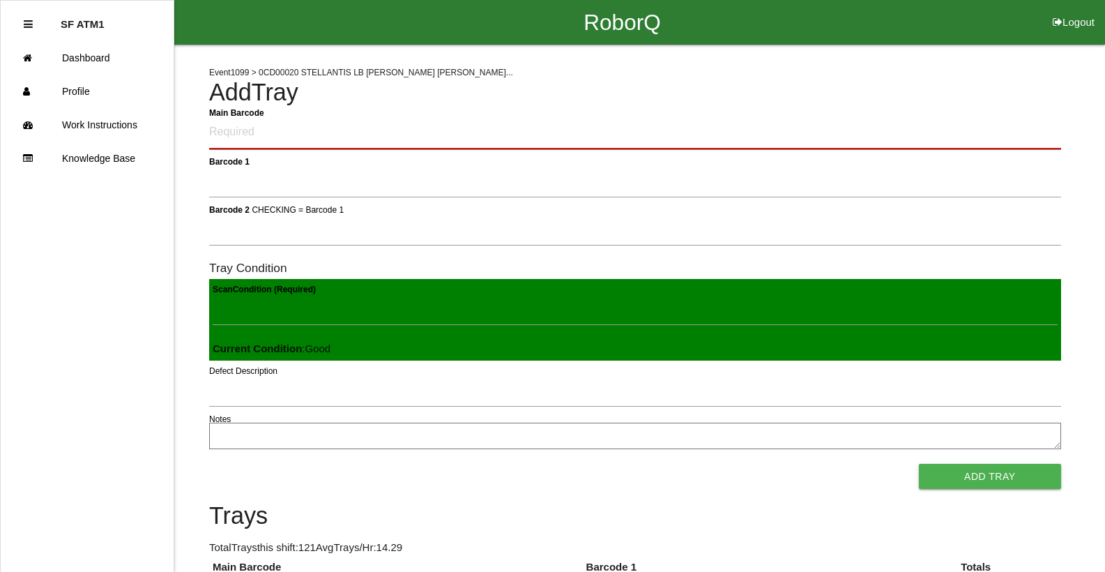
click at [1017, 140] on Barcode "Main Barcode" at bounding box center [635, 132] width 852 height 33
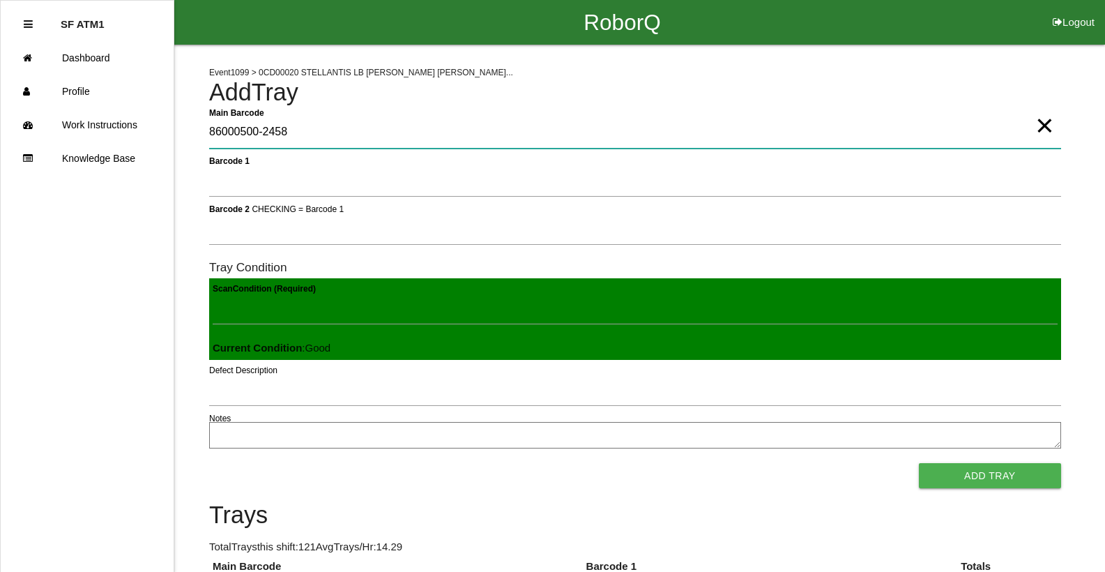
type Barcode "86000500-2458"
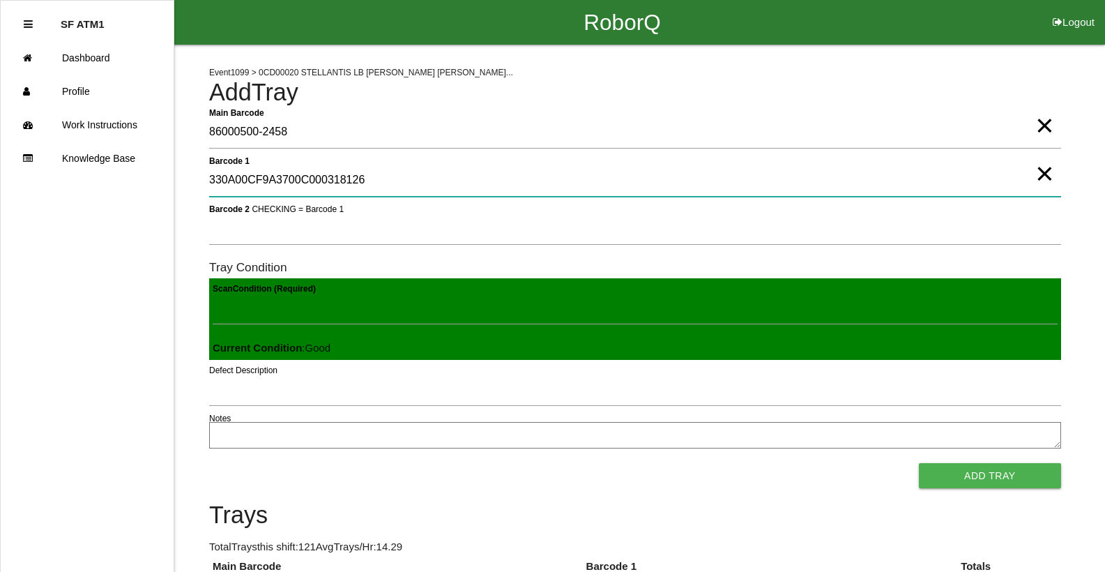
type 1 "330A00CF9A3700C000318126"
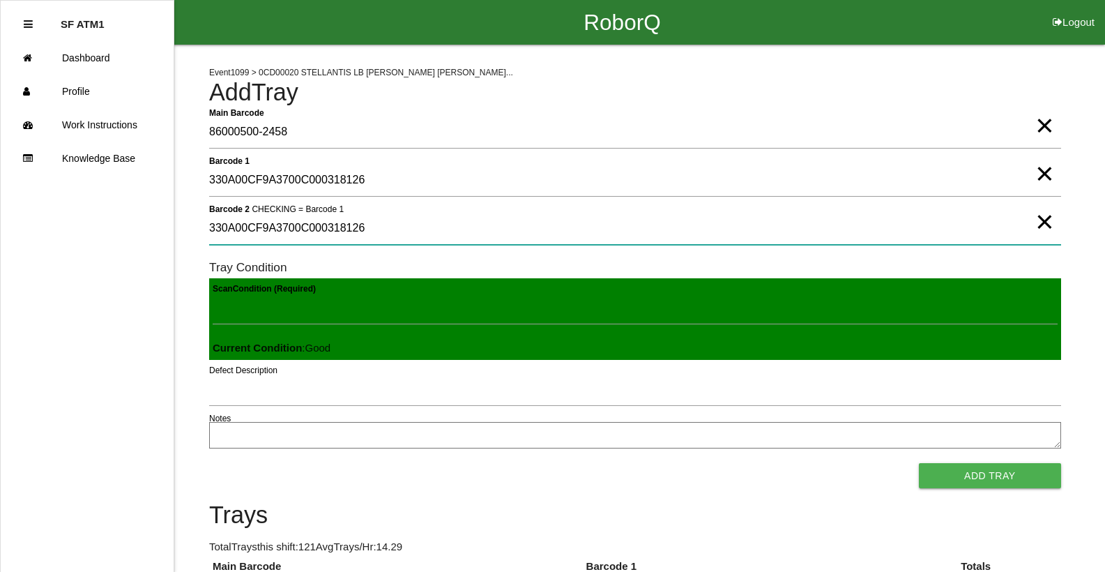
type 2 "330A00CF9A3700C000318126"
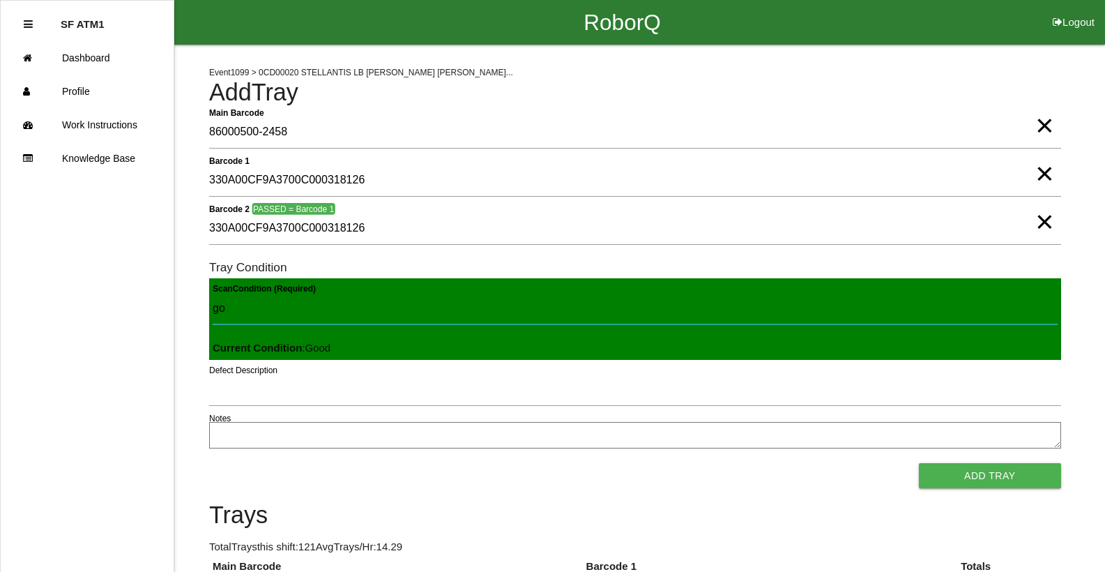
type Condition "goo"
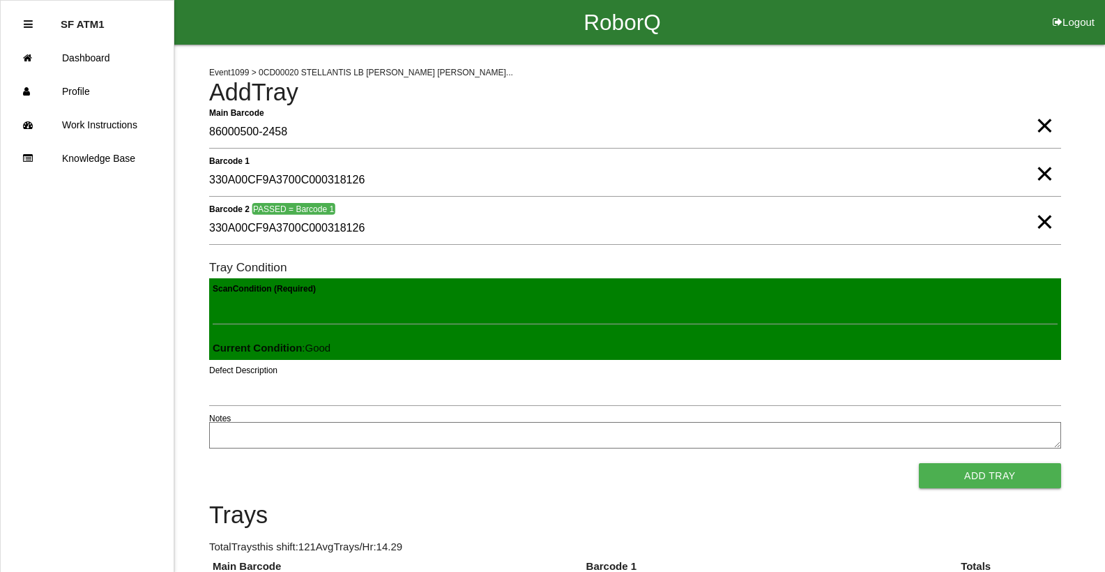
click at [919, 463] on button "Add Tray" at bounding box center [990, 475] width 142 height 25
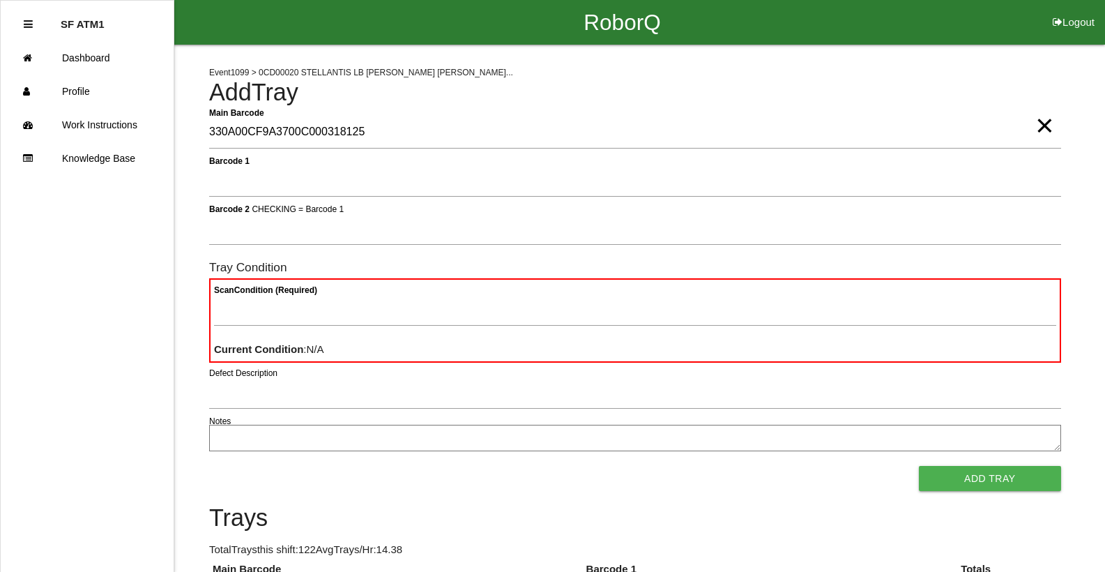
type Barcode "330A00CF9A3700C000318125"
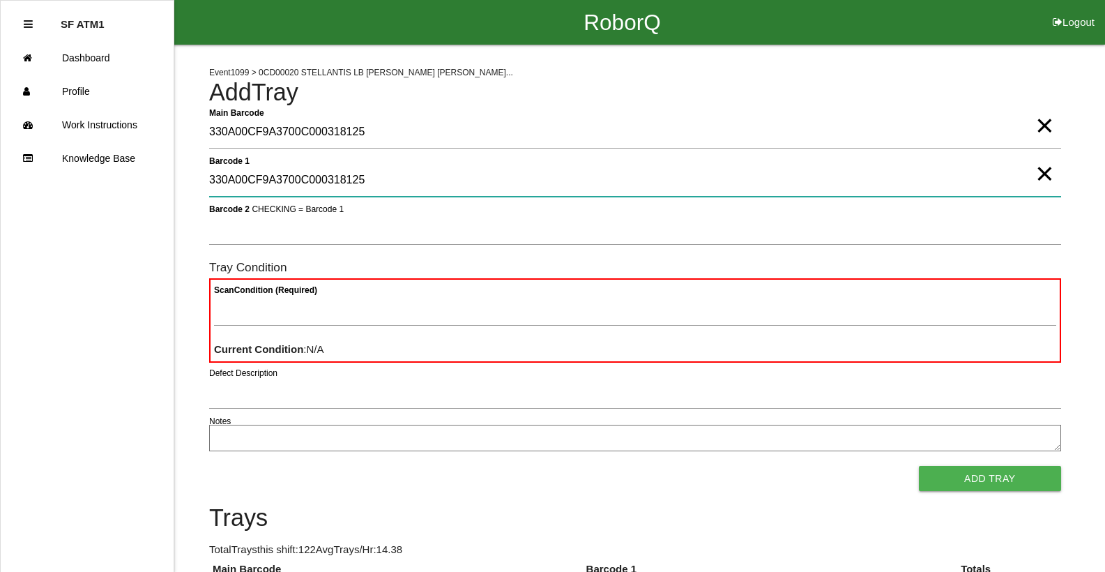
type 1 "330A00CF9A3700C000318125"
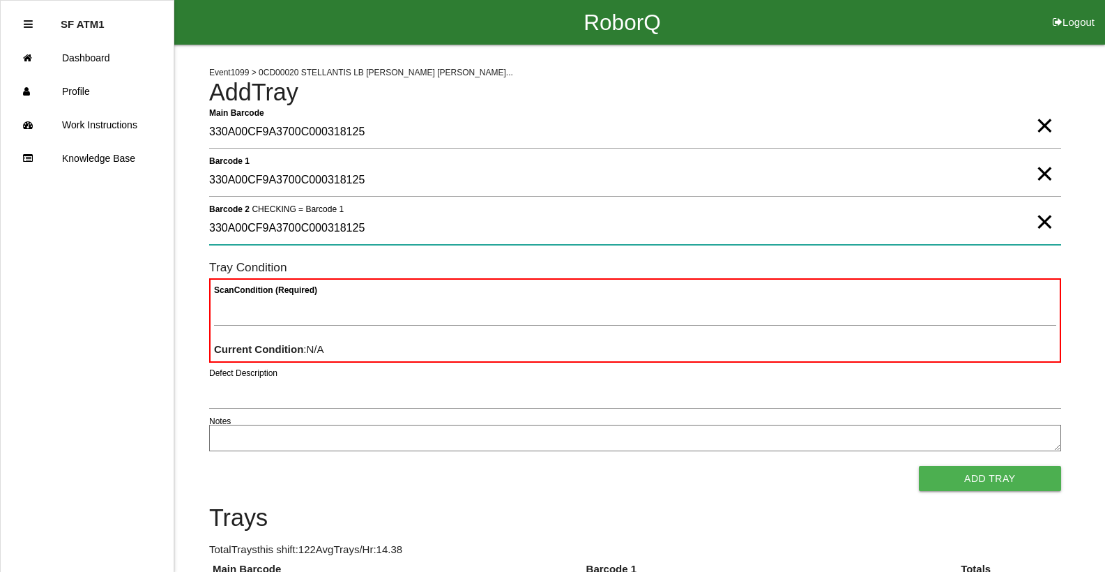
type 2 "330A00CF9A3700C000318125"
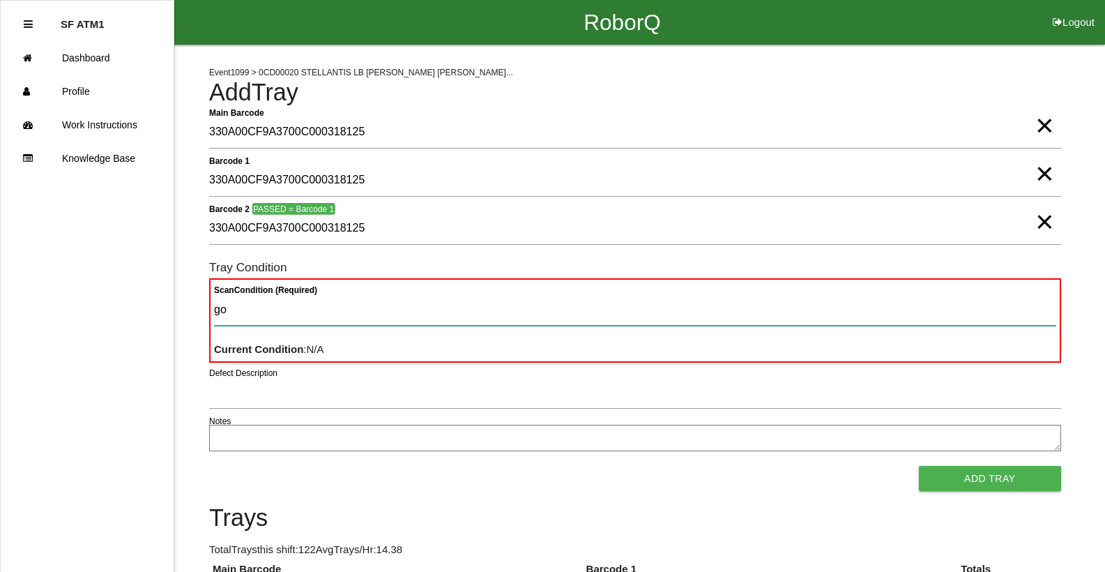
type Condition "goo"
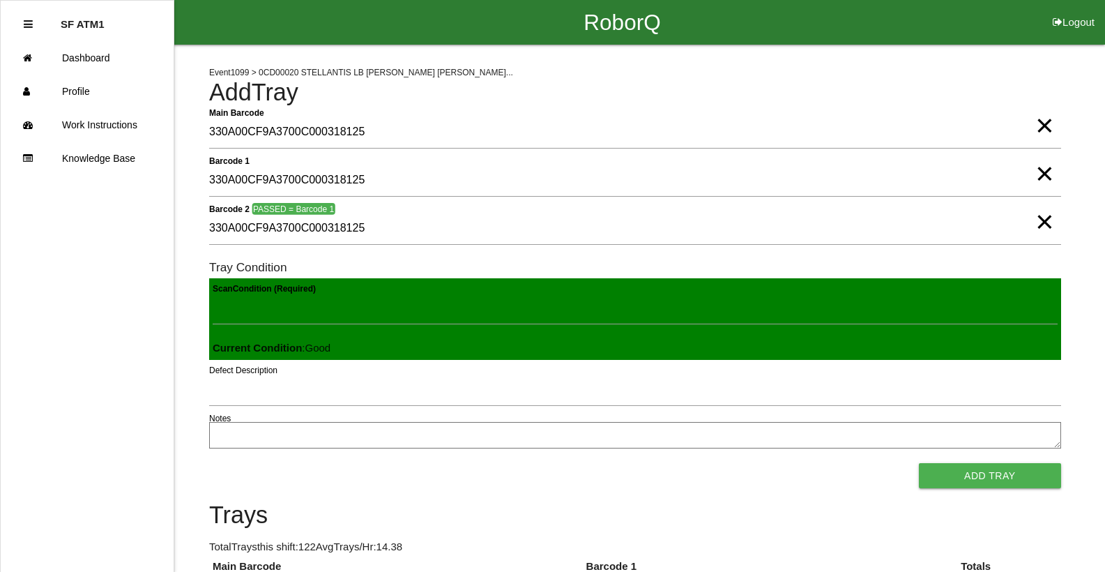
click button "Add Tray" at bounding box center [990, 475] width 142 height 25
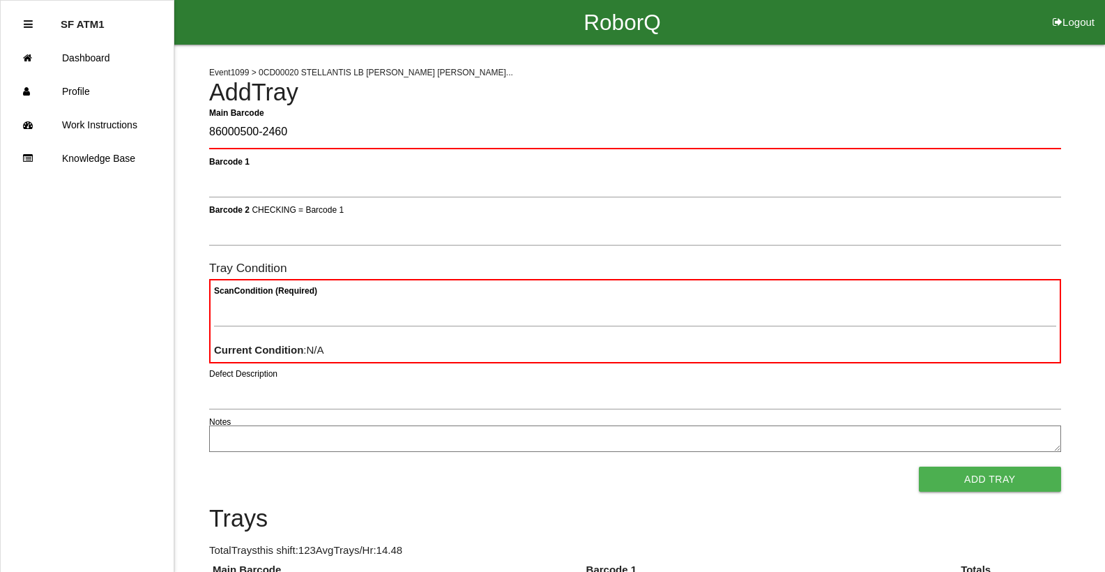
type Barcode "86000500-2460"
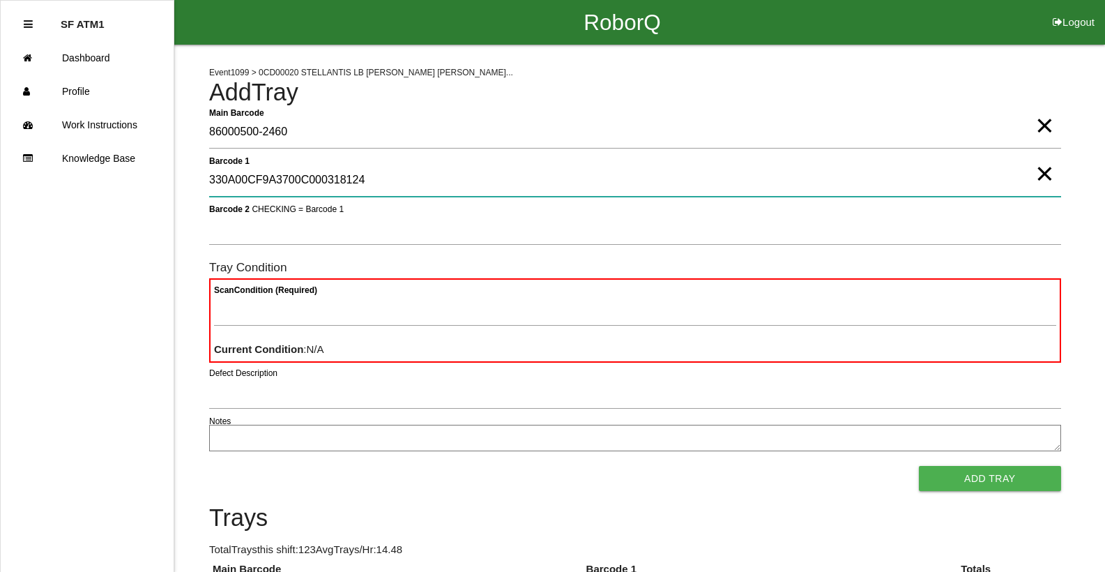
type 1 "330A00CF9A3700C000318124"
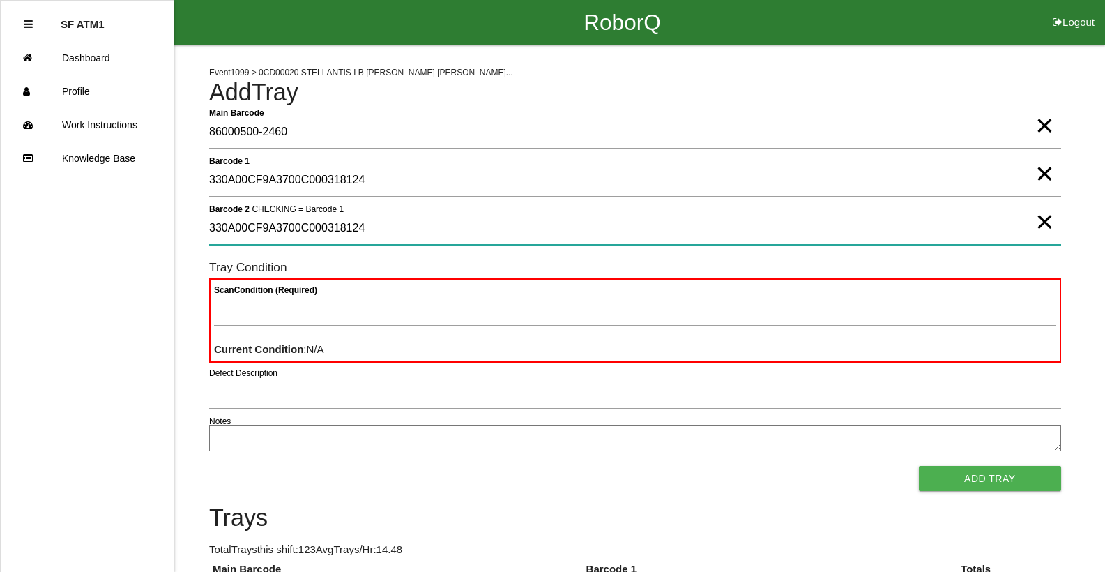
type 2 "330A00CF9A3700C000318124"
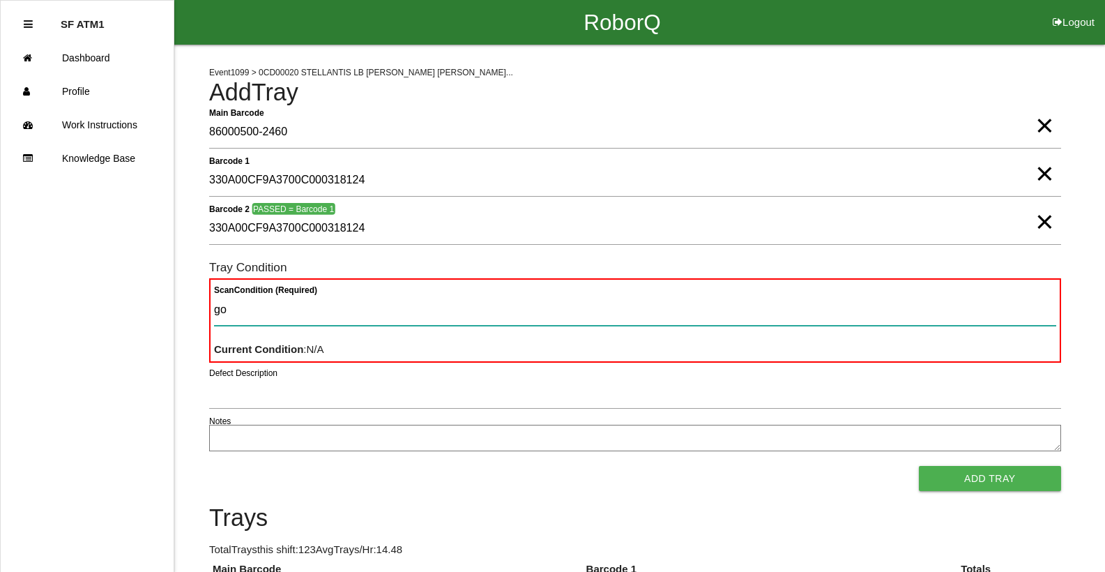
type Condition "goo"
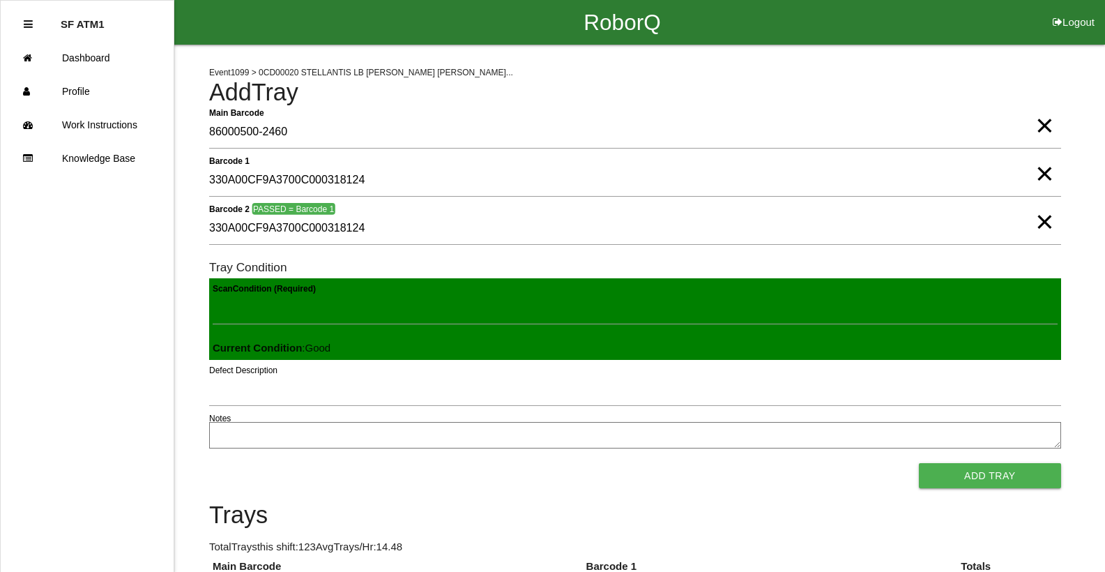
click at [919, 463] on button "Add Tray" at bounding box center [990, 475] width 142 height 25
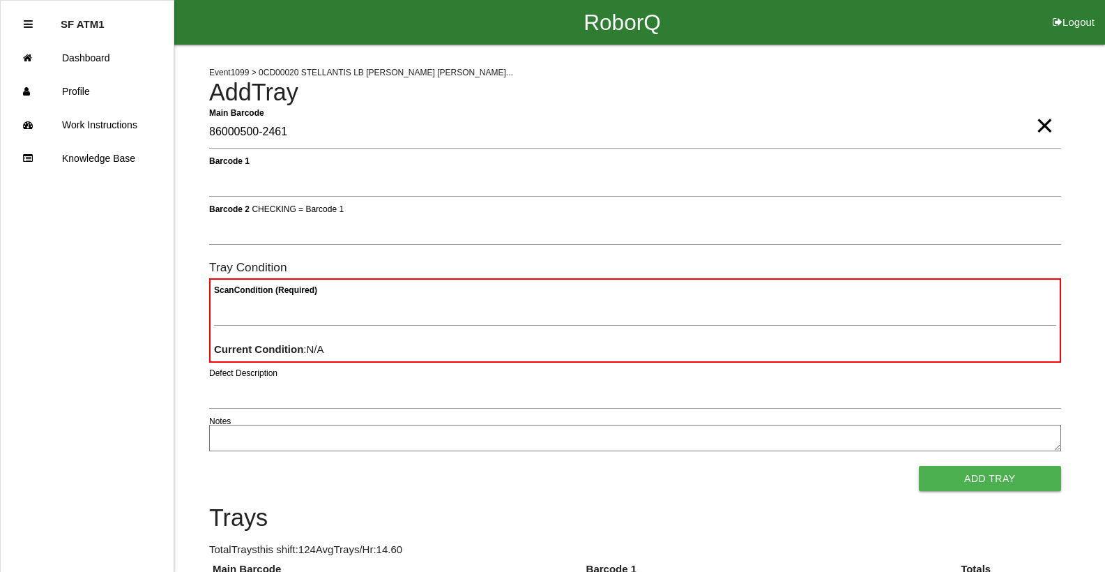
type Barcode "86000500-2461"
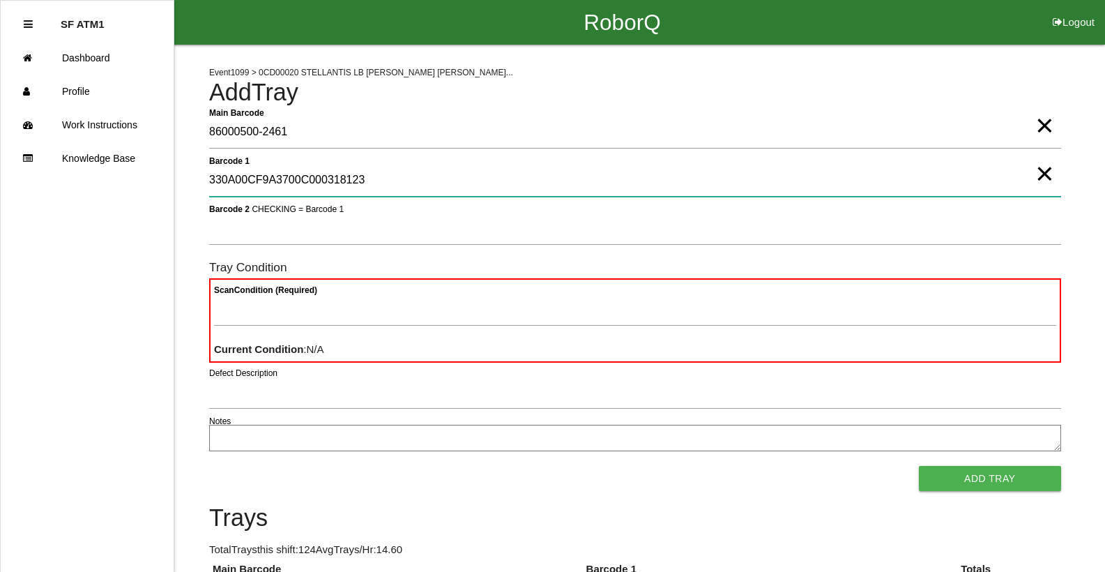
type 1 "330A00CF9A3700C000318123"
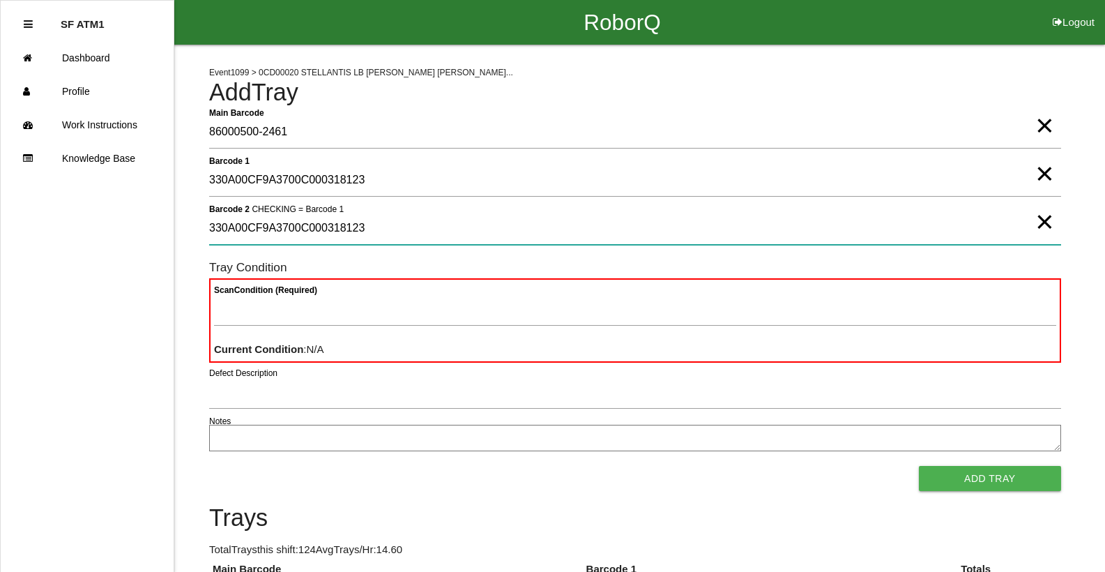
type 2 "330A00CF9A3700C000318123"
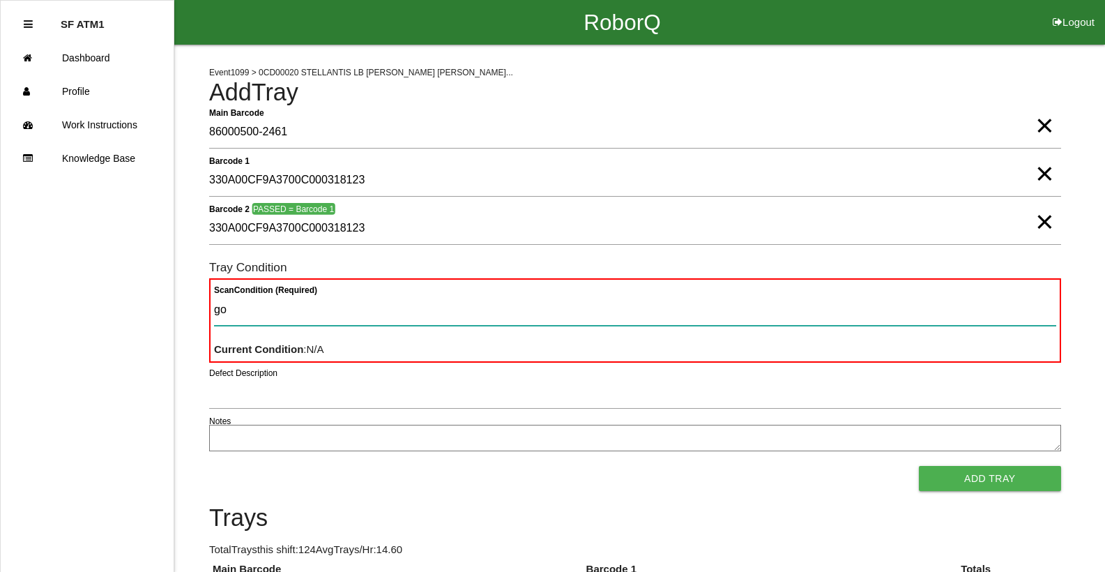
type Condition "goo"
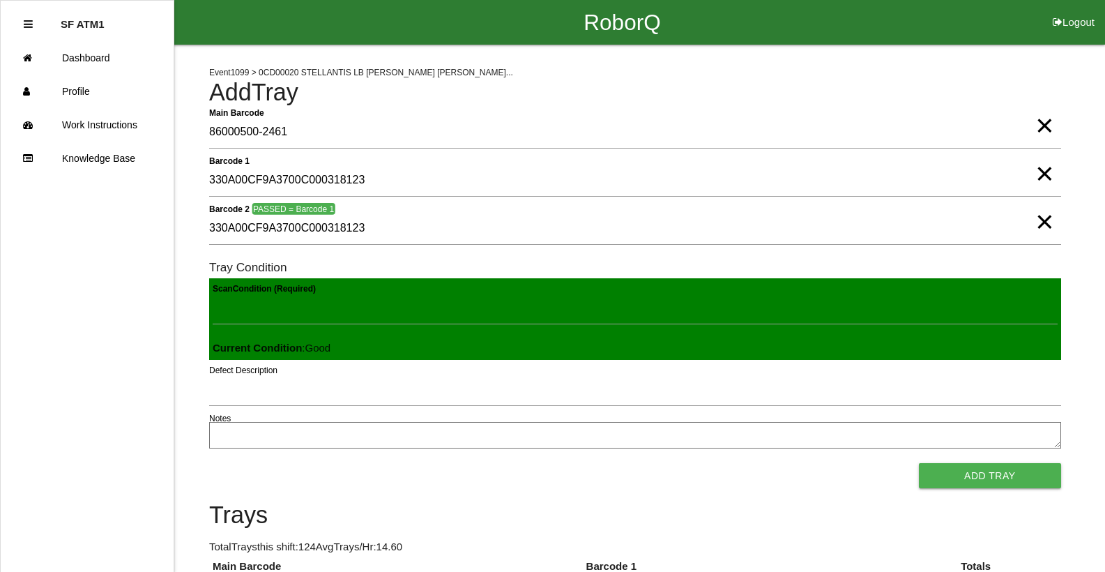
click at [919, 463] on button "Add Tray" at bounding box center [990, 475] width 142 height 25
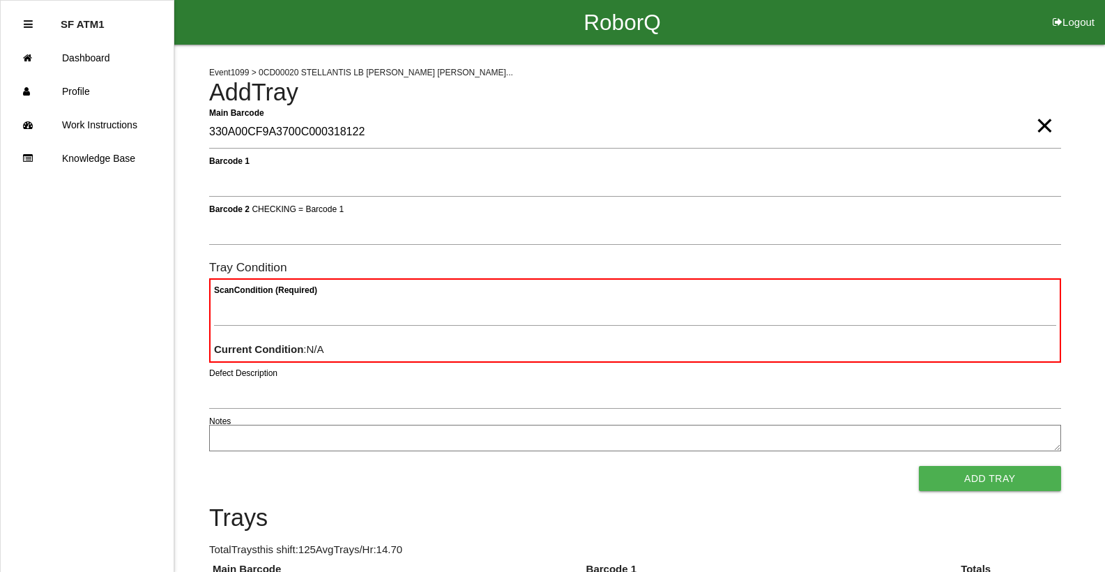
type Barcode "330A00CF9A3700C000318122"
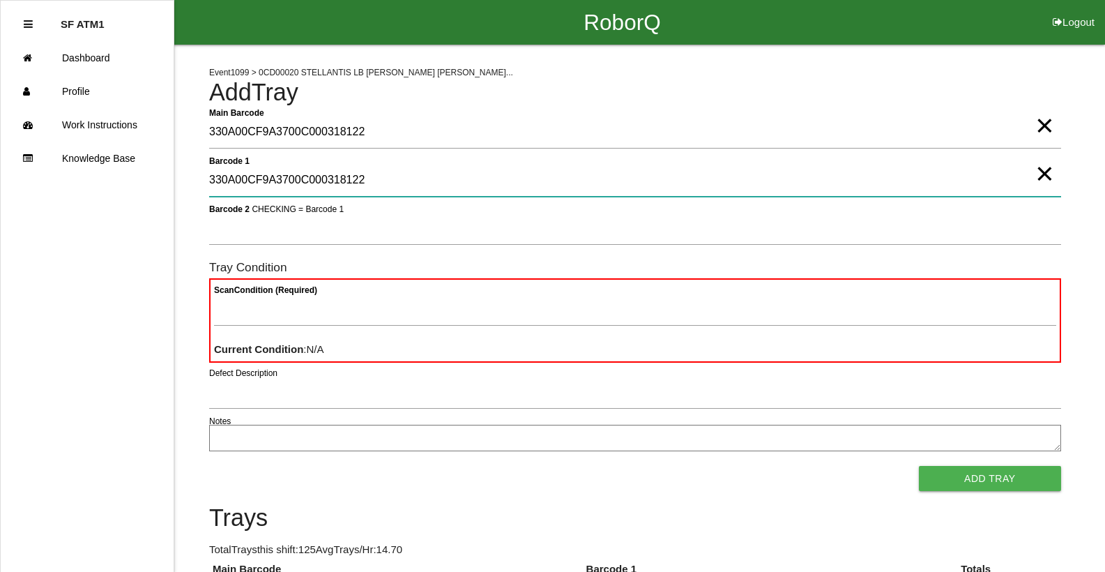
type 1 "330A00CF9A3700C000318122"
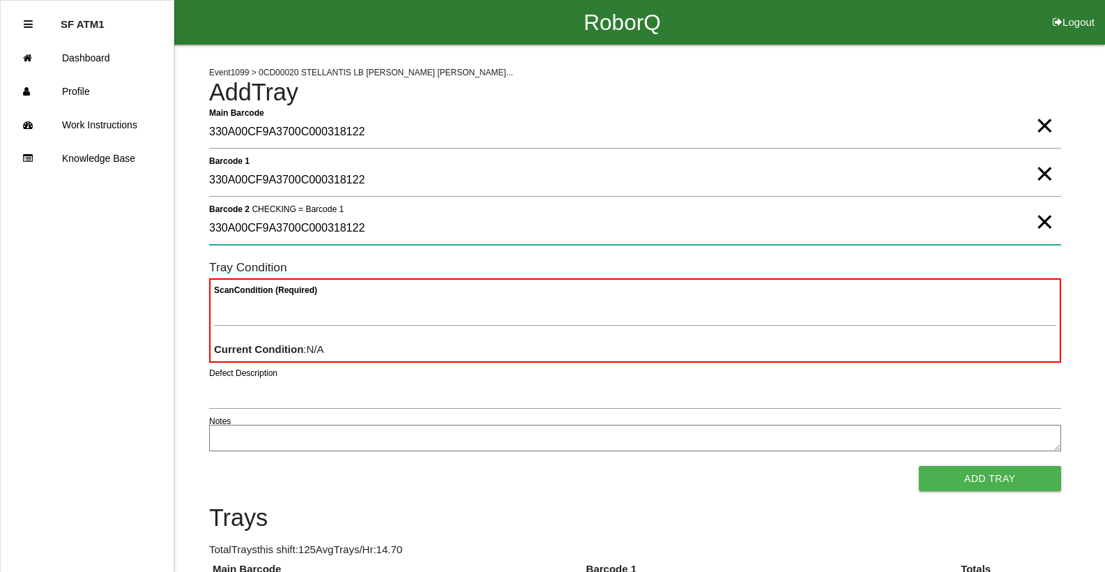
type 2 "330A00CF9A3700C000318122"
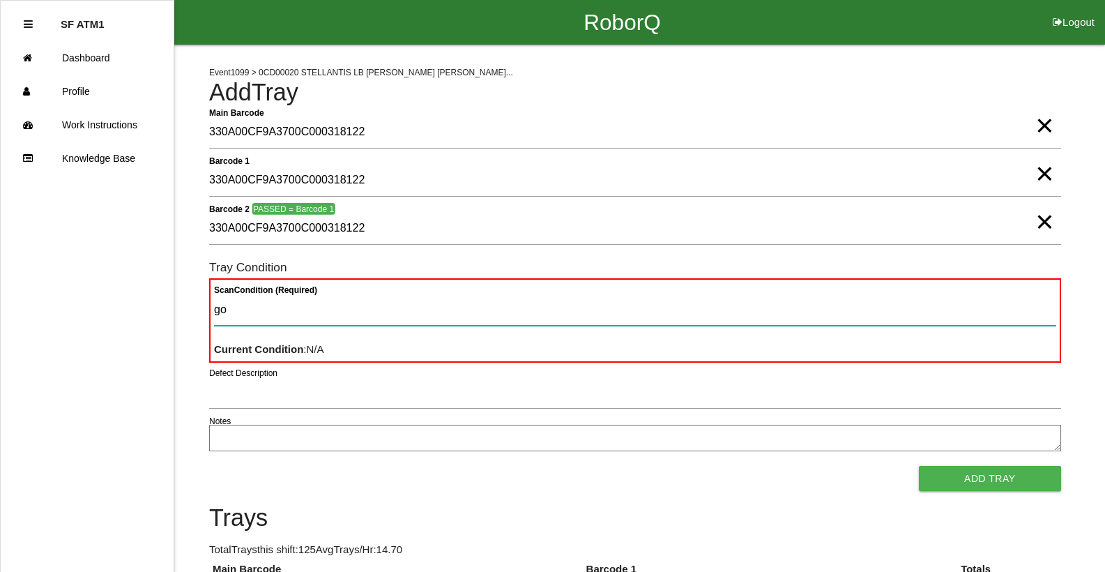
type Condition "goo"
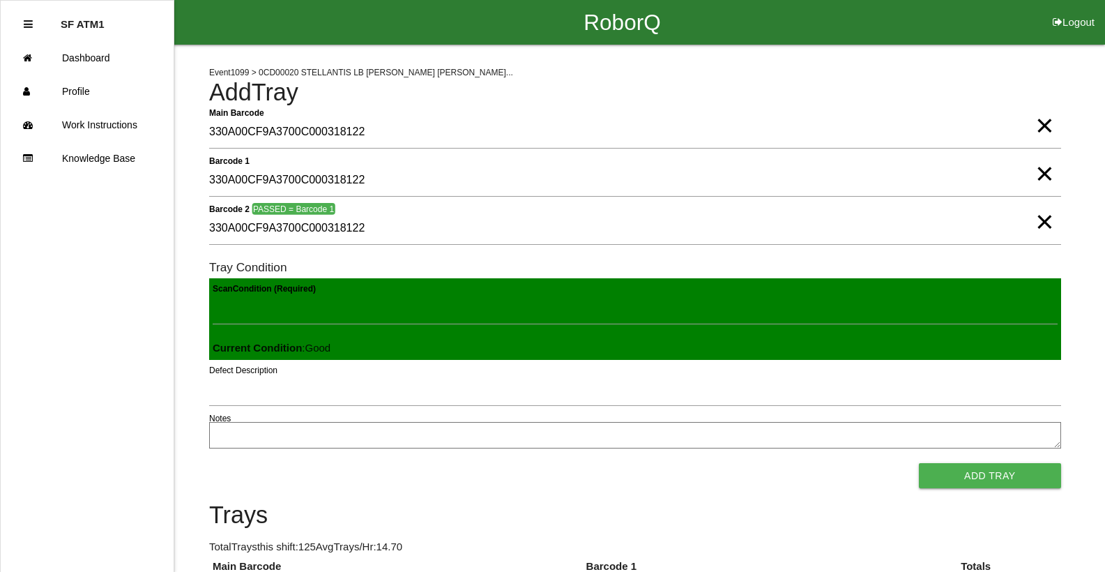
click at [919, 463] on button "Add Tray" at bounding box center [990, 475] width 142 height 25
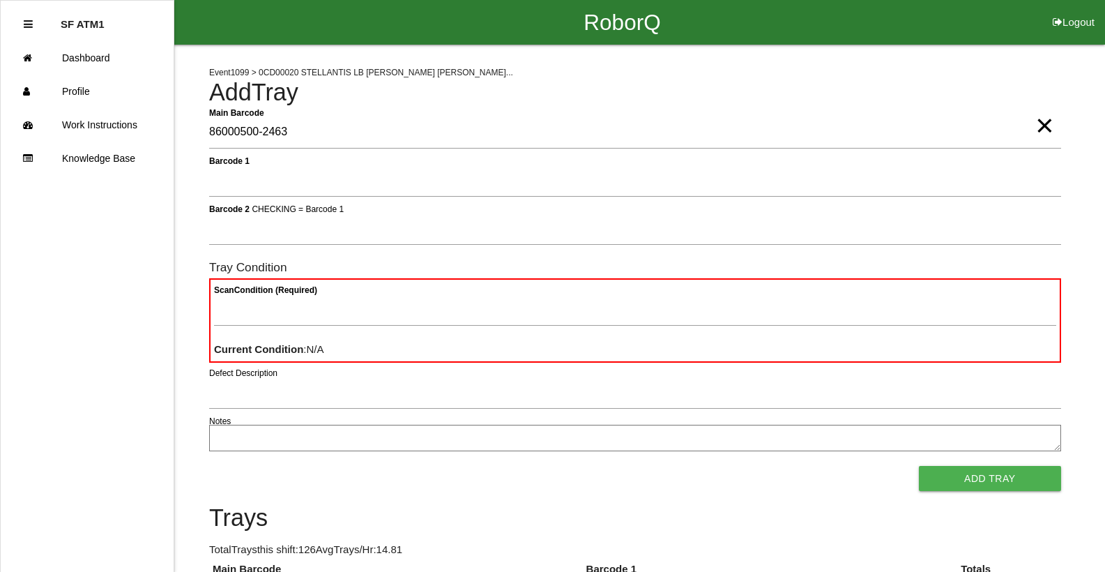
type Barcode "86000500-2463"
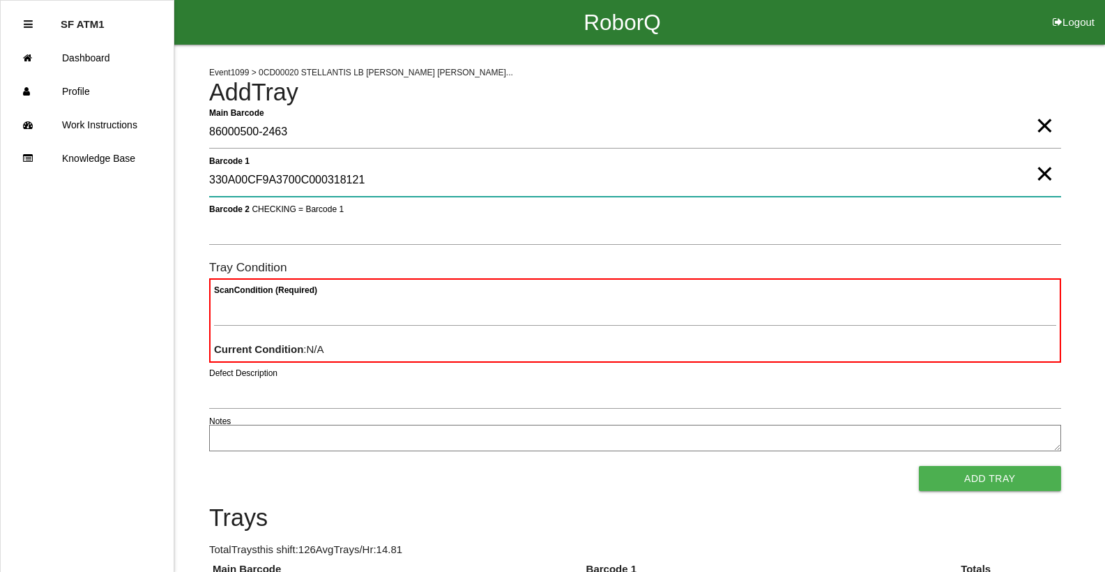
type 1 "330A00CF9A3700C000318121"
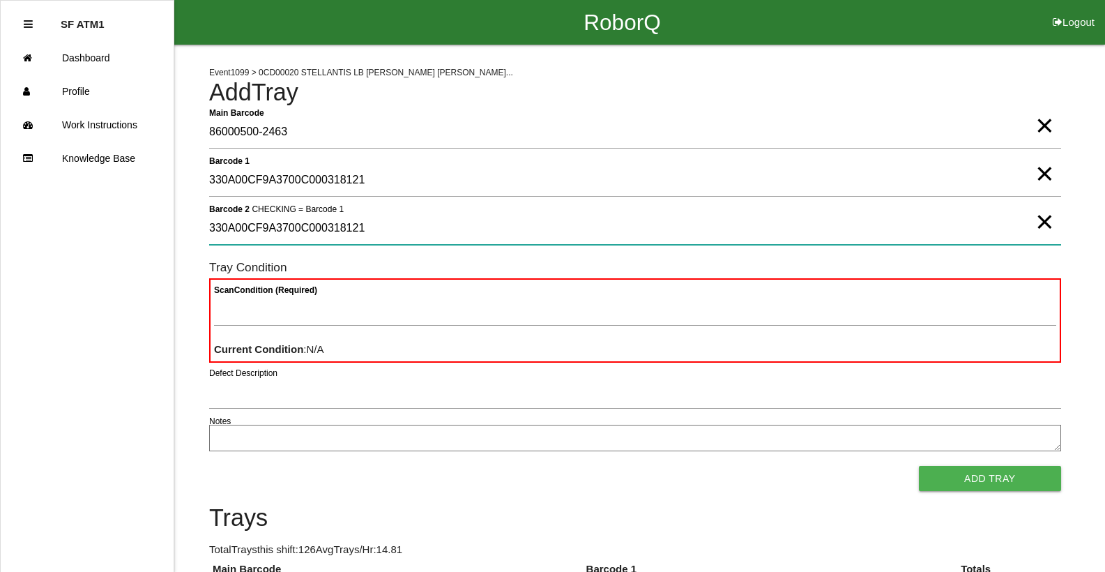
type 2 "330A00CF9A3700C000318121"
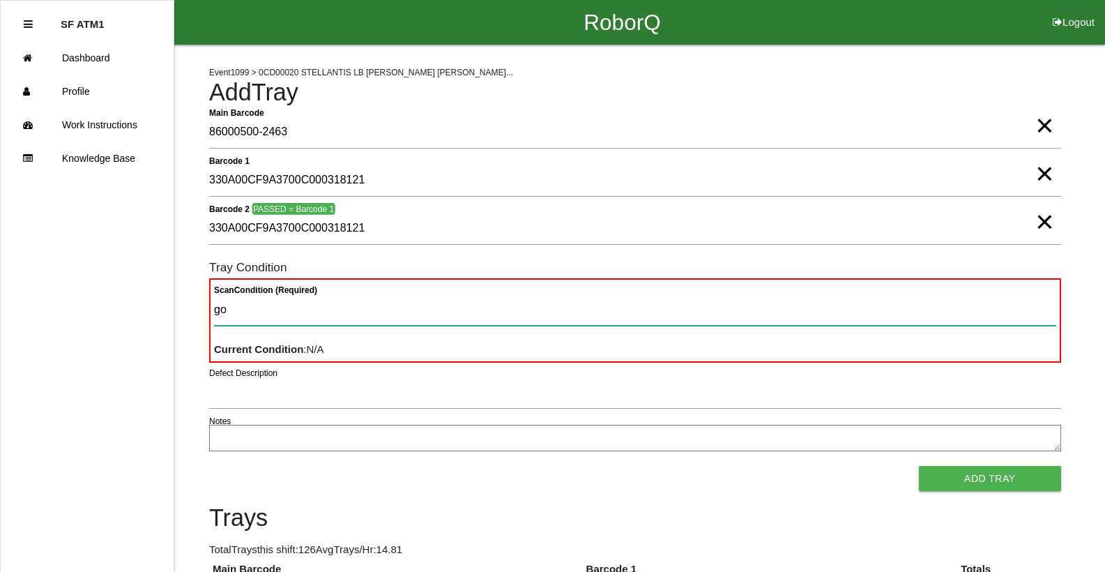
type Condition "goo"
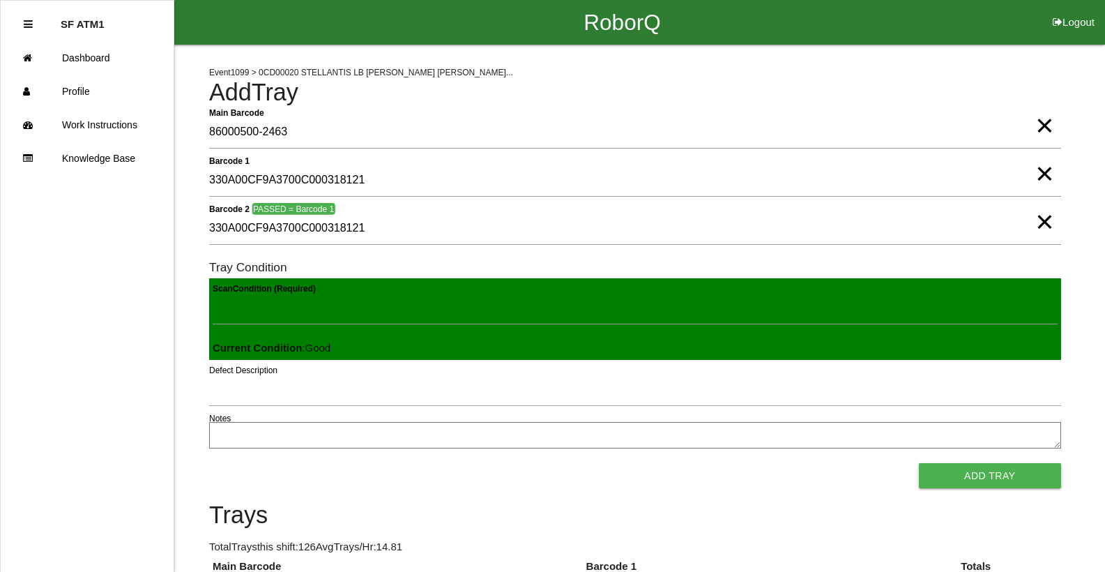
click at [919, 463] on button "Add Tray" at bounding box center [990, 475] width 142 height 25
